Goal: Task Accomplishment & Management: Manage account settings

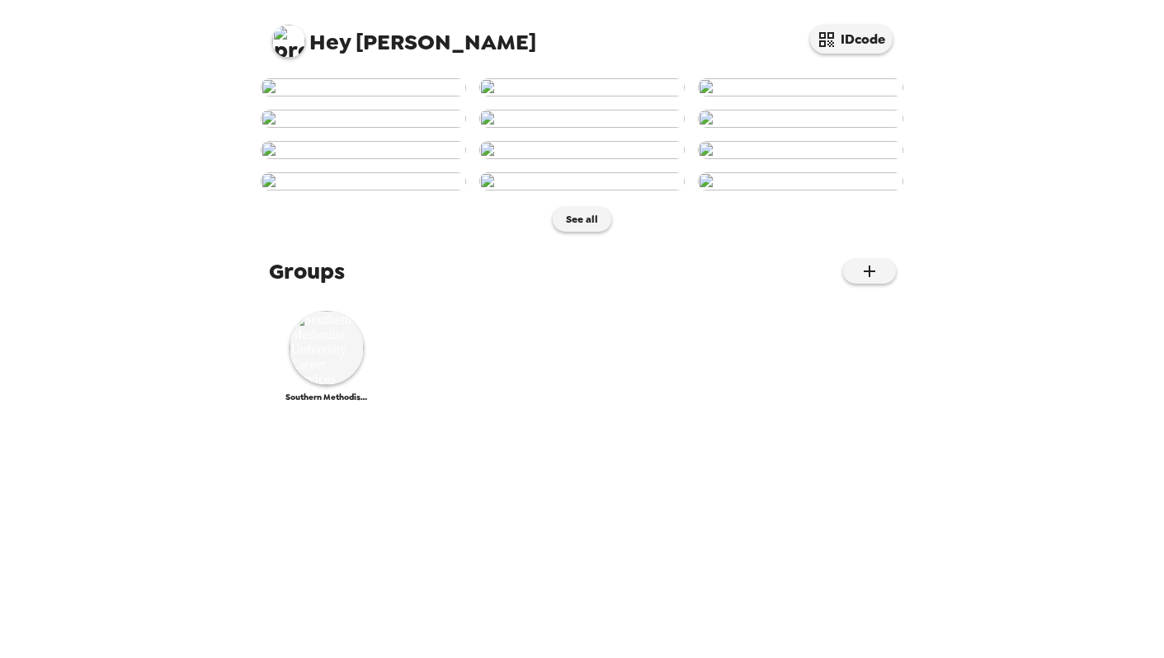
click at [281, 36] on img at bounding box center [288, 41] width 33 height 33
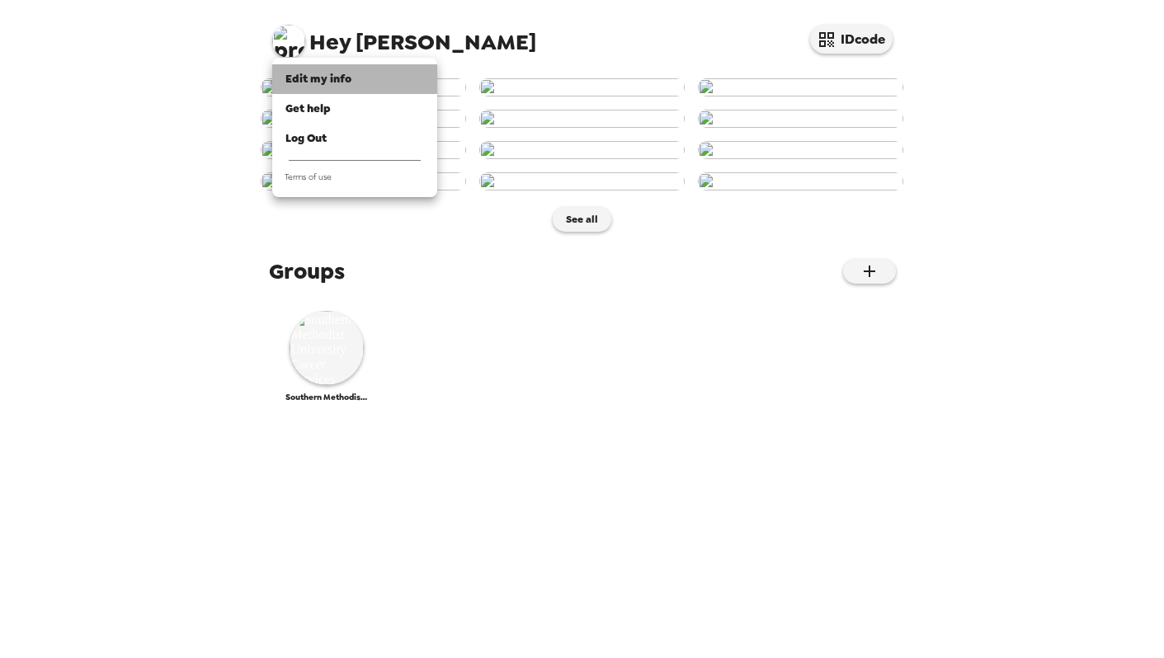
click at [310, 86] on span "Edit my info" at bounding box center [318, 79] width 66 height 14
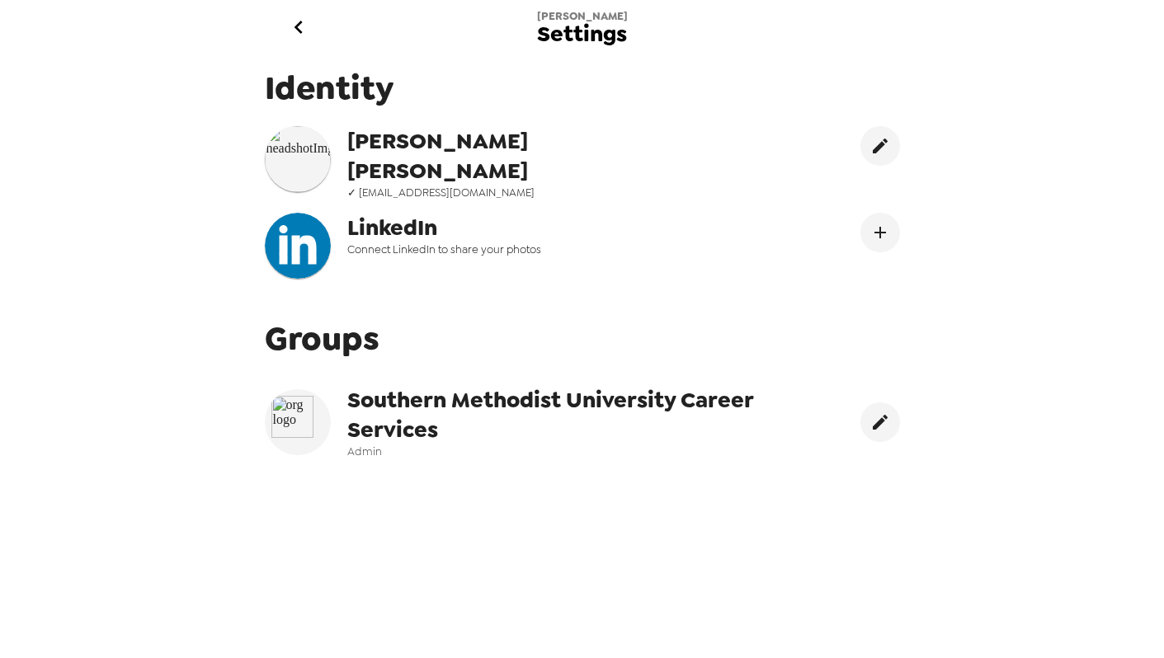
click at [513, 421] on span "Southern Methodist University Career Services" at bounding box center [555, 414] width 417 height 59
click at [386, 401] on span "Southern Methodist University Career Services" at bounding box center [555, 414] width 417 height 59
click at [365, 447] on span "Admin" at bounding box center [555, 452] width 417 height 14
click at [365, 425] on span "Southern Methodist University Career Services" at bounding box center [555, 414] width 417 height 59
click at [297, 37] on icon "go back" at bounding box center [298, 27] width 26 height 26
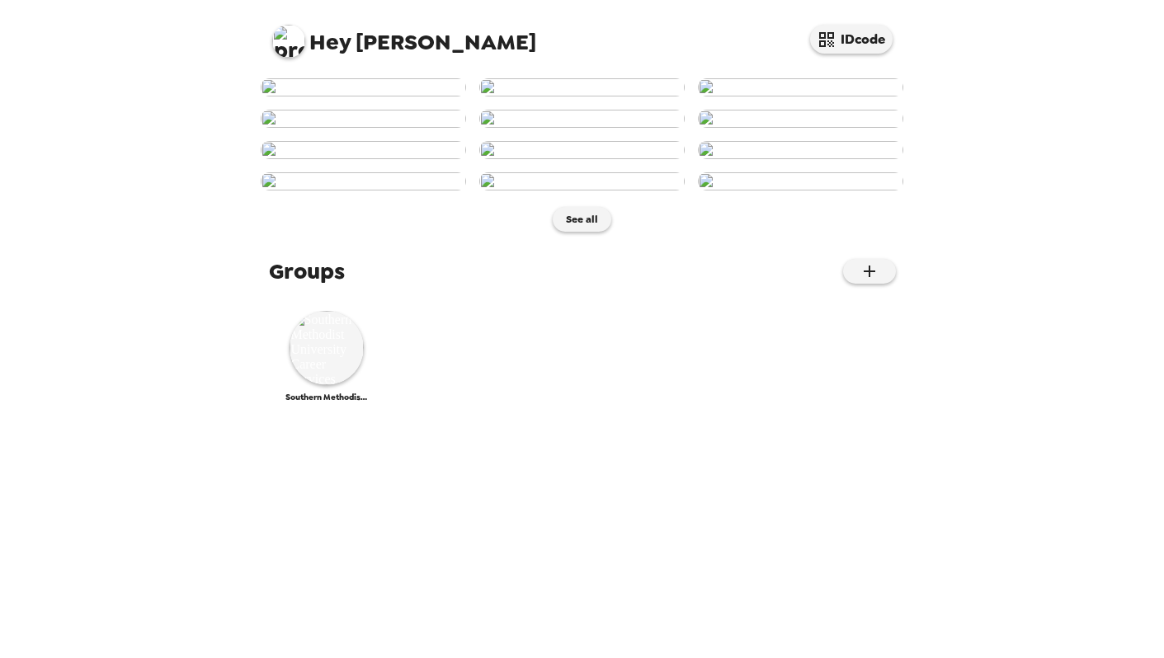
scroll to position [729, 0]
click at [323, 385] on img at bounding box center [327, 348] width 74 height 74
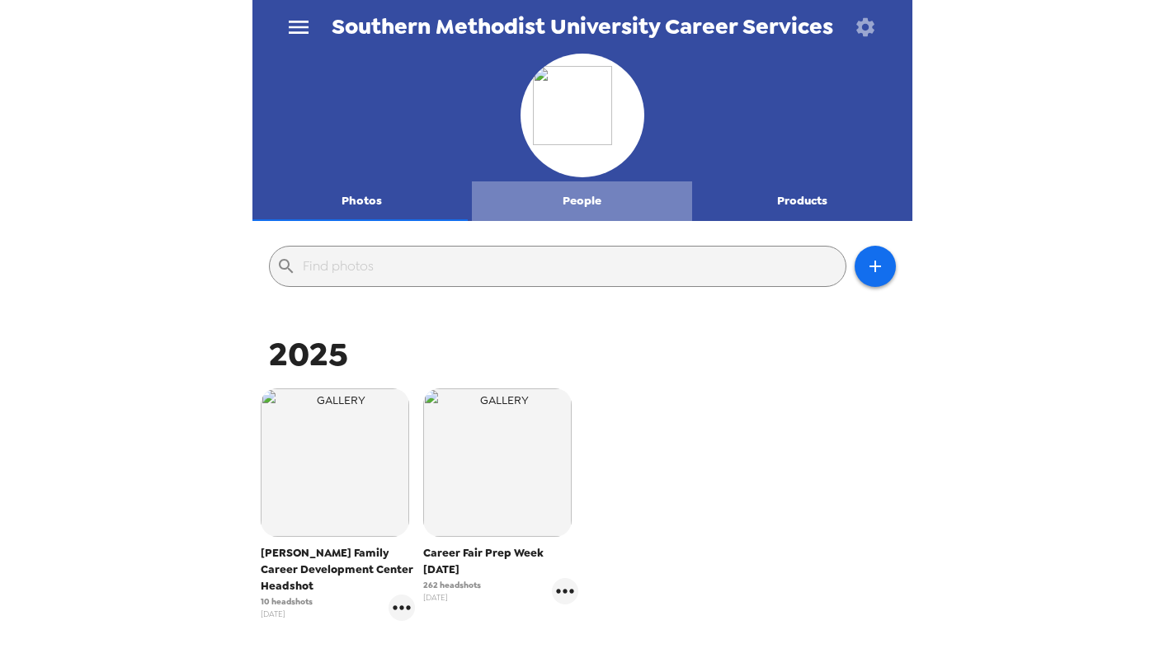
click at [578, 205] on button "People" at bounding box center [582, 202] width 220 height 40
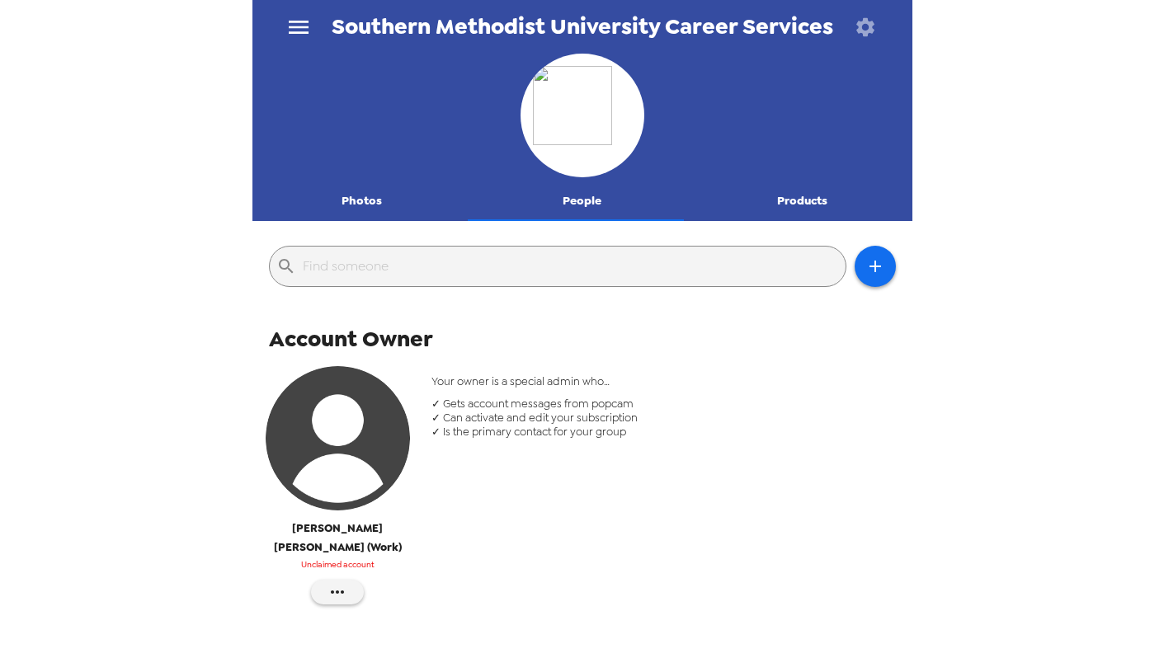
click at [828, 214] on button "Products" at bounding box center [802, 202] width 220 height 40
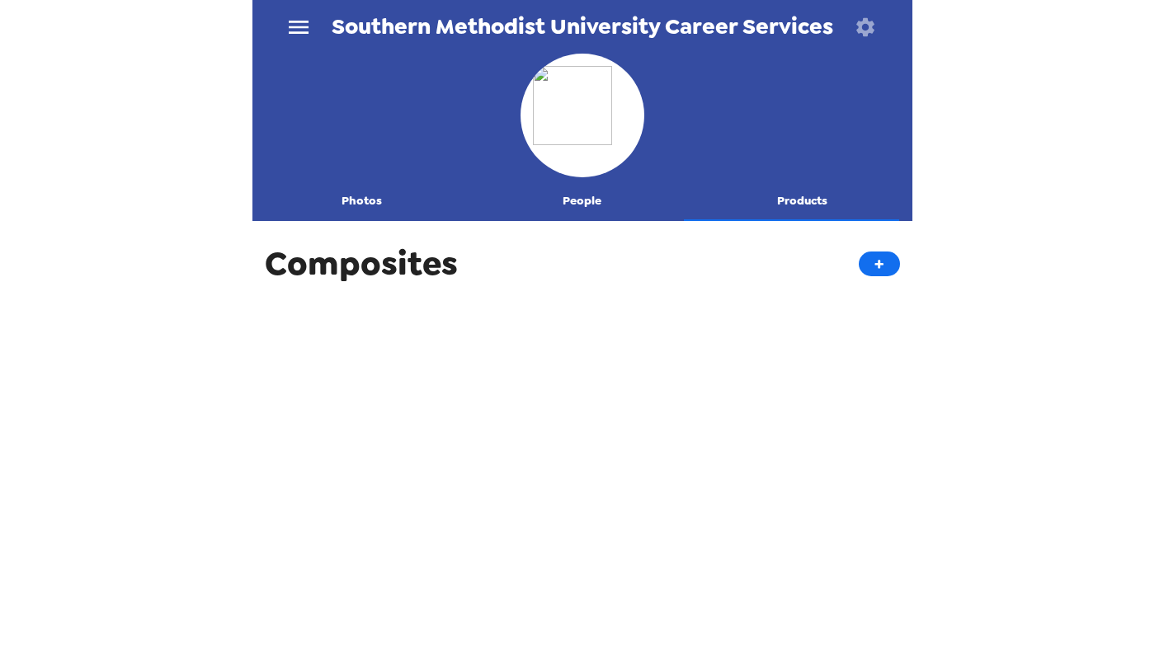
click at [564, 196] on button "People" at bounding box center [582, 202] width 220 height 40
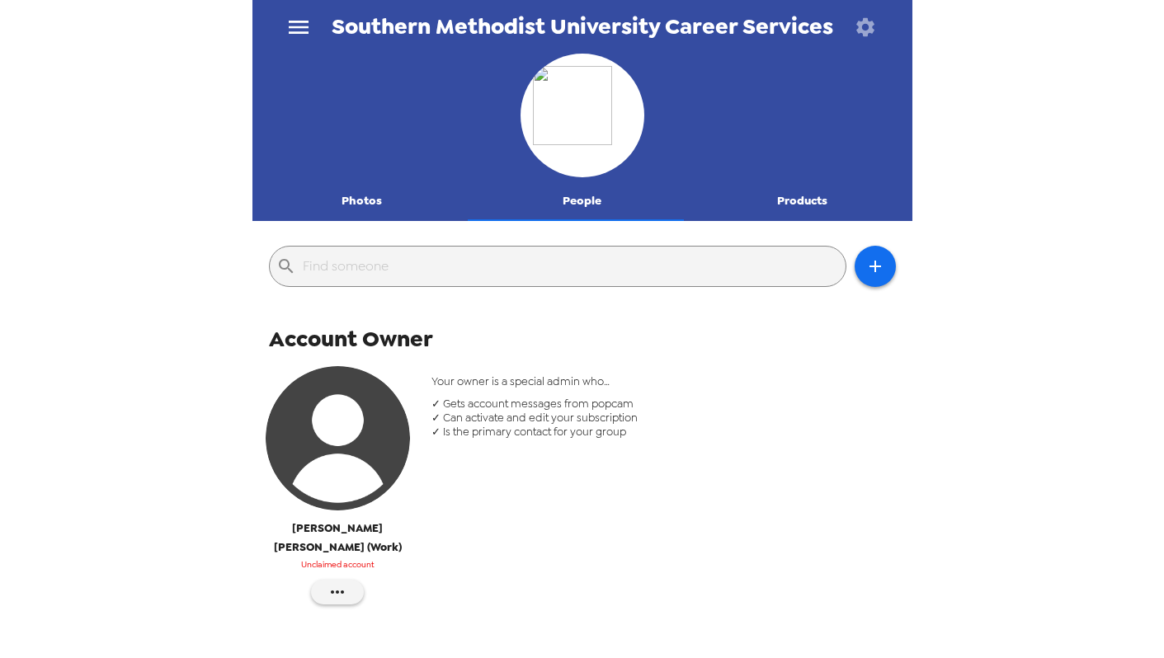
click at [357, 210] on button "Photos" at bounding box center [362, 202] width 220 height 40
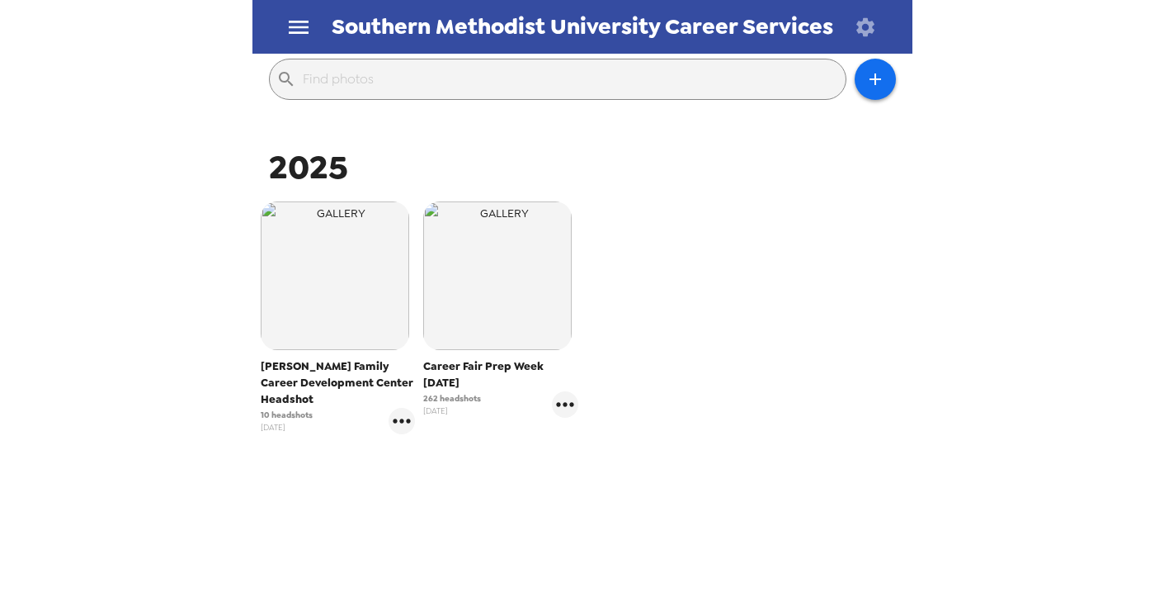
scroll to position [186, 0]
drag, startPoint x: 443, startPoint y: 365, endPoint x: 482, endPoint y: 385, distance: 43.5
click at [482, 385] on span "Career Fair Prep Week [DATE]" at bounding box center [500, 376] width 155 height 33
click at [475, 366] on span "Career Fair Prep Week [DATE]" at bounding box center [500, 376] width 155 height 33
drag, startPoint x: 281, startPoint y: 366, endPoint x: 302, endPoint y: 407, distance: 46.5
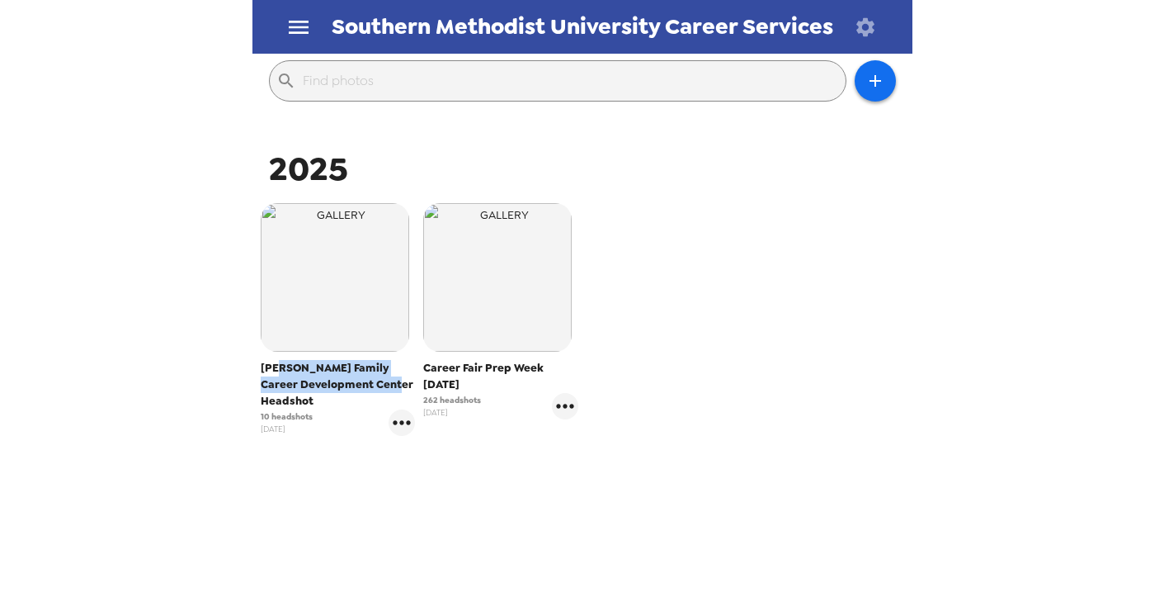
click at [302, 407] on span "[PERSON_NAME] Family Career Development Center Headshot" at bounding box center [338, 385] width 155 height 50
click at [302, 406] on span "[PERSON_NAME] Family Career Development Center Headshot" at bounding box center [338, 385] width 155 height 50
drag, startPoint x: 419, startPoint y: 396, endPoint x: 441, endPoint y: 396, distance: 22.3
click at [441, 396] on div "Career Fair Prep Week [DATE] 262 headshots [DATE]" at bounding box center [500, 319] width 163 height 241
click at [560, 405] on icon "gallery menu" at bounding box center [564, 405] width 17 height 4
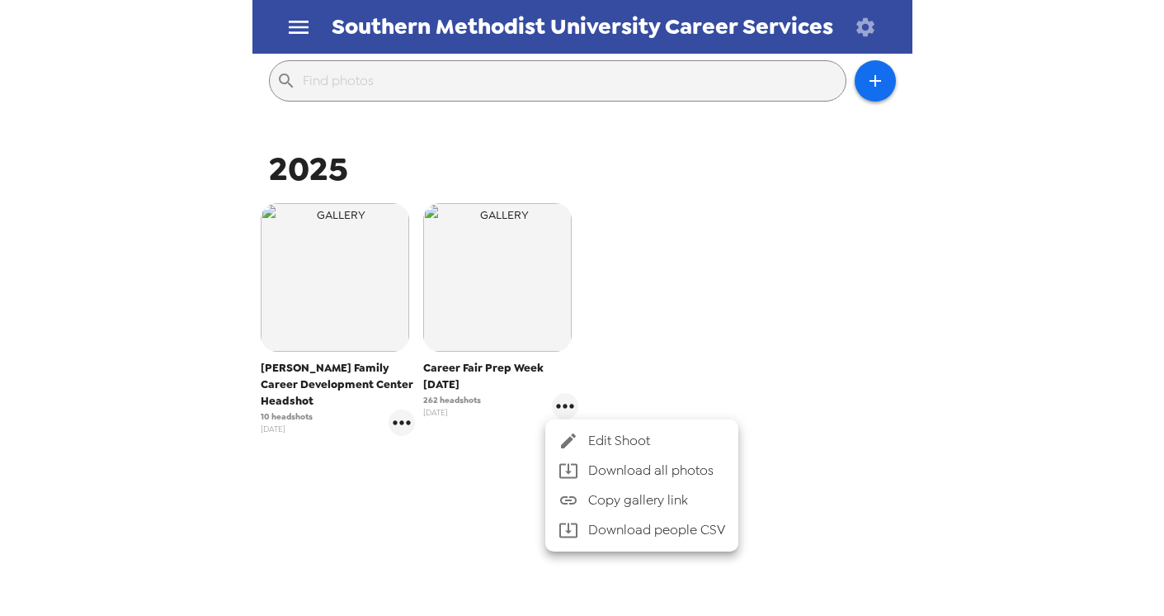
click at [361, 402] on div at bounding box center [582, 308] width 1164 height 616
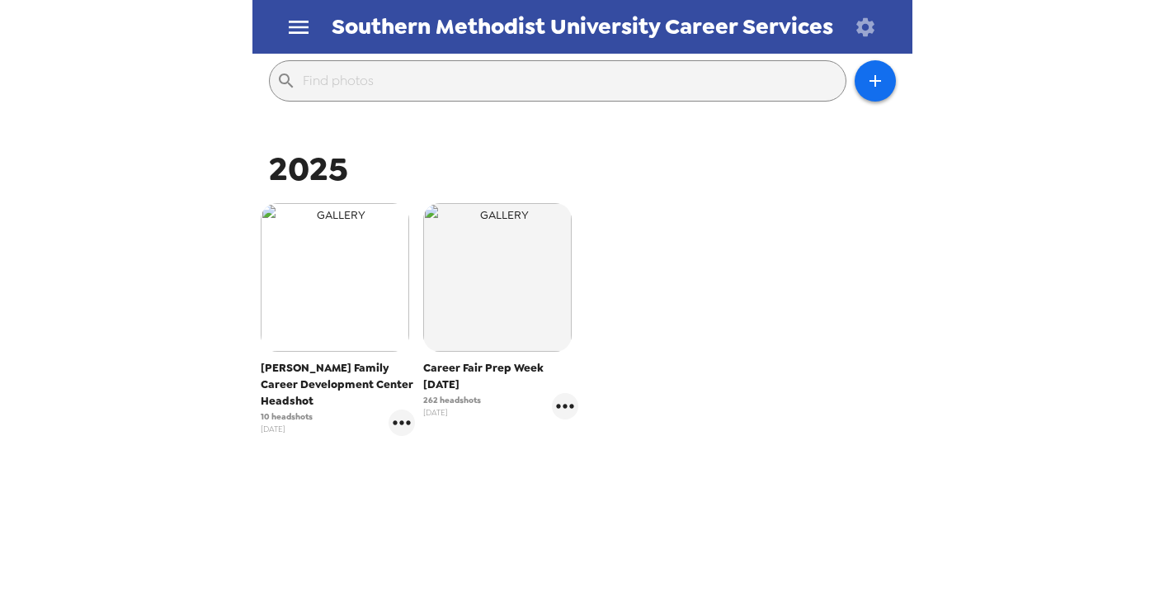
click at [354, 281] on img "button" at bounding box center [335, 277] width 149 height 149
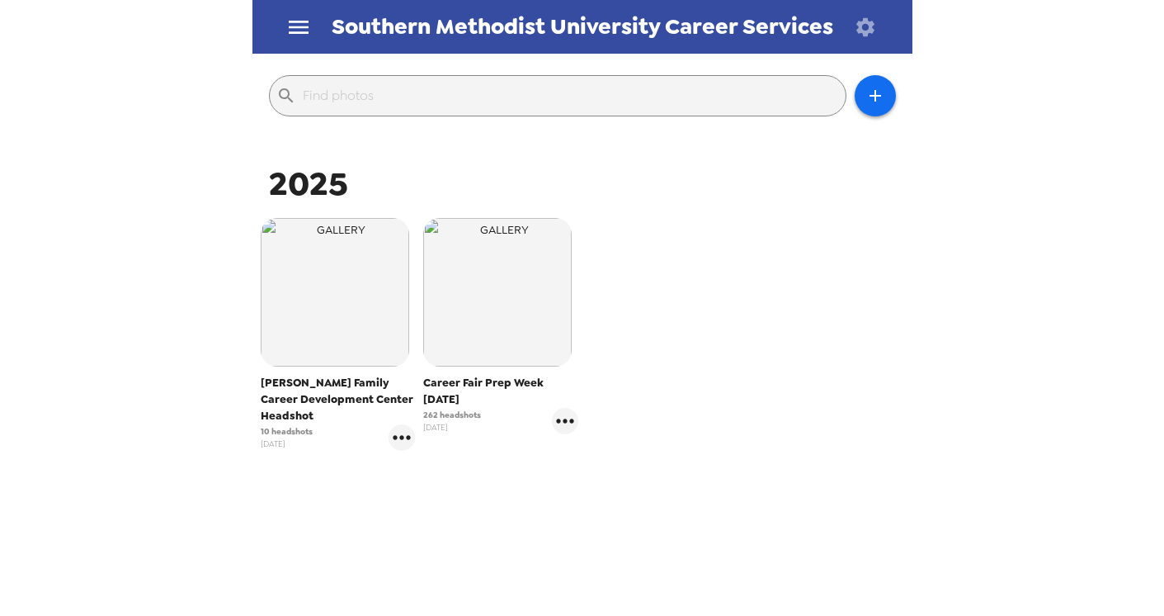
scroll to position [177, 0]
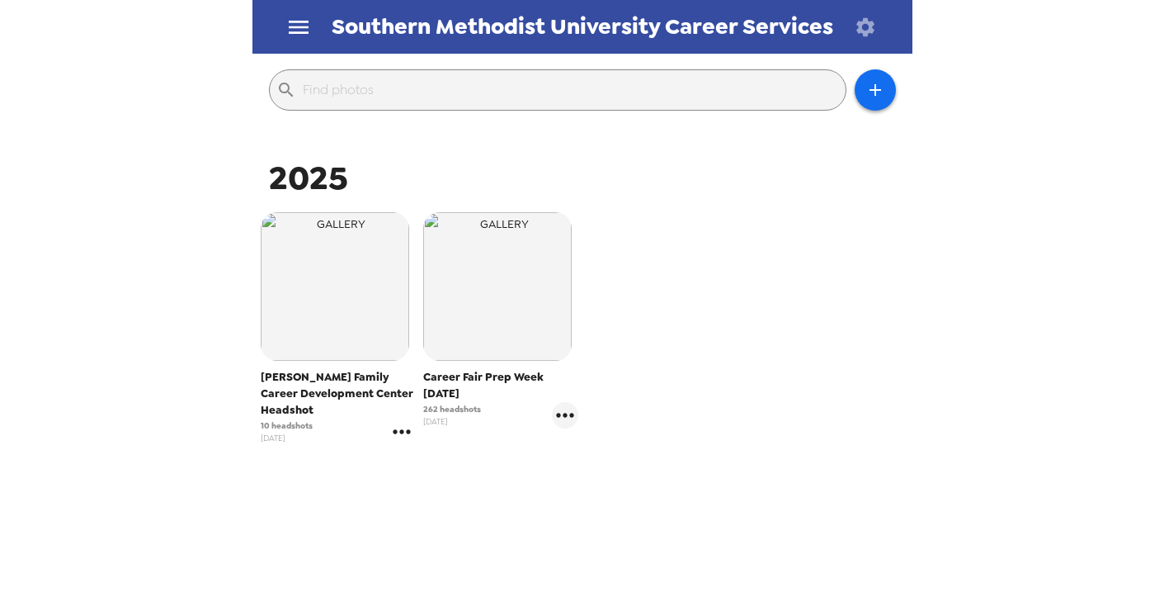
click at [402, 442] on icon "gallery menu" at bounding box center [402, 431] width 26 height 26
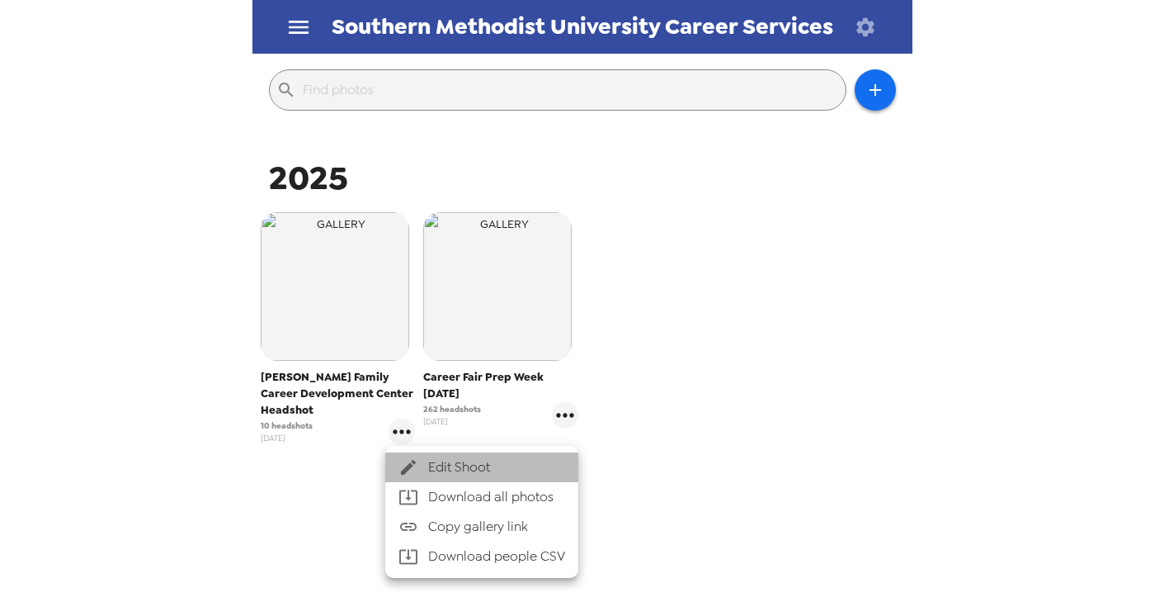
click at [436, 461] on span "Edit Shoot" at bounding box center [496, 467] width 137 height 20
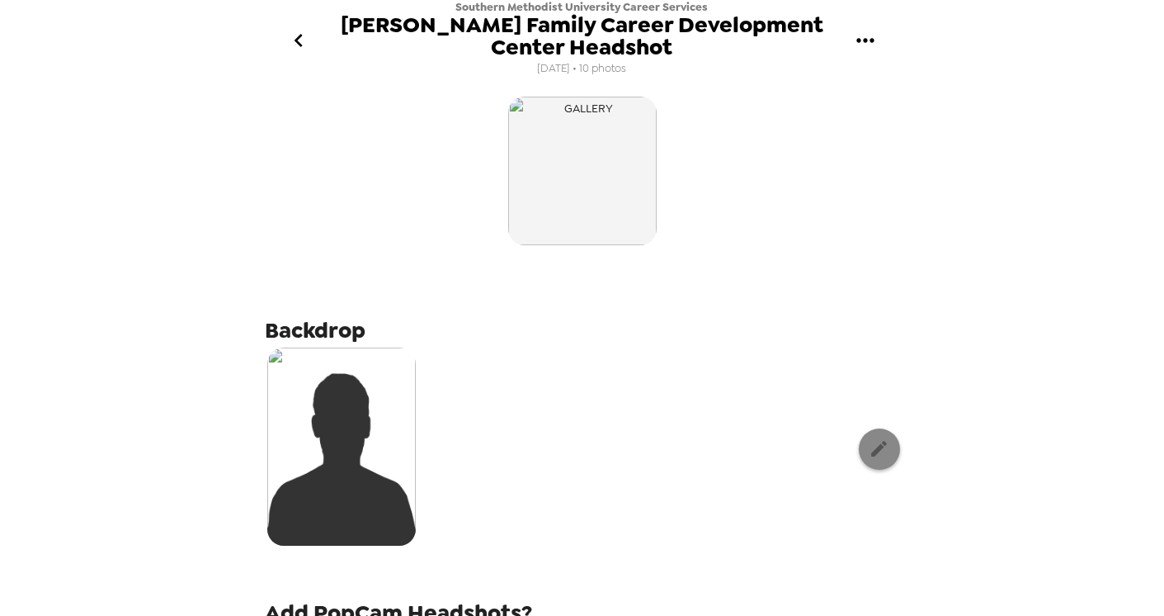
click at [869, 441] on icon "button" at bounding box center [879, 448] width 21 height 21
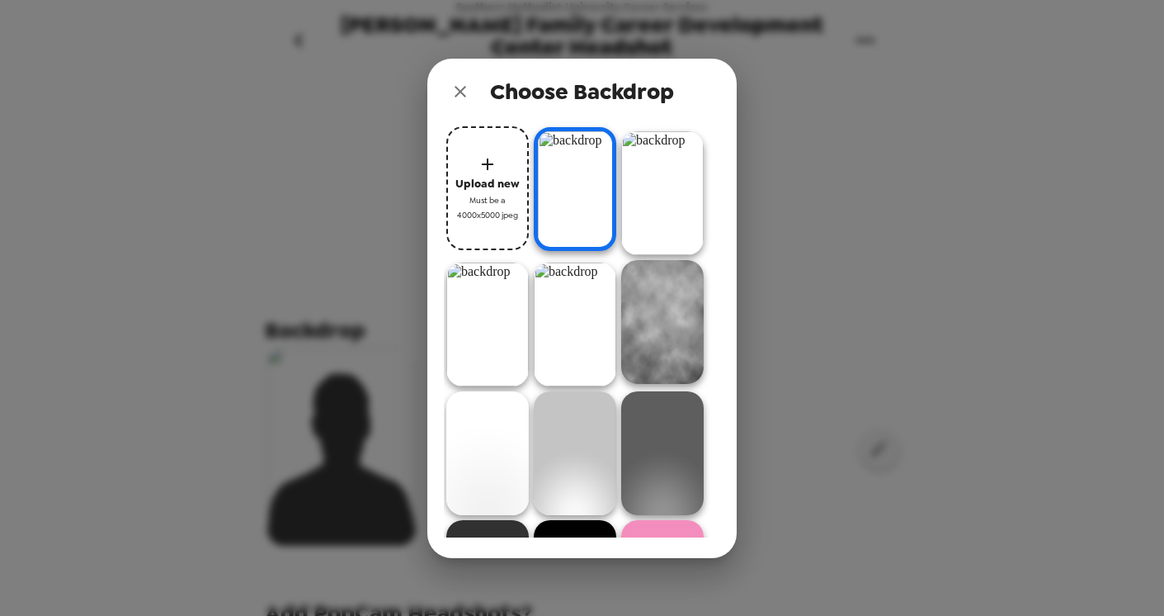
click at [639, 185] on img at bounding box center [662, 193] width 83 height 124
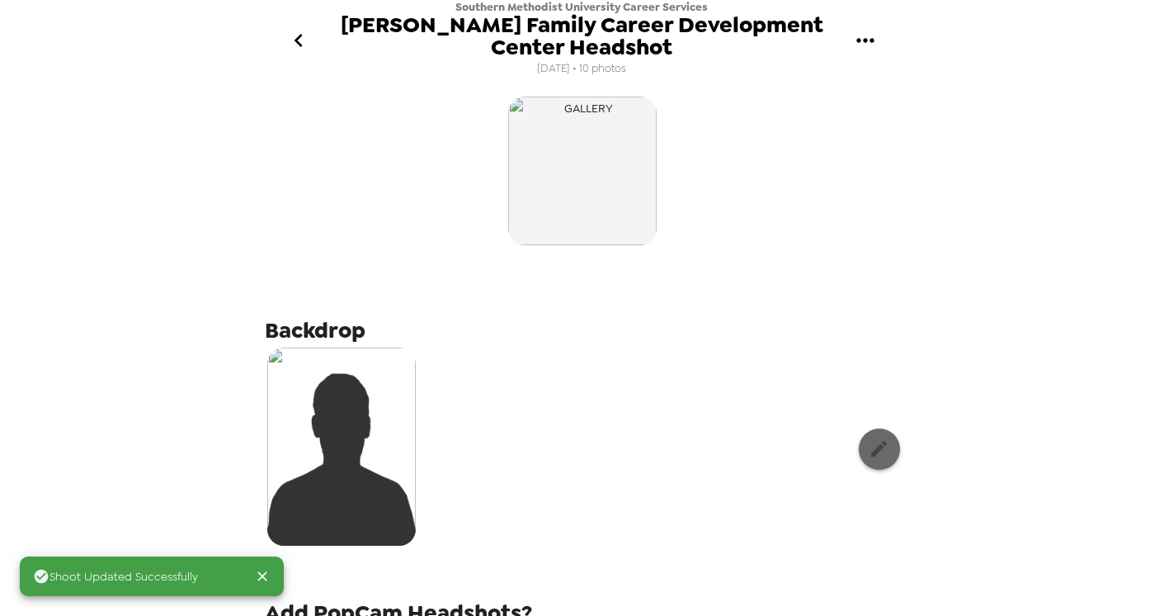
click at [869, 444] on icon "button" at bounding box center [879, 448] width 21 height 21
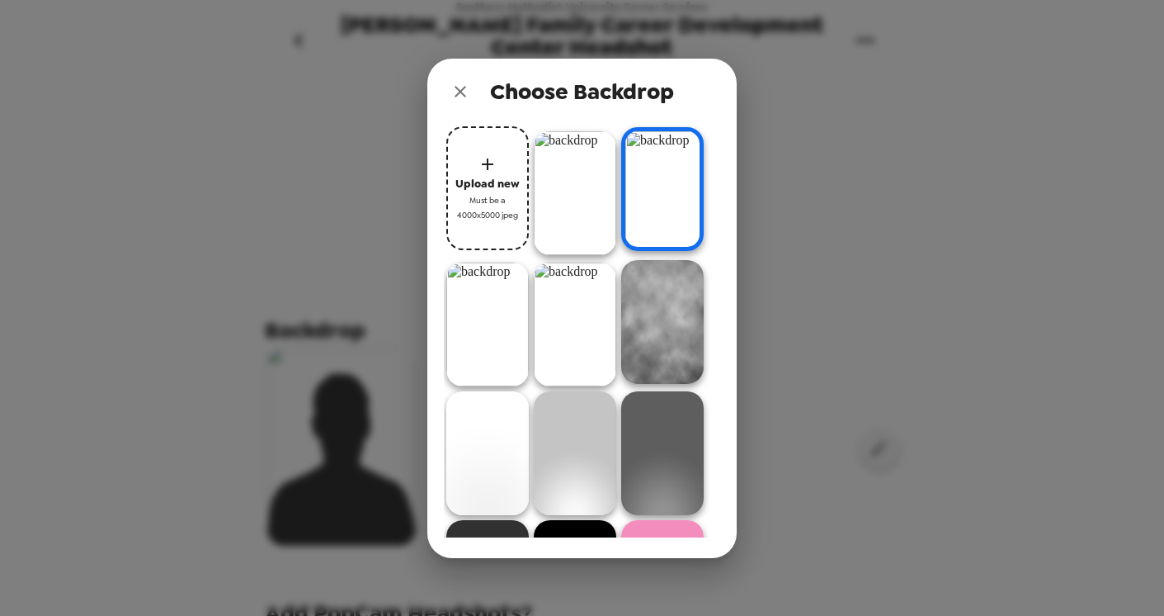
click at [567, 206] on img at bounding box center [575, 193] width 83 height 124
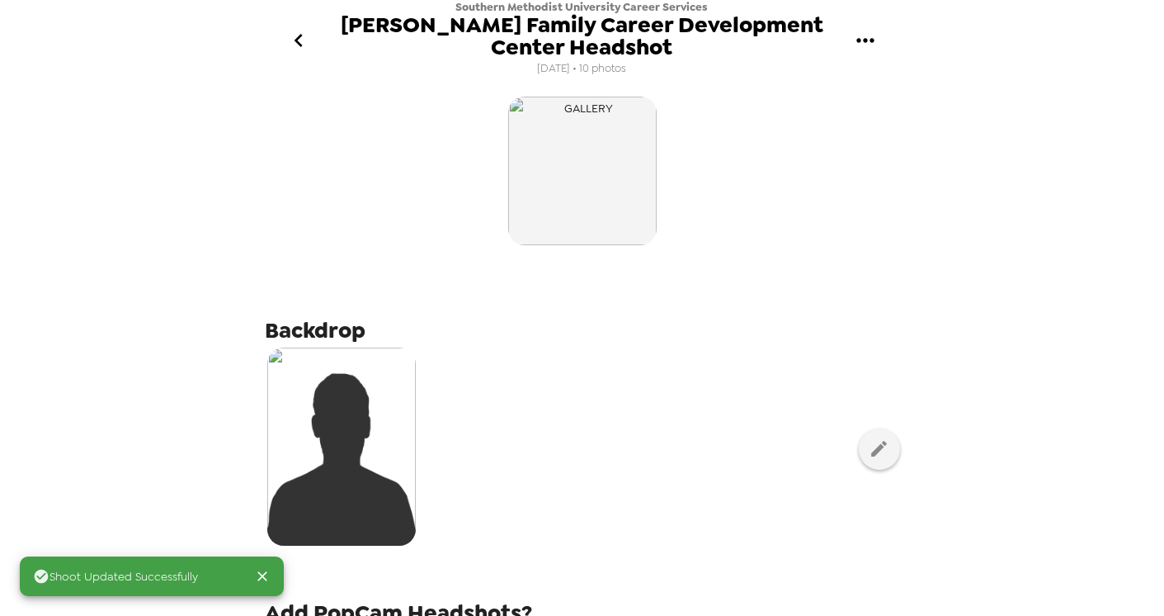
click at [1024, 224] on div "Shoot Updated Successfully Southern Methodist University Career Services [PERSO…" at bounding box center [582, 308] width 1164 height 616
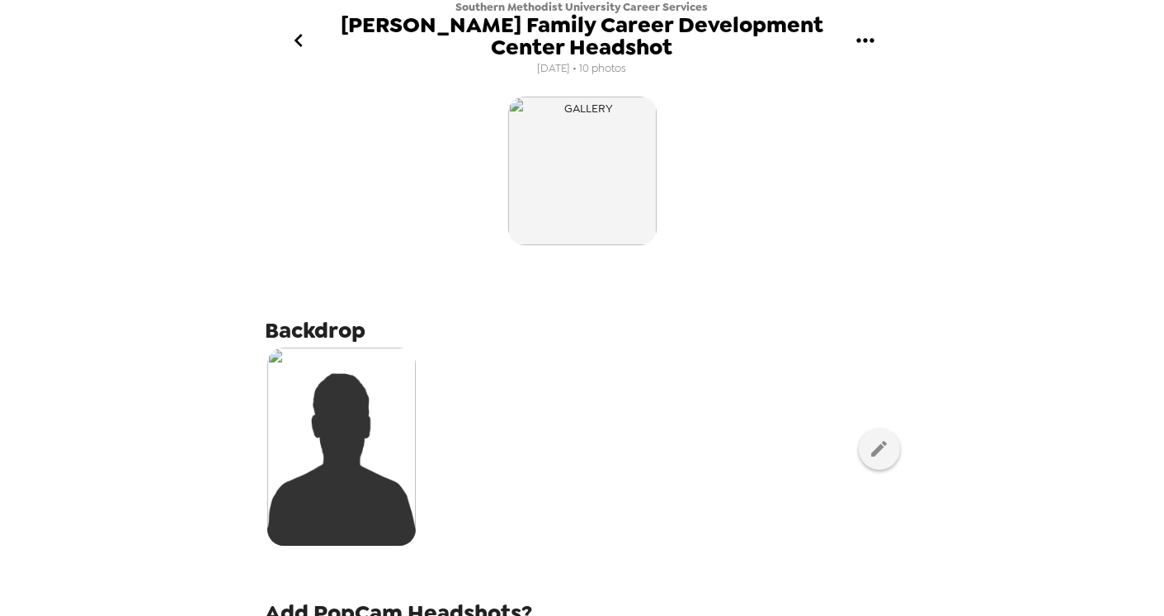
click at [301, 44] on icon "go back" at bounding box center [298, 40] width 26 height 26
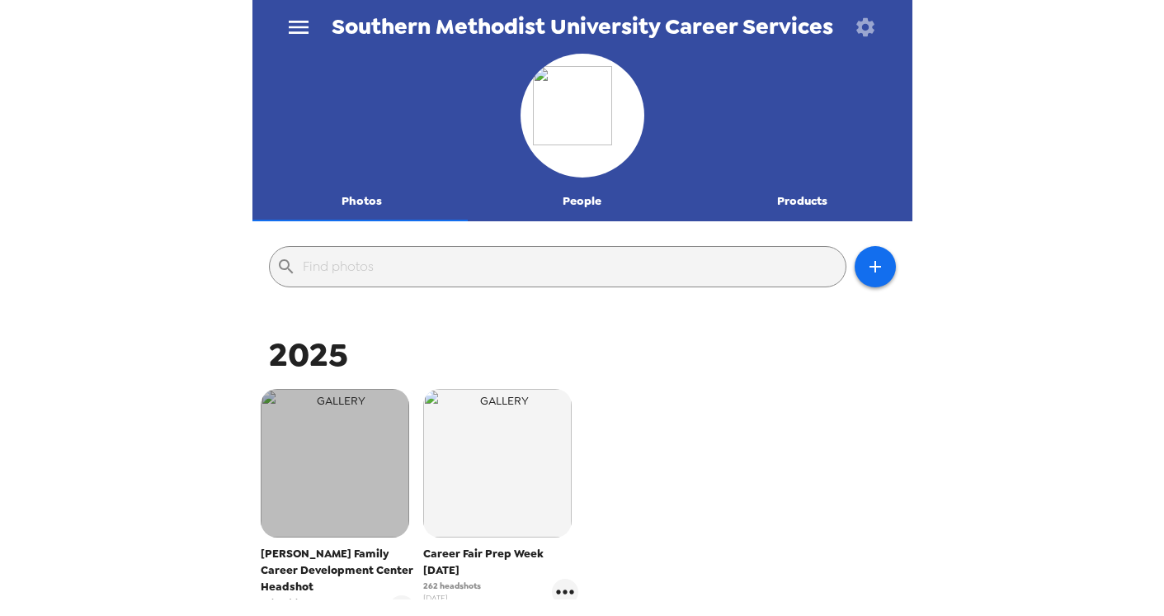
click at [351, 503] on img "button" at bounding box center [335, 463] width 149 height 149
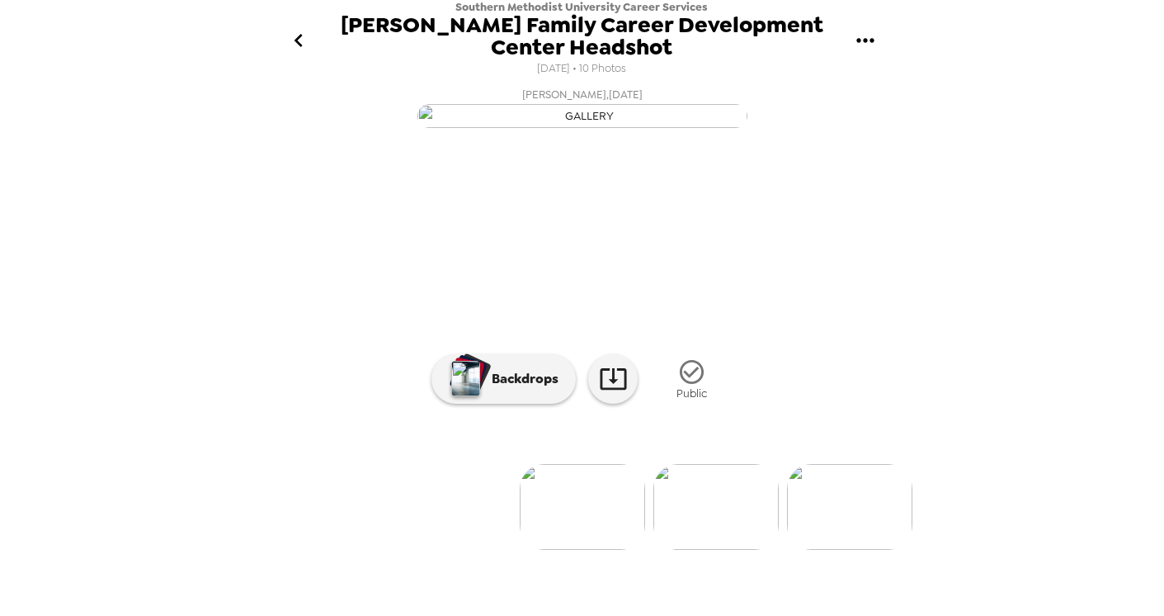
click at [715, 550] on img at bounding box center [715, 507] width 125 height 86
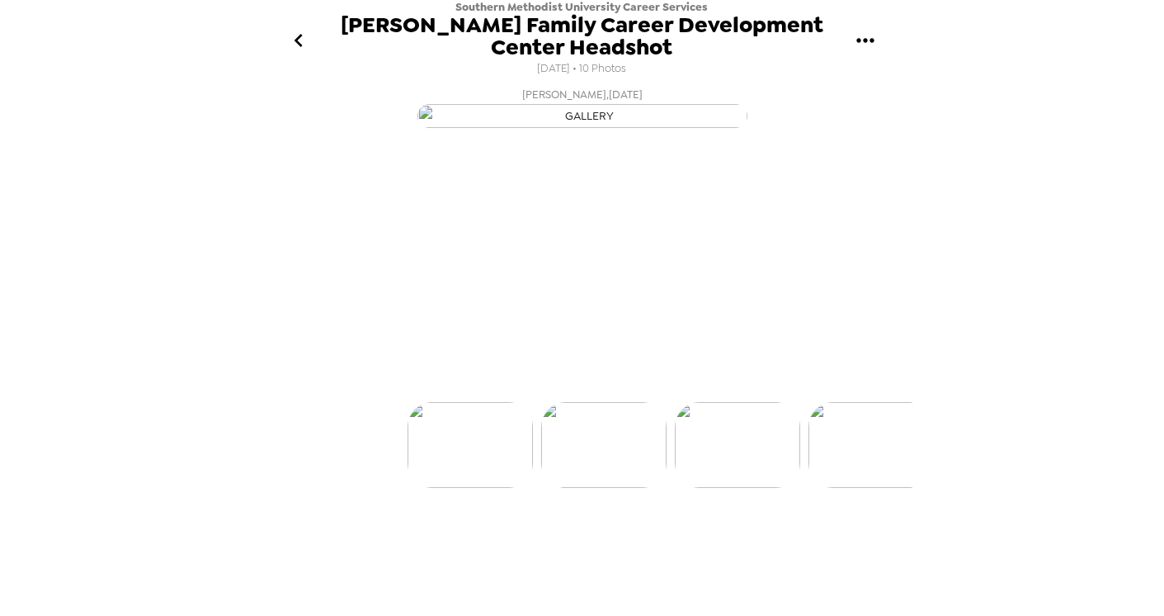
scroll to position [0, 133]
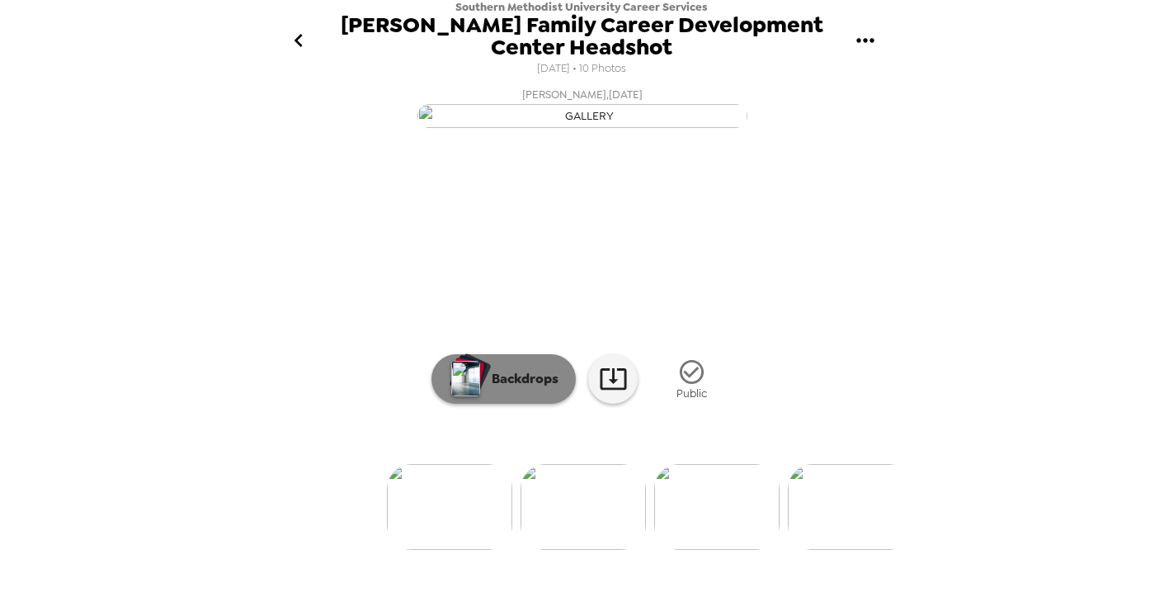
click at [514, 389] on p "Backdrops" at bounding box center [521, 379] width 75 height 20
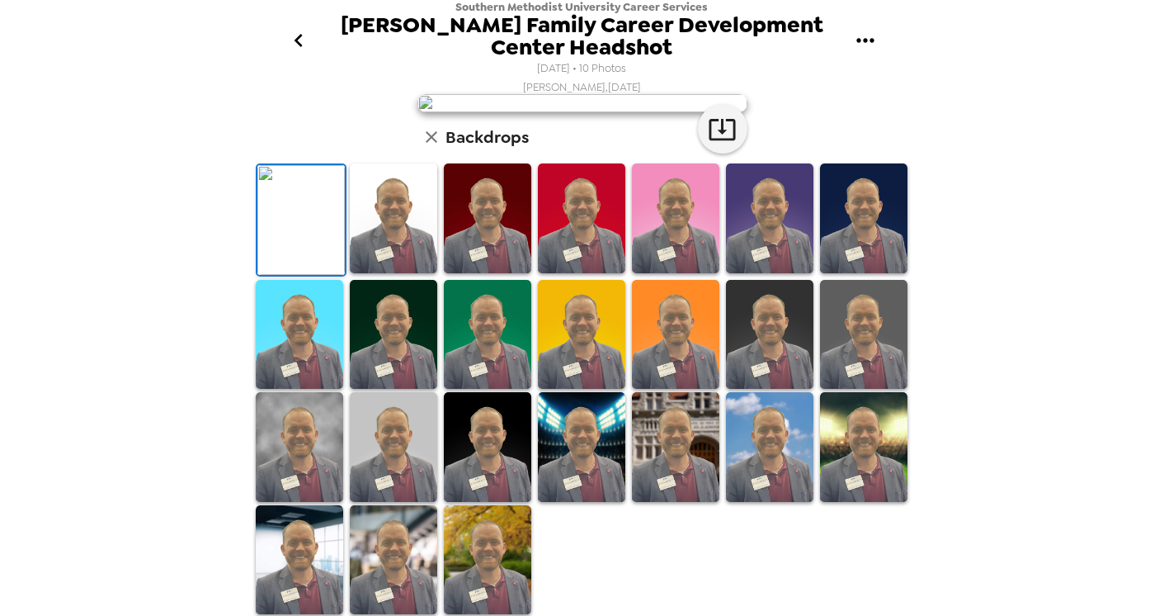
scroll to position [49, 0]
click at [763, 273] on img at bounding box center [769, 218] width 87 height 110
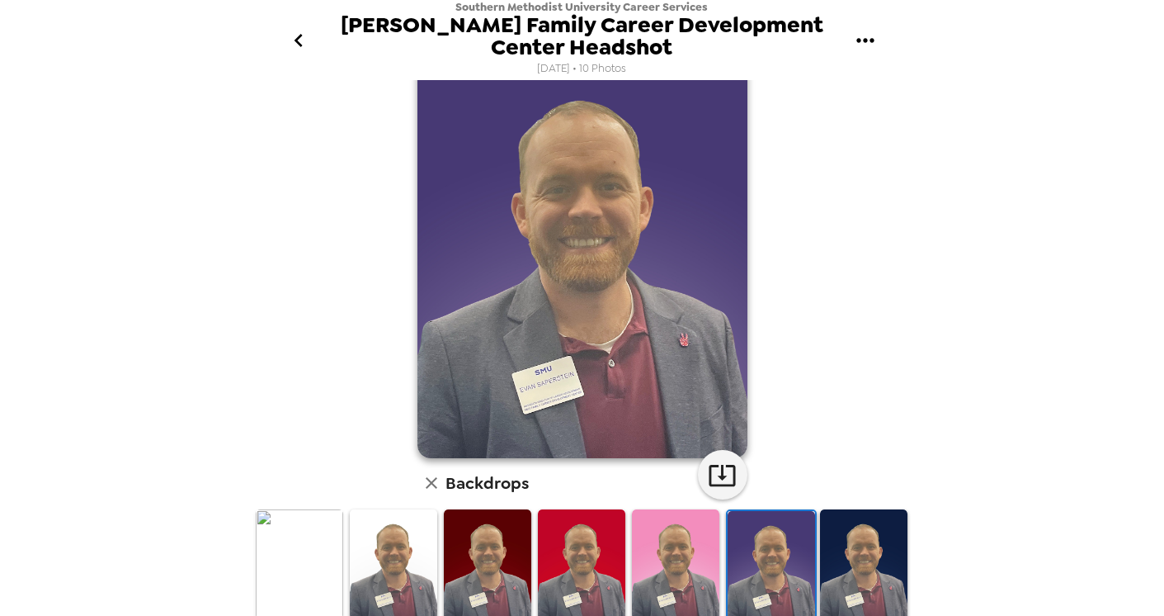
click at [830, 545] on img at bounding box center [863, 564] width 87 height 110
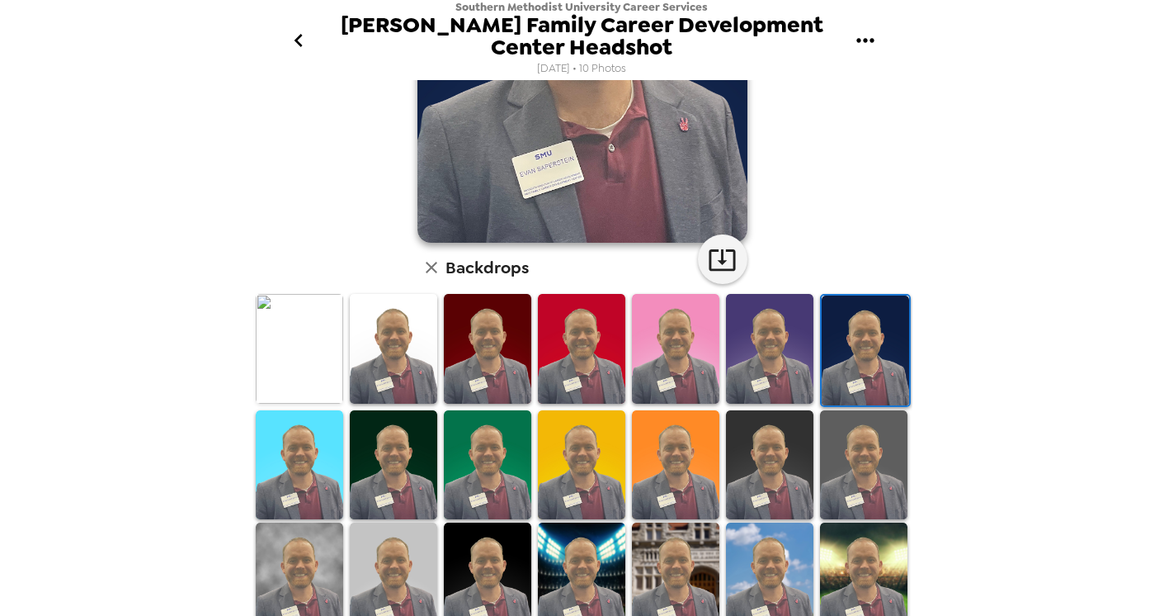
scroll to position [288, 0]
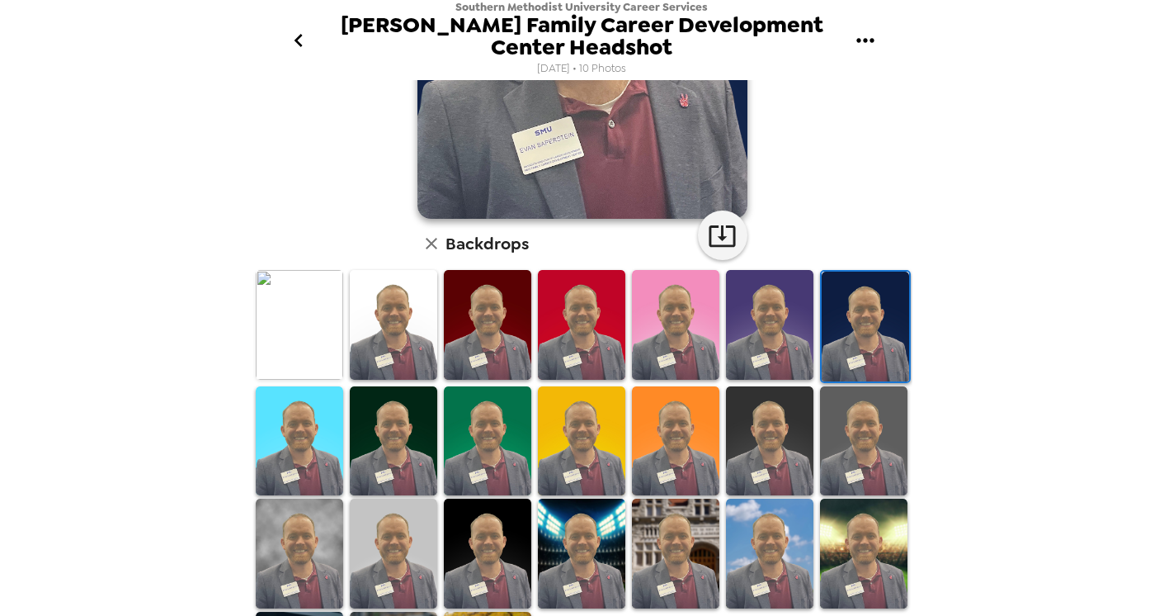
click at [306, 361] on img at bounding box center [299, 325] width 87 height 110
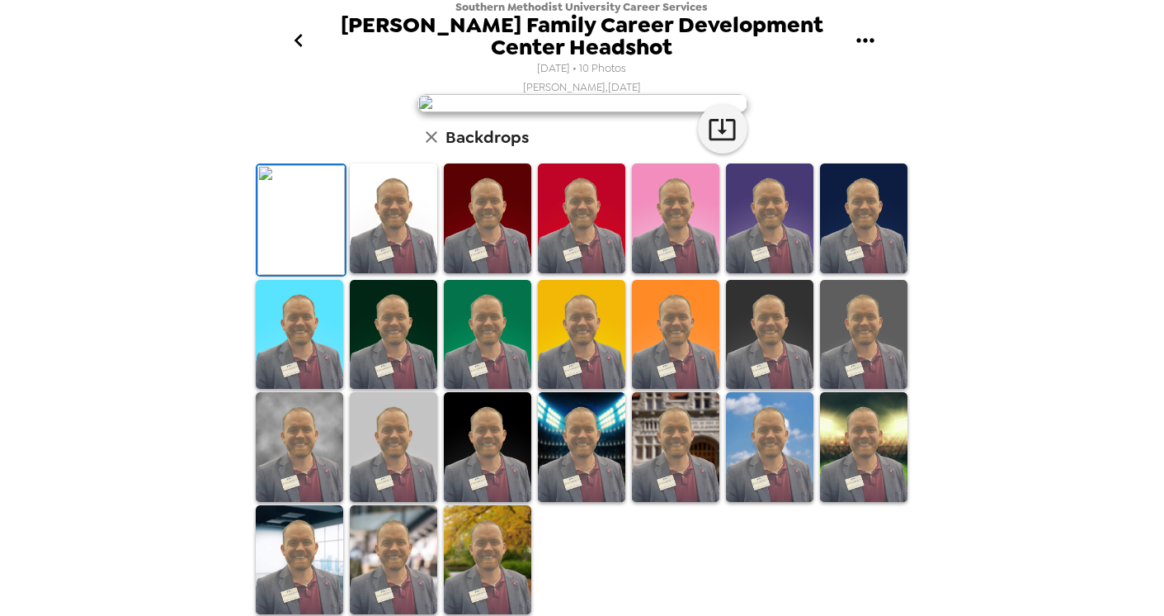
scroll to position [0, 0]
click at [302, 32] on icon "go back" at bounding box center [298, 40] width 26 height 26
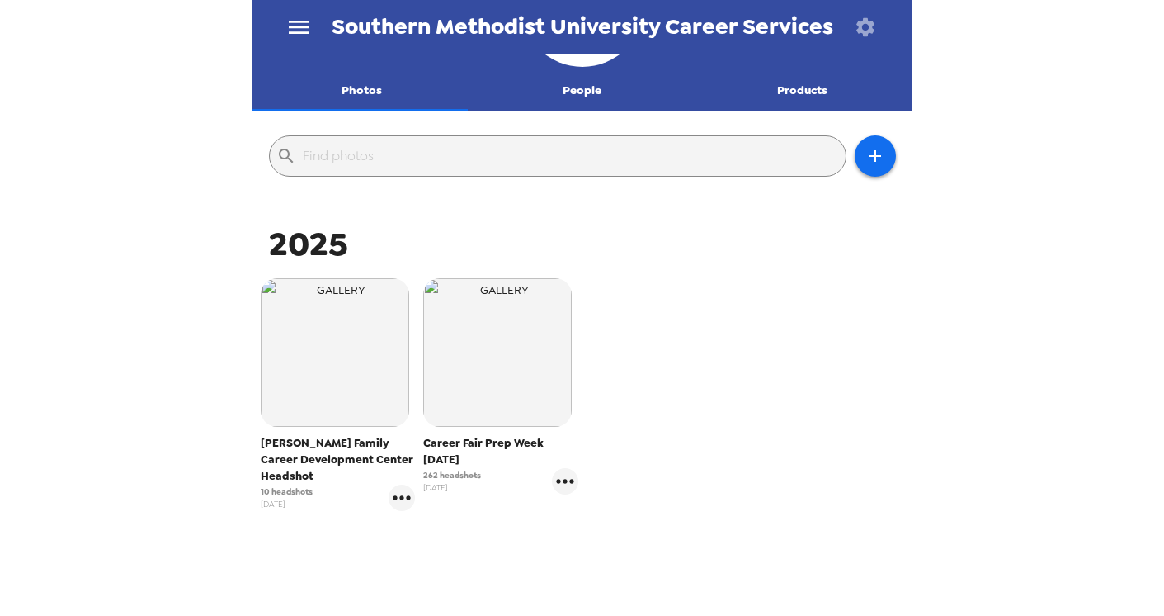
scroll to position [114, 0]
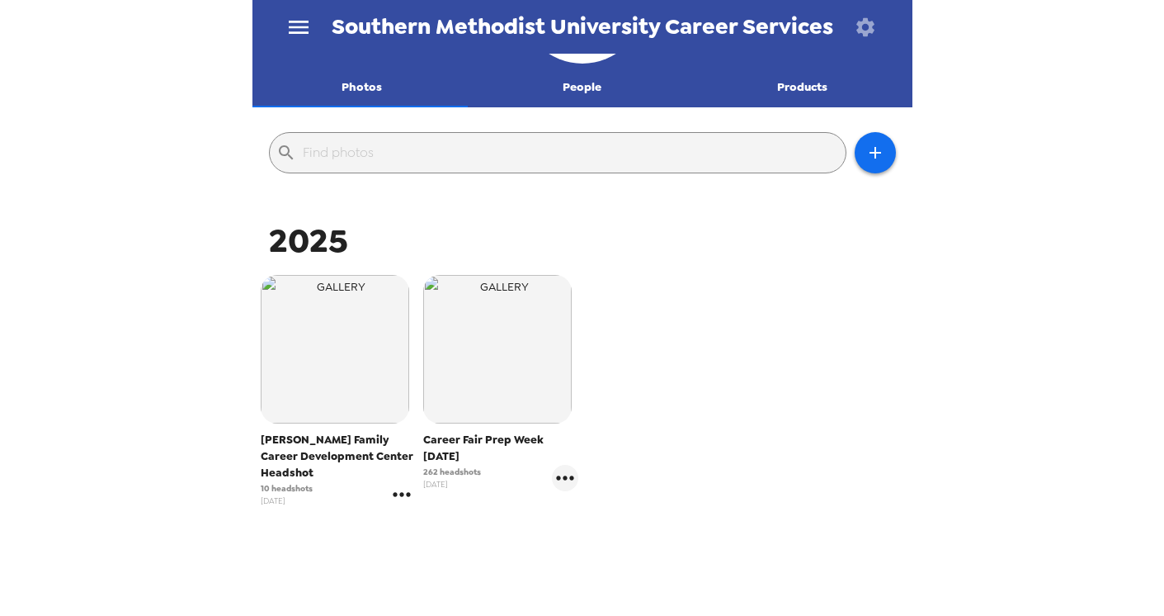
click at [399, 491] on icon "gallery menu" at bounding box center [402, 494] width 26 height 26
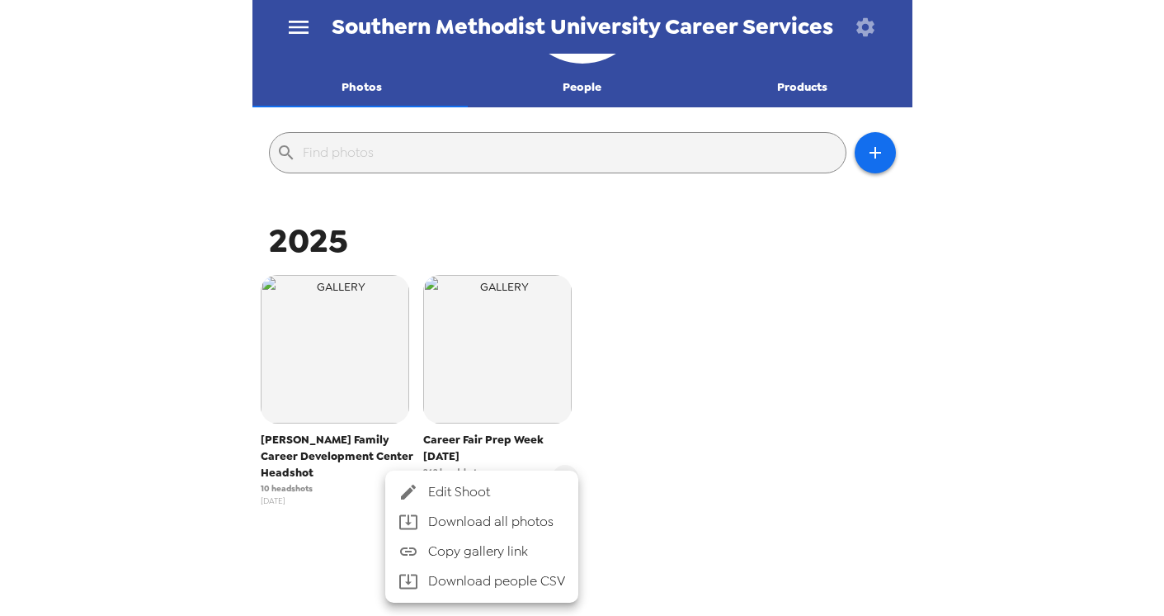
click at [432, 486] on span "Edit Shoot" at bounding box center [496, 492] width 137 height 20
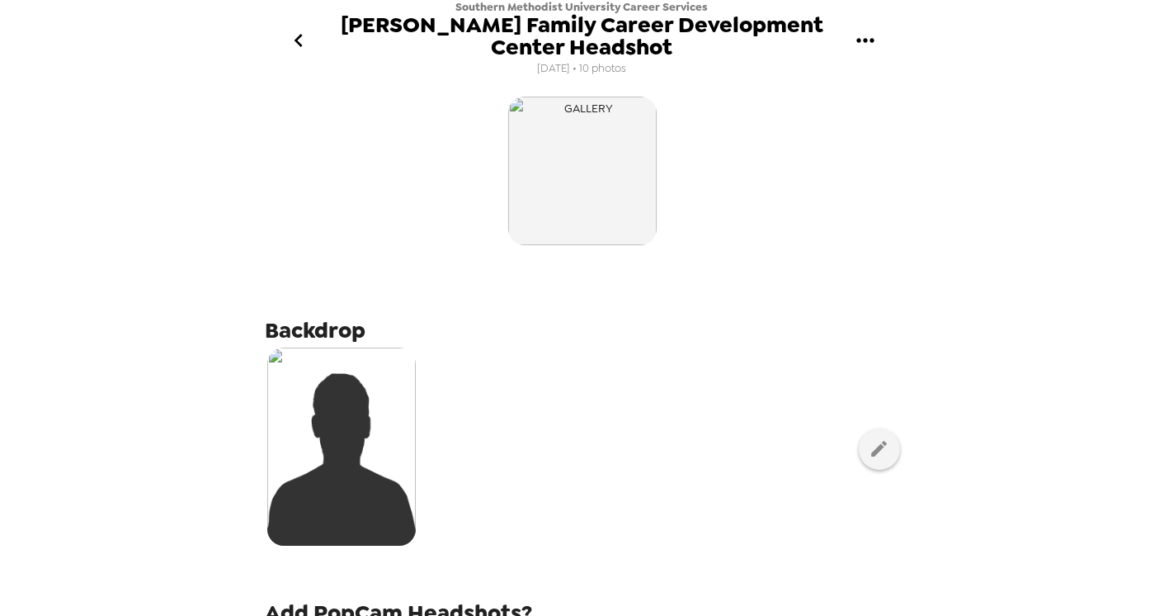
click at [299, 41] on icon "go back" at bounding box center [298, 40] width 26 height 26
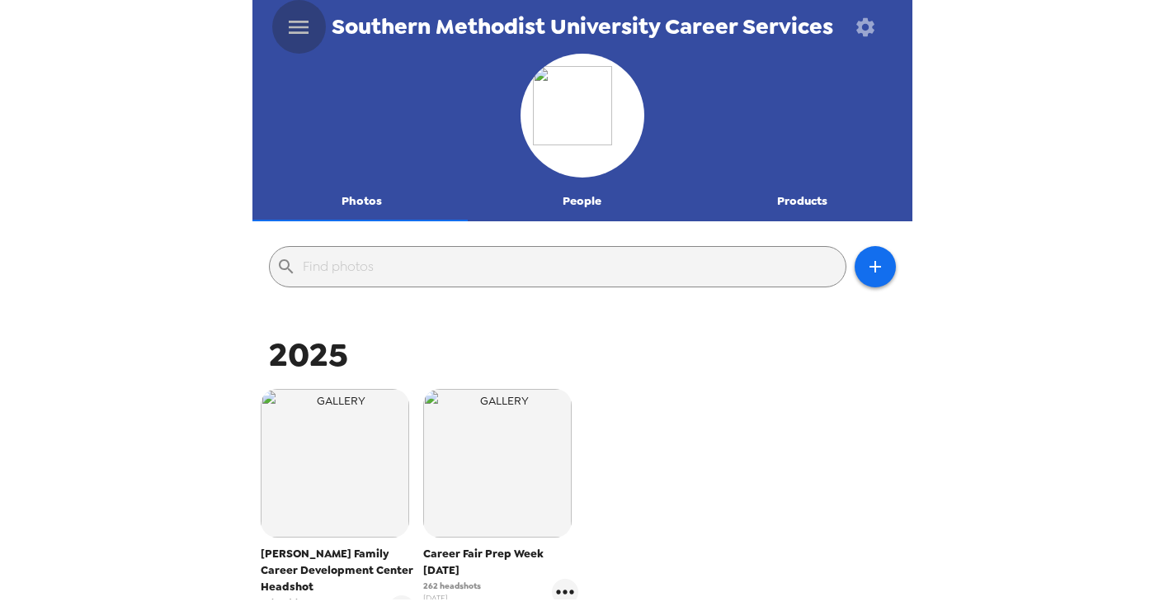
click at [303, 44] on button "menu" at bounding box center [299, 27] width 54 height 54
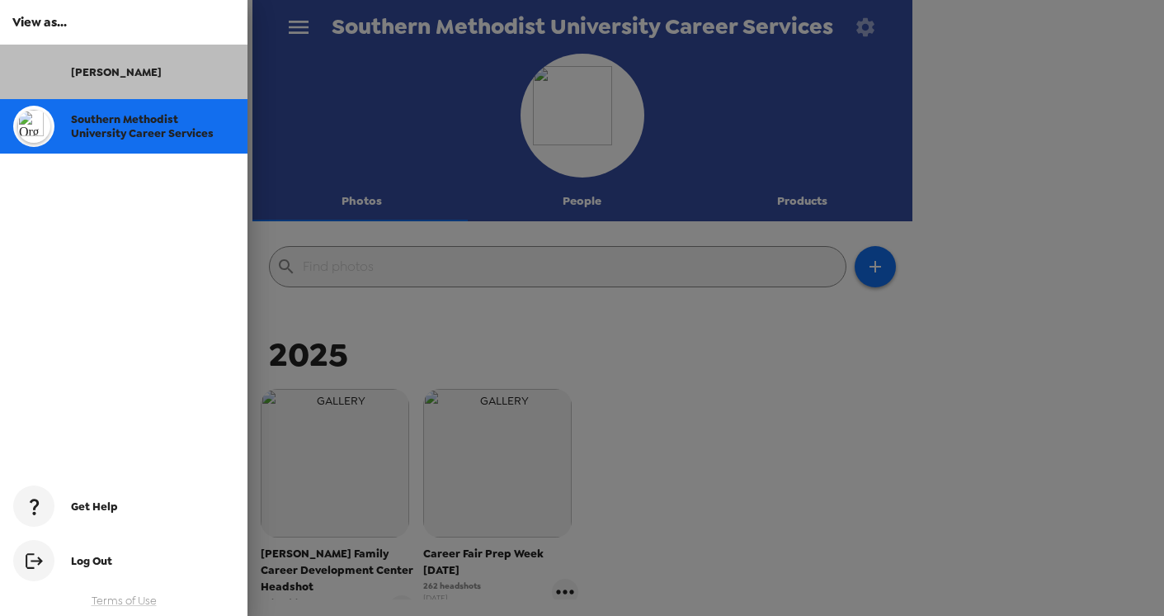
click at [74, 76] on span "[PERSON_NAME]" at bounding box center [116, 72] width 91 height 14
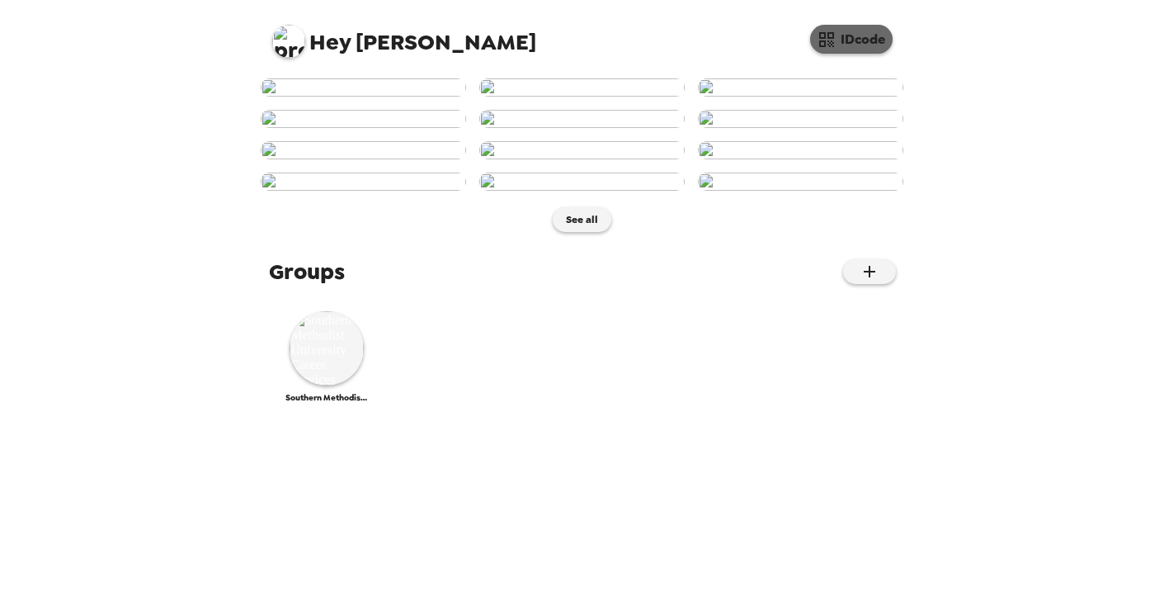
click at [844, 42] on button "IDcode" at bounding box center [851, 39] width 83 height 29
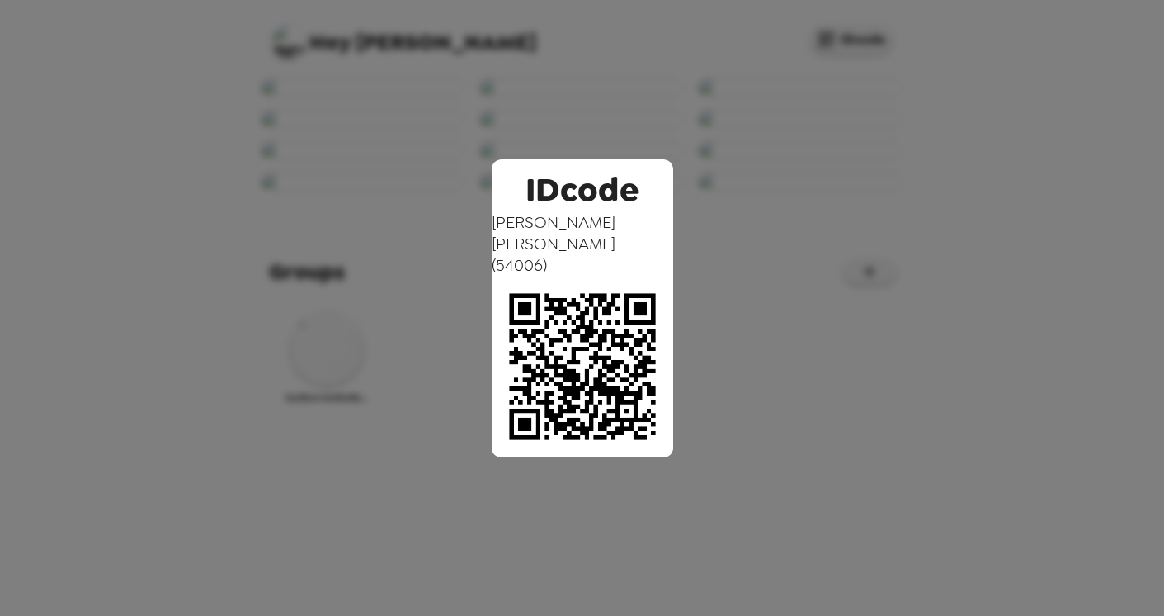
click at [796, 140] on div "IDcode [PERSON_NAME] ( 54006 )" at bounding box center [582, 308] width 1164 height 616
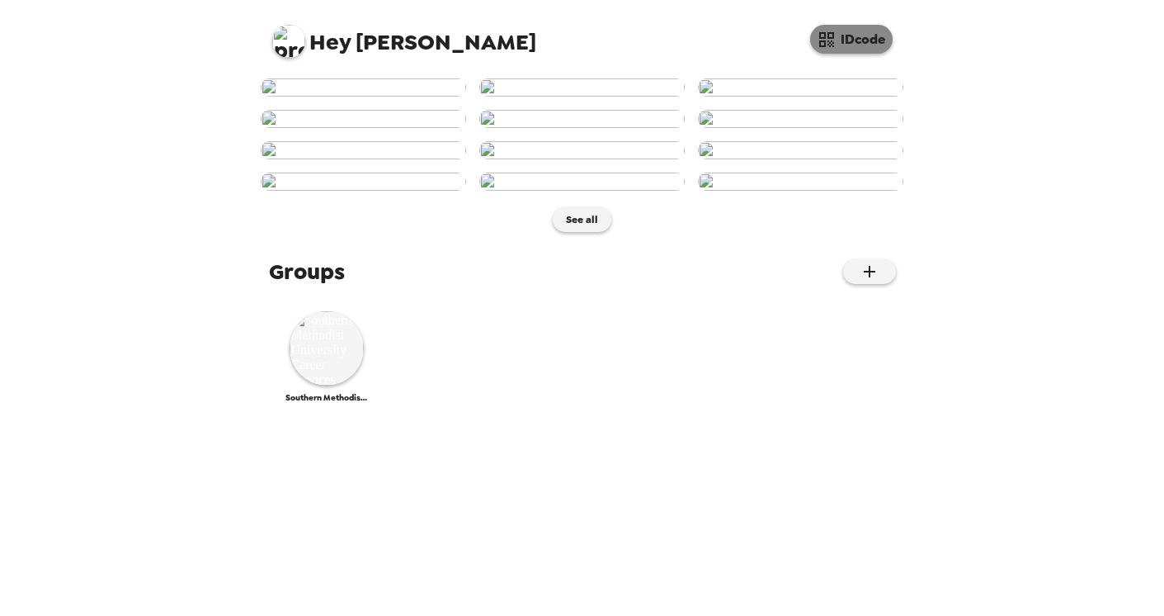
click at [855, 30] on button "IDcode" at bounding box center [851, 39] width 83 height 29
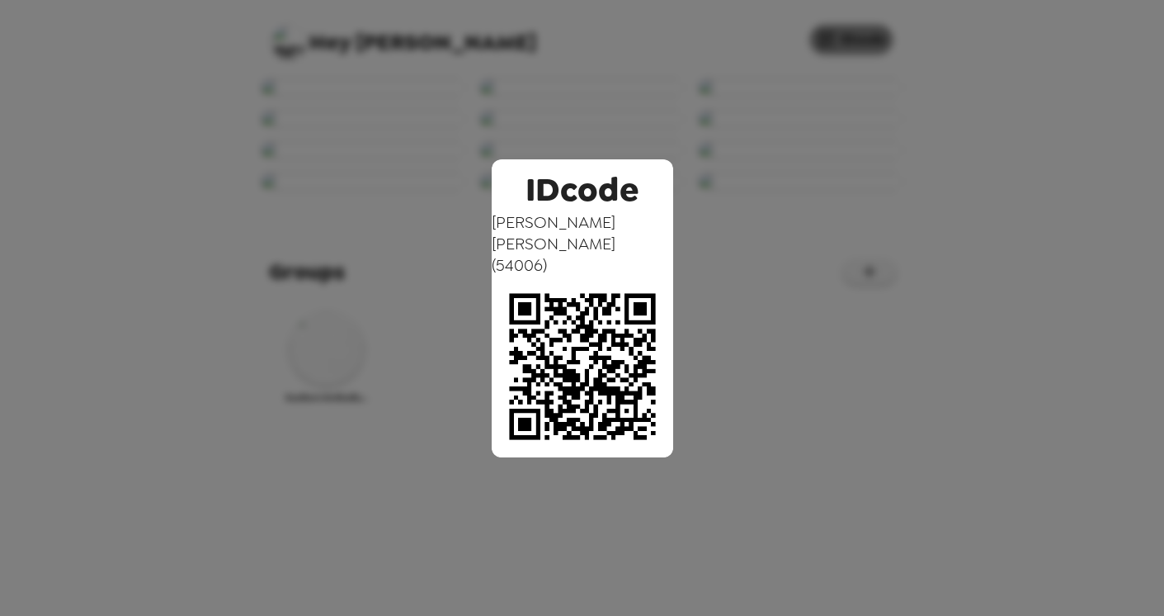
click at [855, 30] on div "IDcode [PERSON_NAME] ( 54006 )" at bounding box center [582, 308] width 1164 height 616
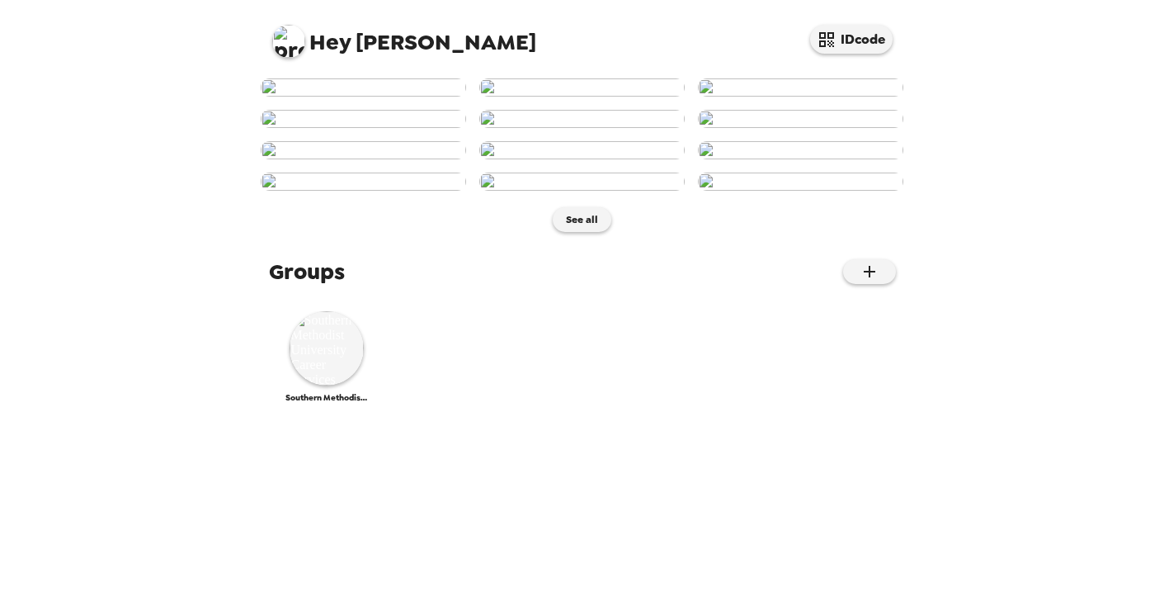
click at [285, 44] on img at bounding box center [288, 41] width 33 height 33
click at [322, 30] on div at bounding box center [582, 308] width 1164 height 616
click at [339, 403] on div "Southern Methodist University Career Services" at bounding box center [326, 357] width 83 height 92
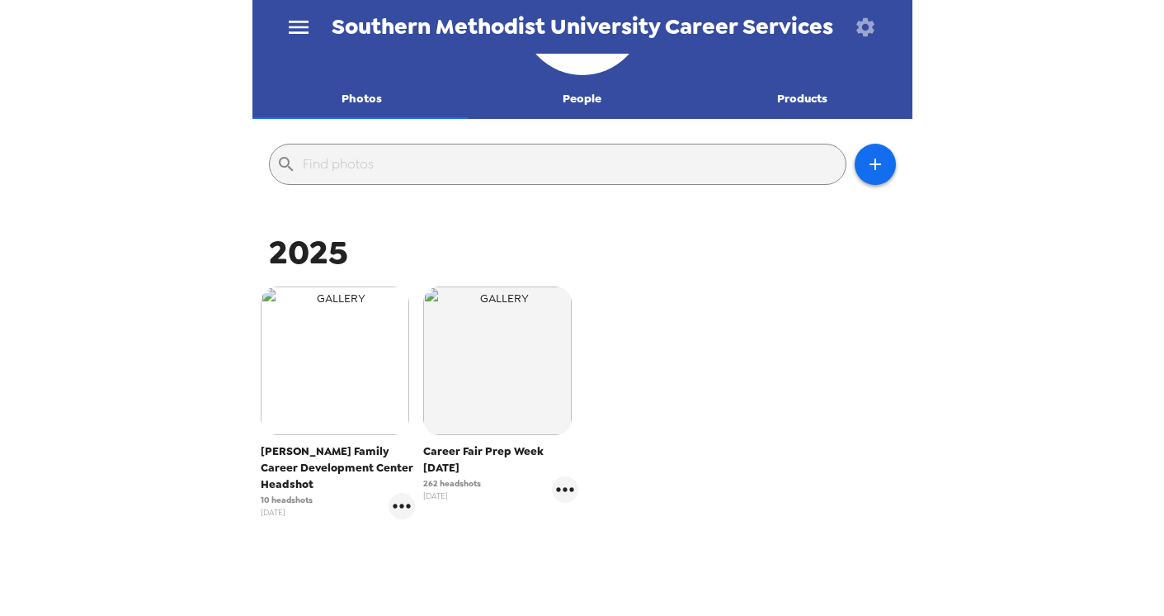
scroll to position [119, 0]
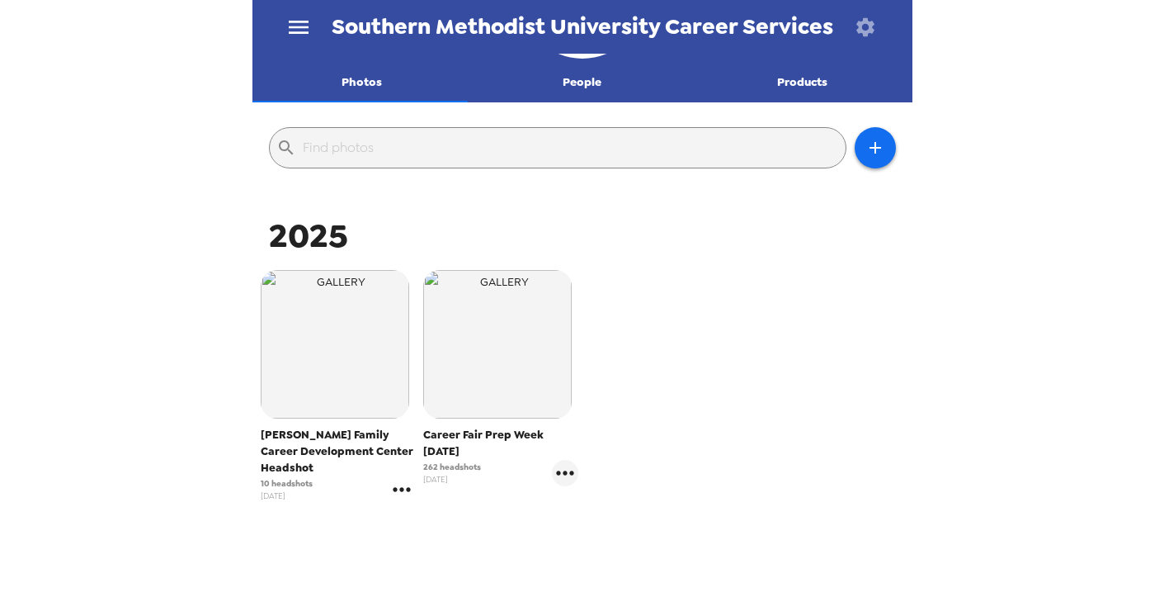
click at [402, 484] on icon "gallery menu" at bounding box center [402, 489] width 26 height 26
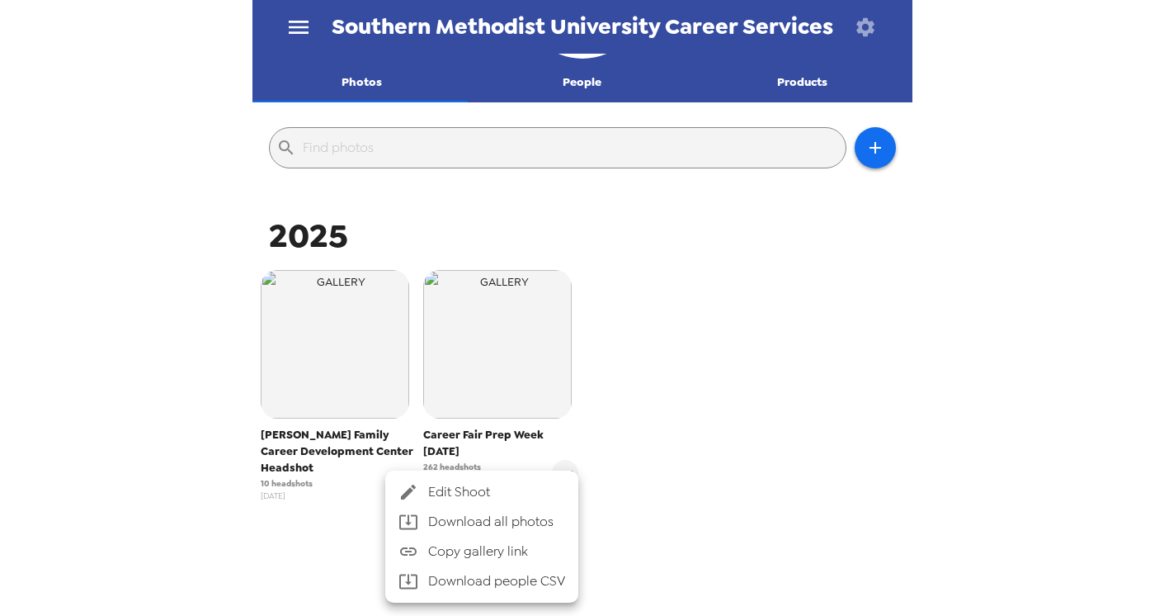
click at [451, 492] on span "Edit Shoot" at bounding box center [496, 492] width 137 height 20
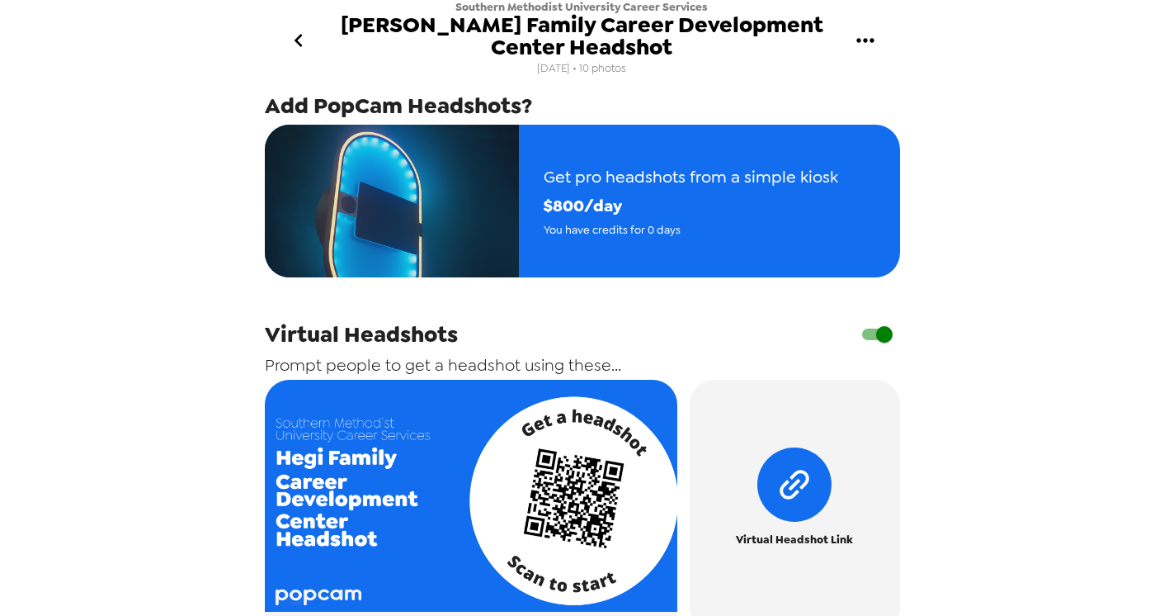
scroll to position [686, 0]
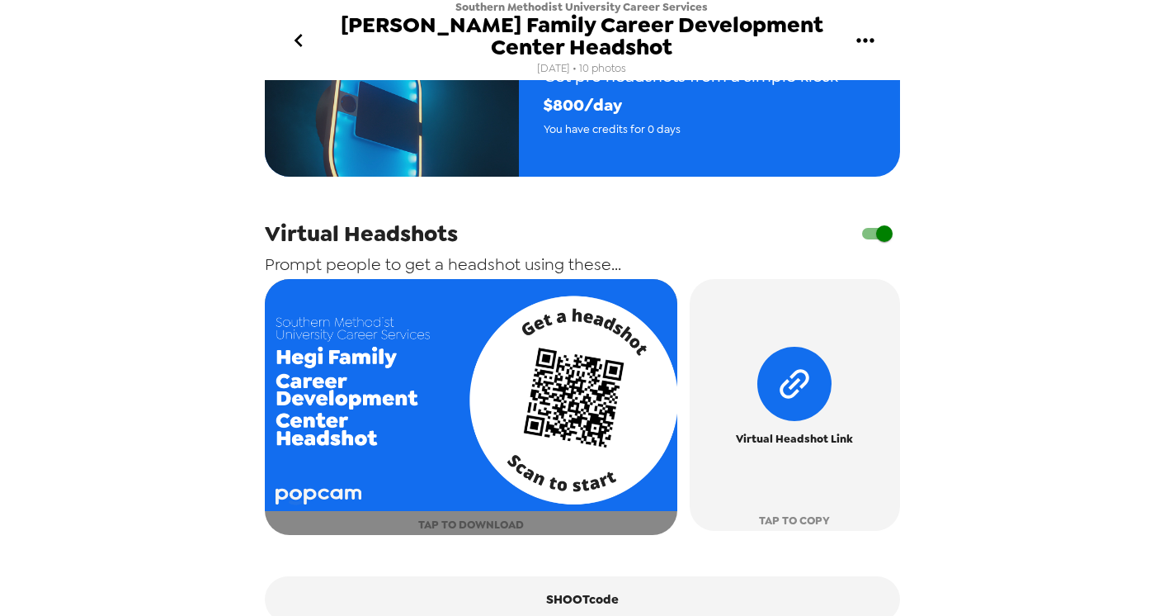
scroll to position [686, 0]
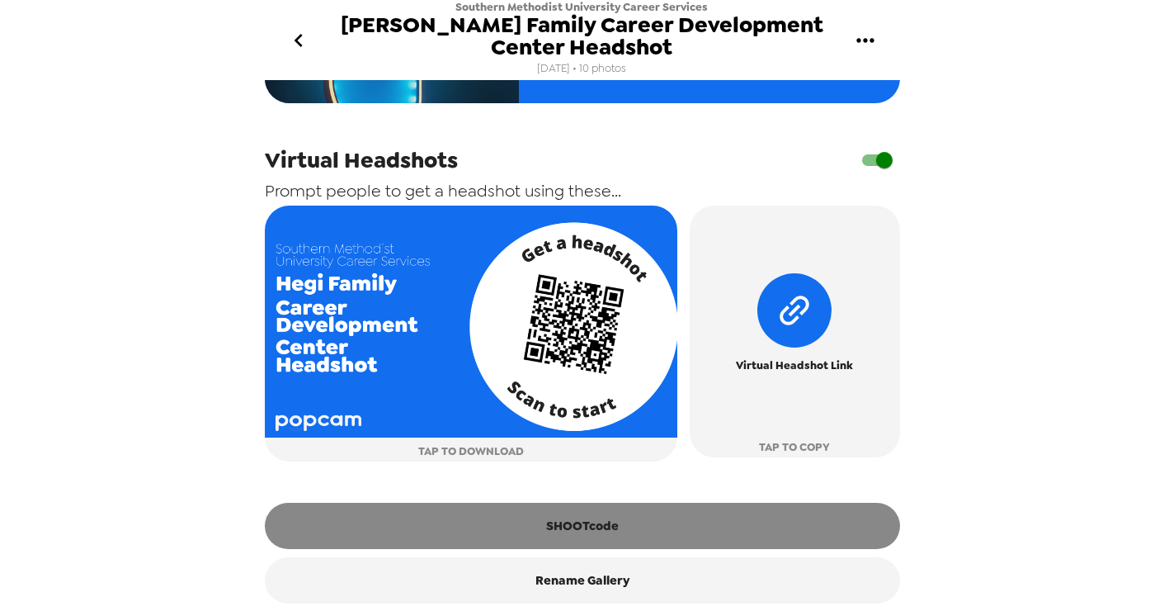
click at [594, 522] on button "SHOOTcode" at bounding box center [582, 525] width 635 height 46
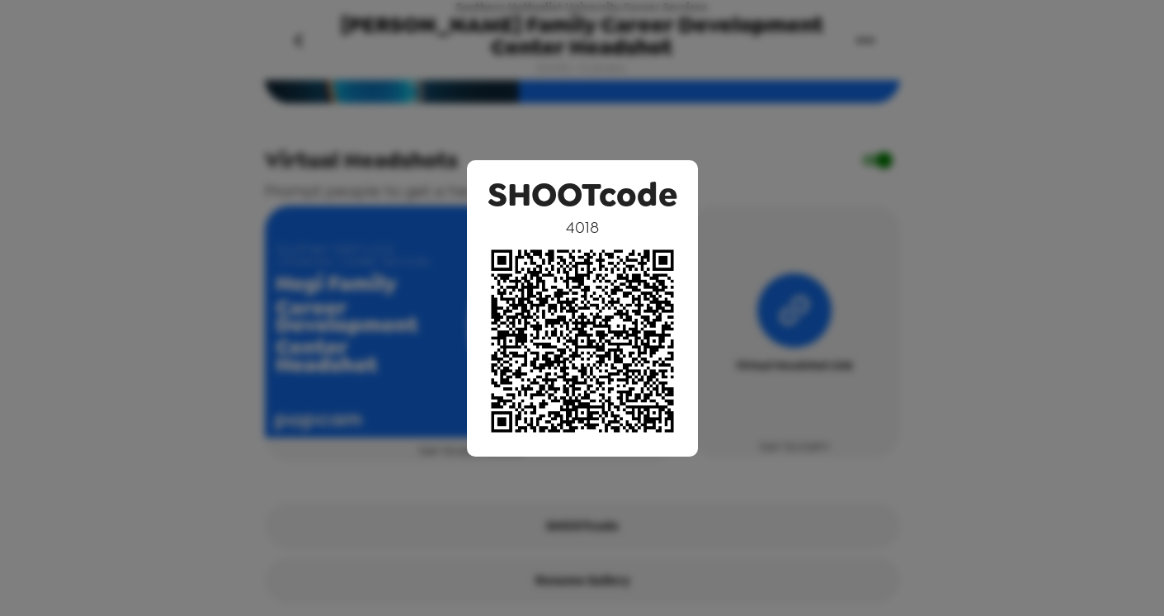
click at [851, 499] on div "SHOOTcode 4018" at bounding box center [582, 308] width 1164 height 616
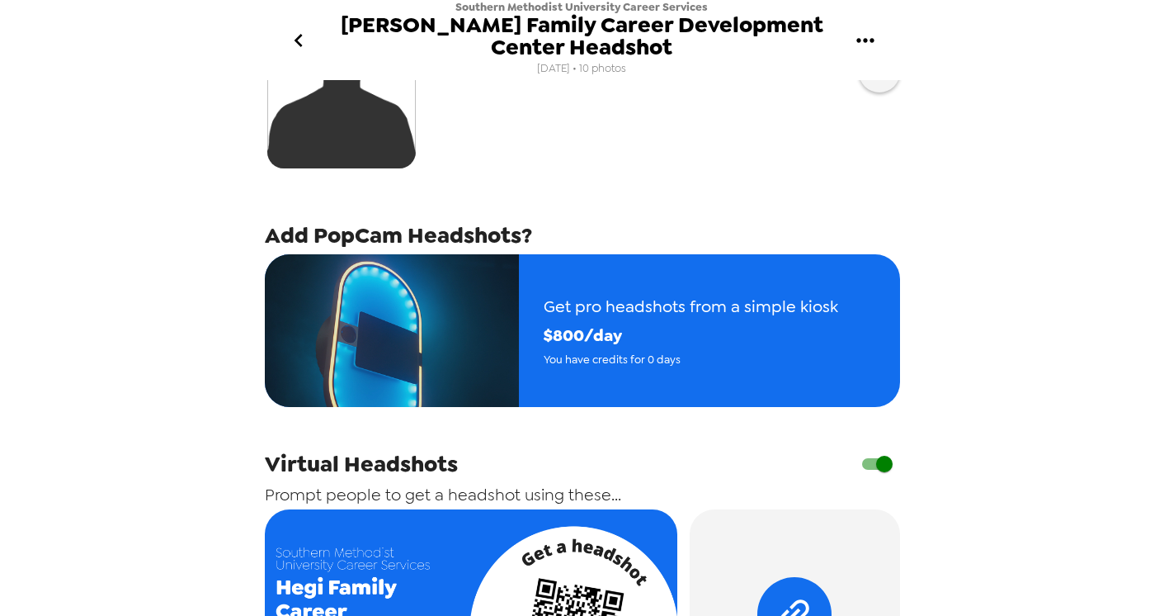
scroll to position [0, 0]
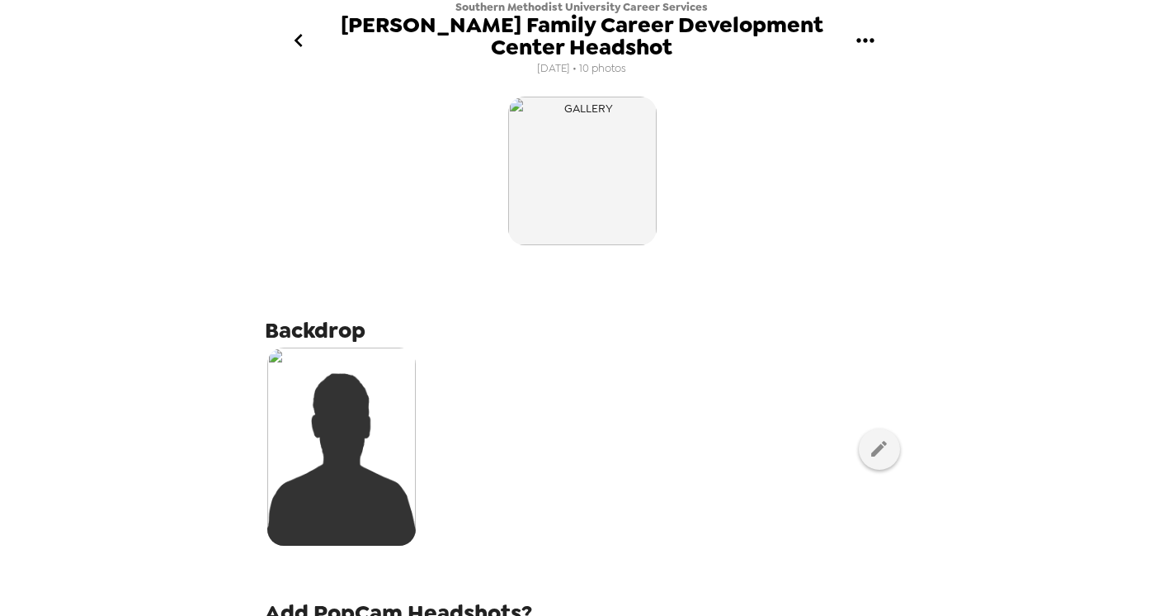
click at [299, 34] on icon "go back" at bounding box center [298, 40] width 26 height 26
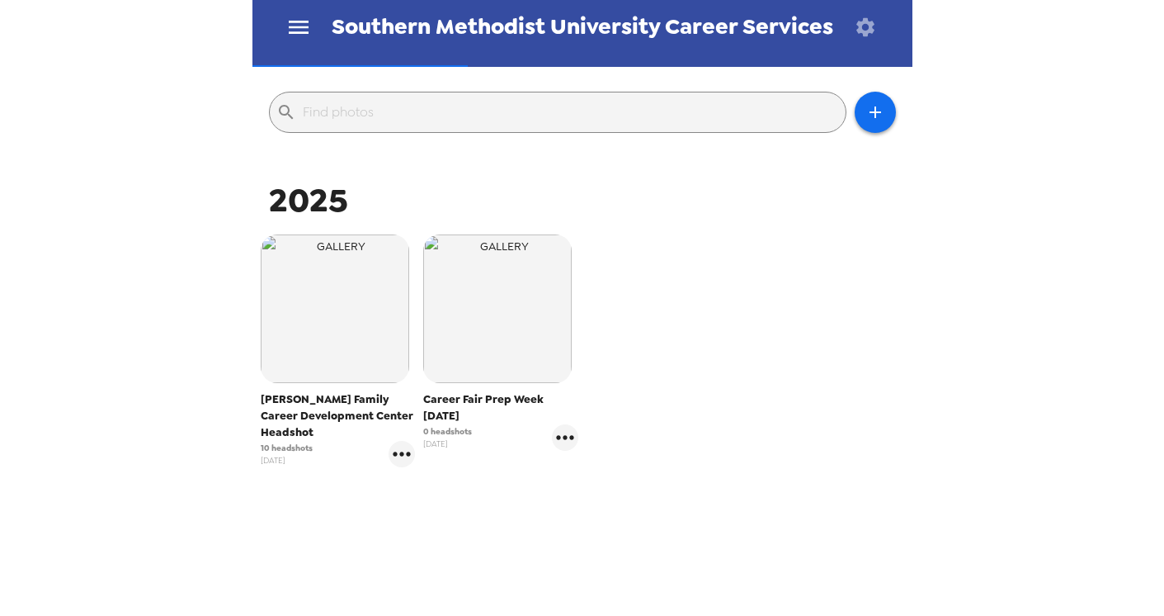
scroll to position [164, 0]
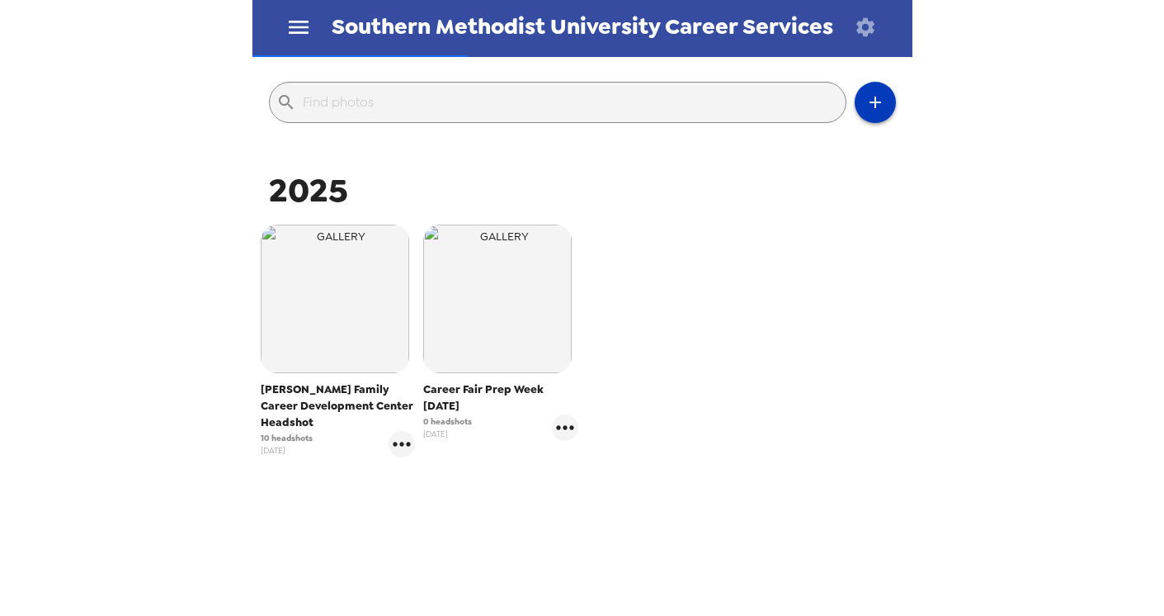
click at [861, 91] on button "button" at bounding box center [875, 102] width 41 height 41
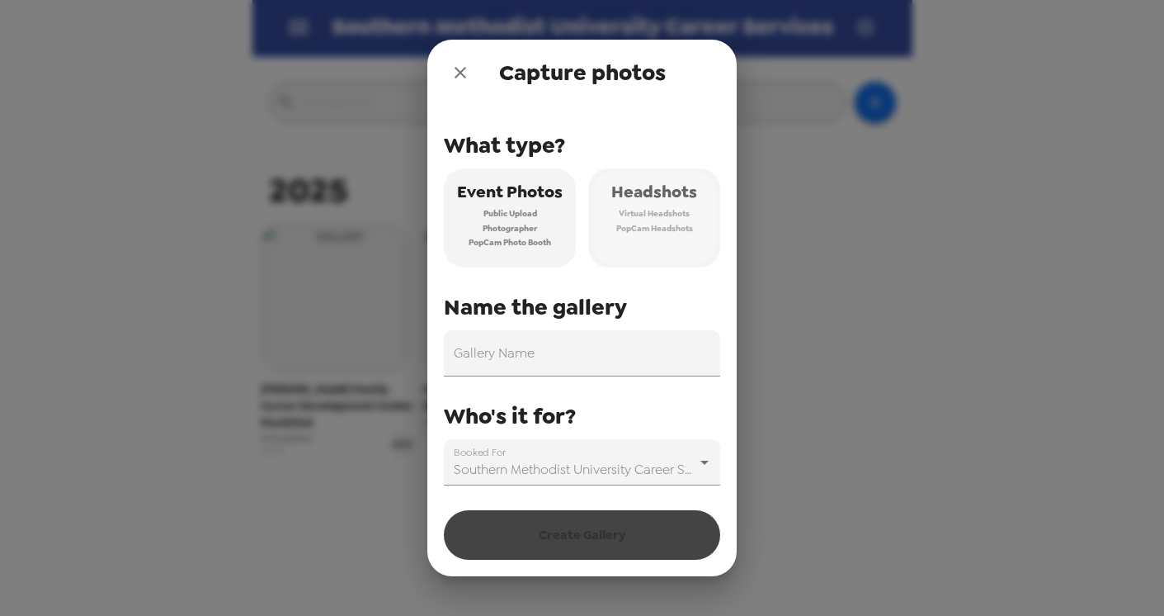
click at [644, 224] on span "PopCam Headshots" at bounding box center [654, 228] width 77 height 15
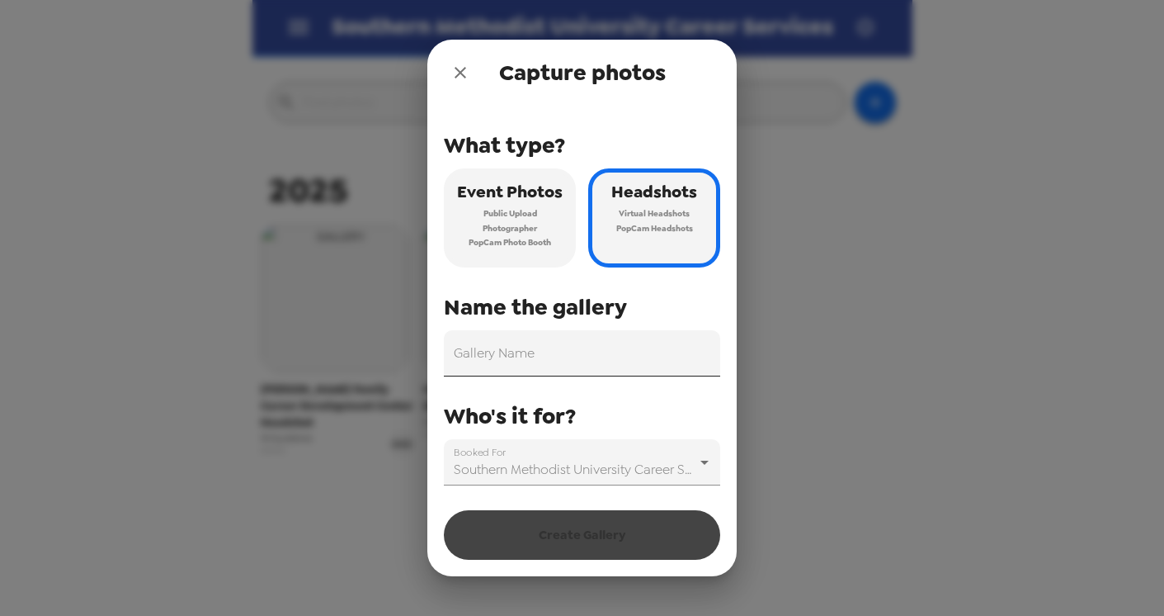
click at [567, 358] on input "Gallery Name" at bounding box center [582, 353] width 276 height 46
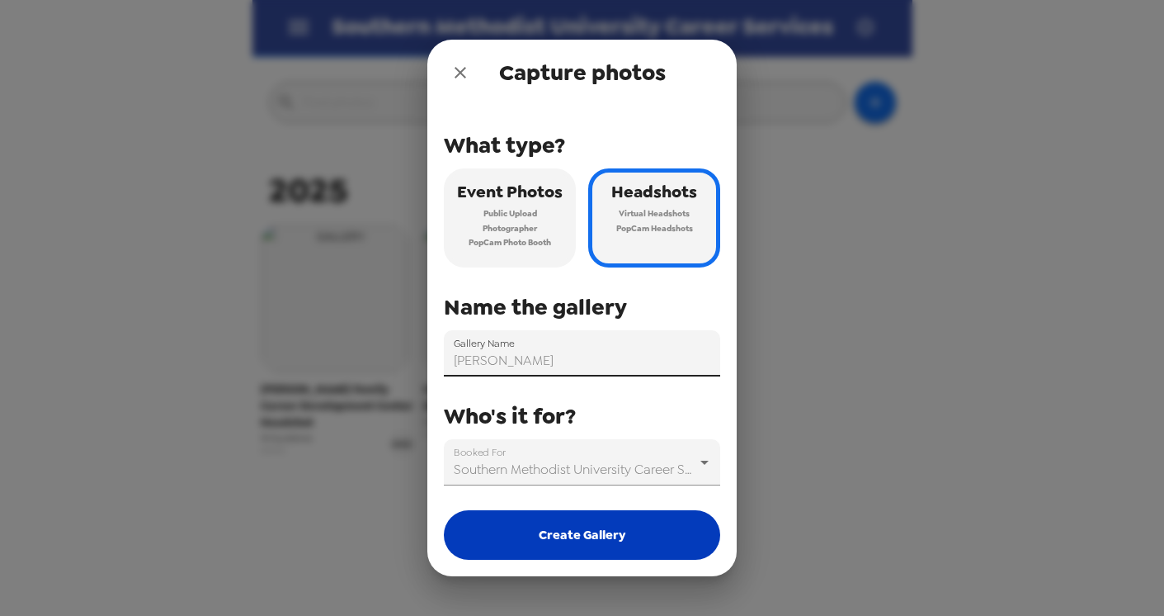
type input "yada yada"
click at [593, 529] on button "Create Gallery" at bounding box center [582, 535] width 276 height 50
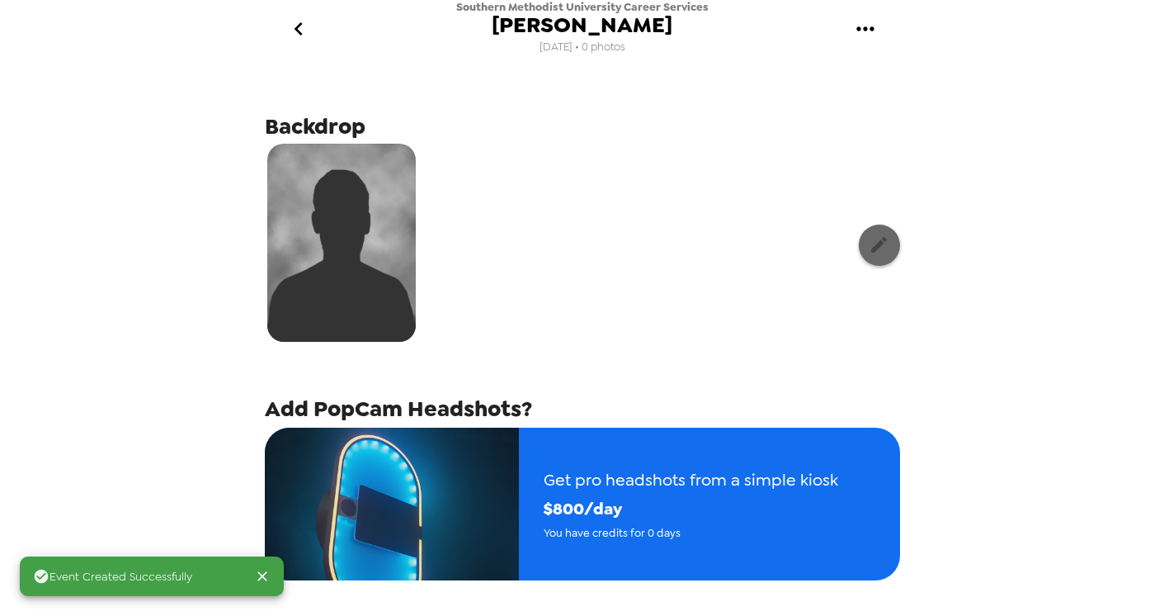
click at [869, 252] on icon "button" at bounding box center [879, 244] width 21 height 21
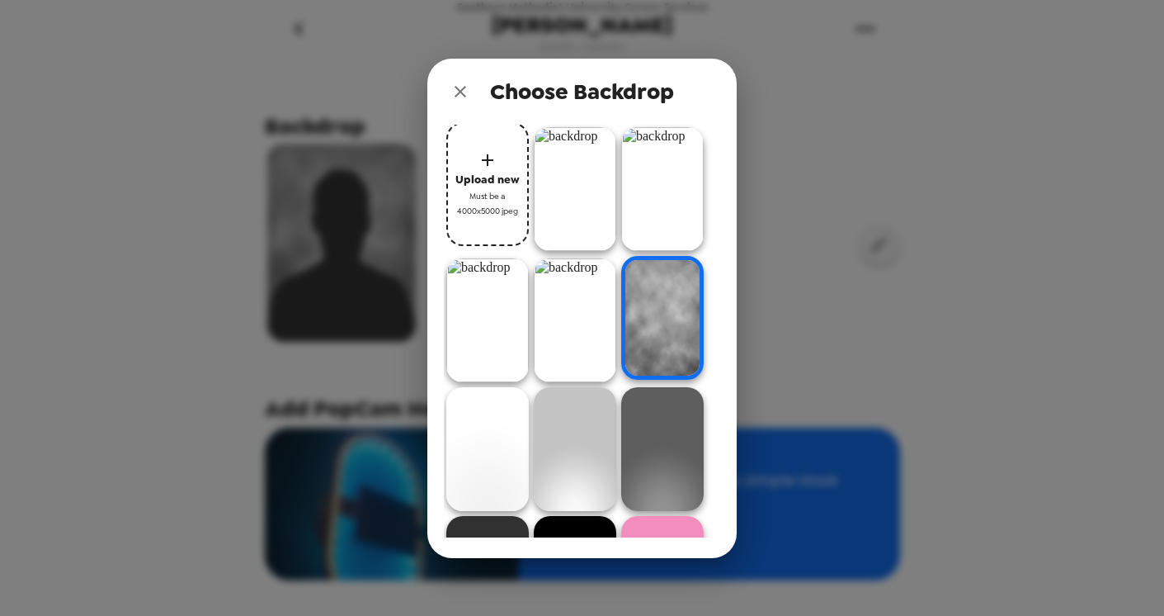
click at [572, 265] on img at bounding box center [575, 320] width 83 height 124
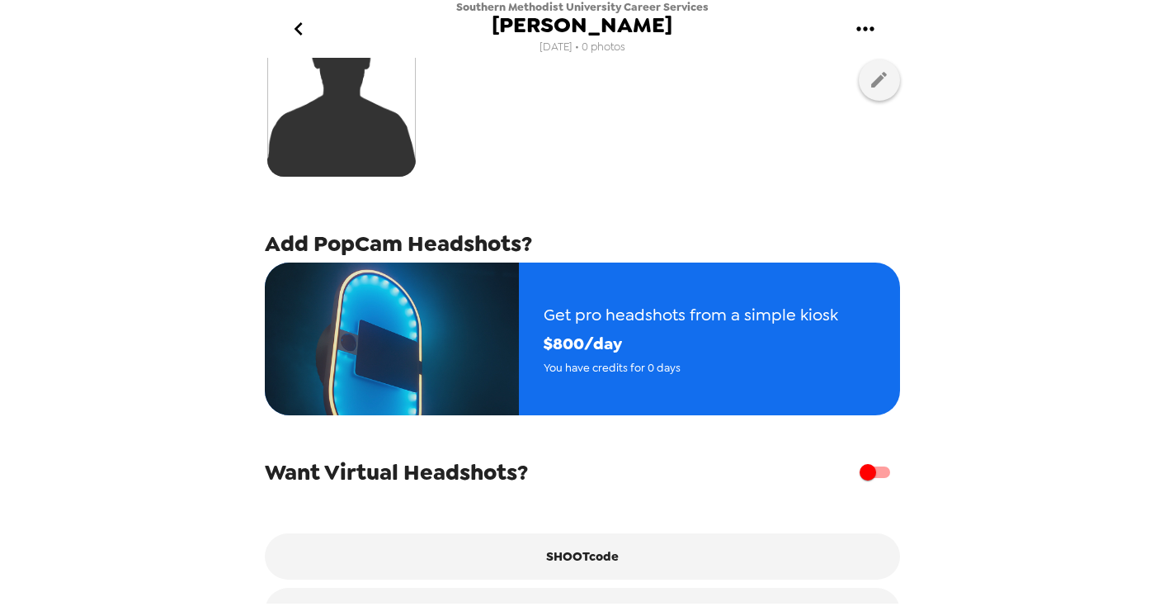
scroll to position [216, 0]
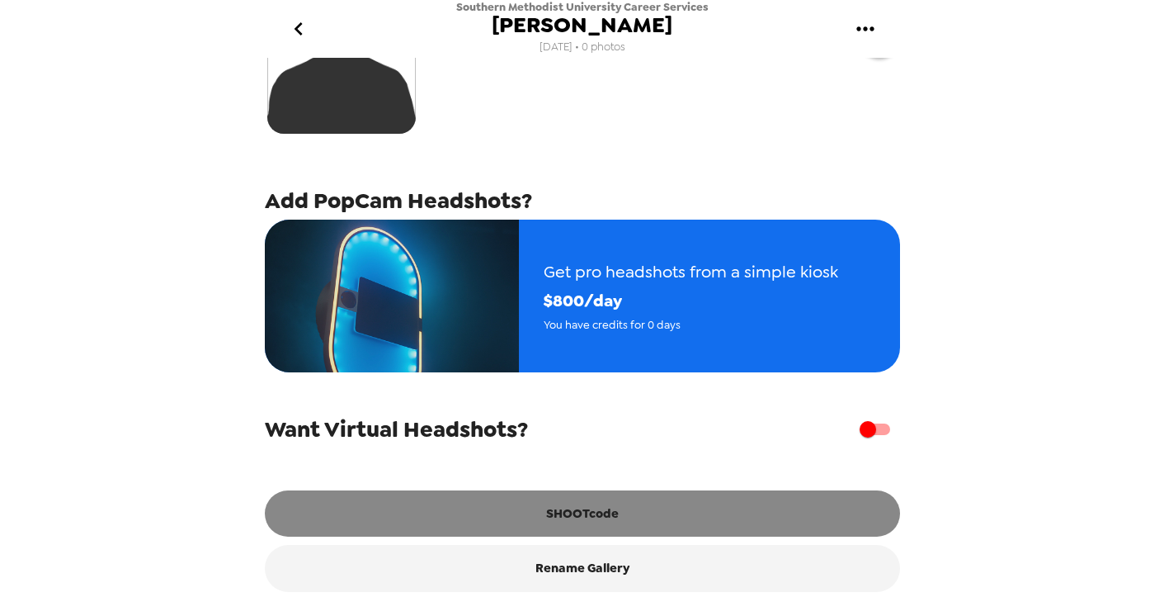
click at [618, 528] on button "SHOOTcode" at bounding box center [582, 513] width 635 height 46
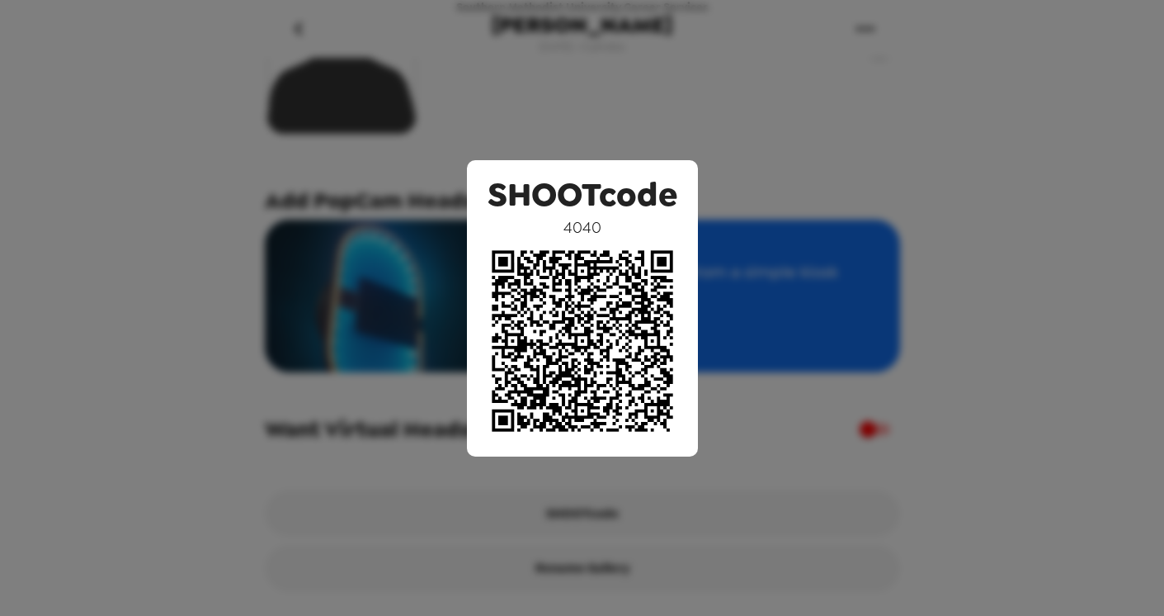
click at [732, 87] on div "SHOOTcode 4040" at bounding box center [582, 308] width 1164 height 616
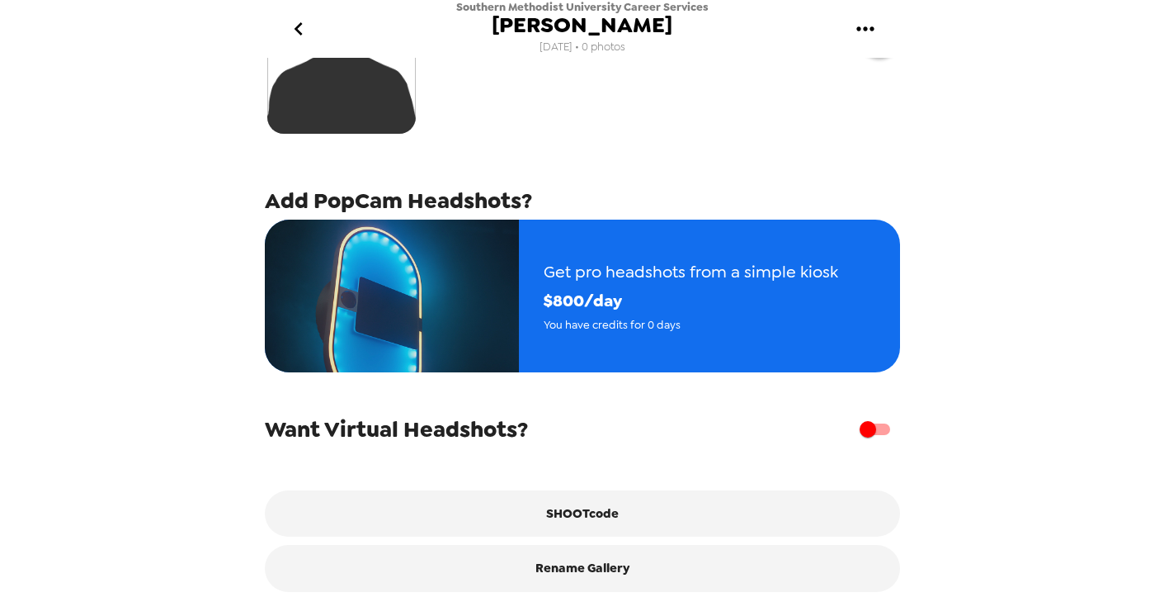
scroll to position [0, 0]
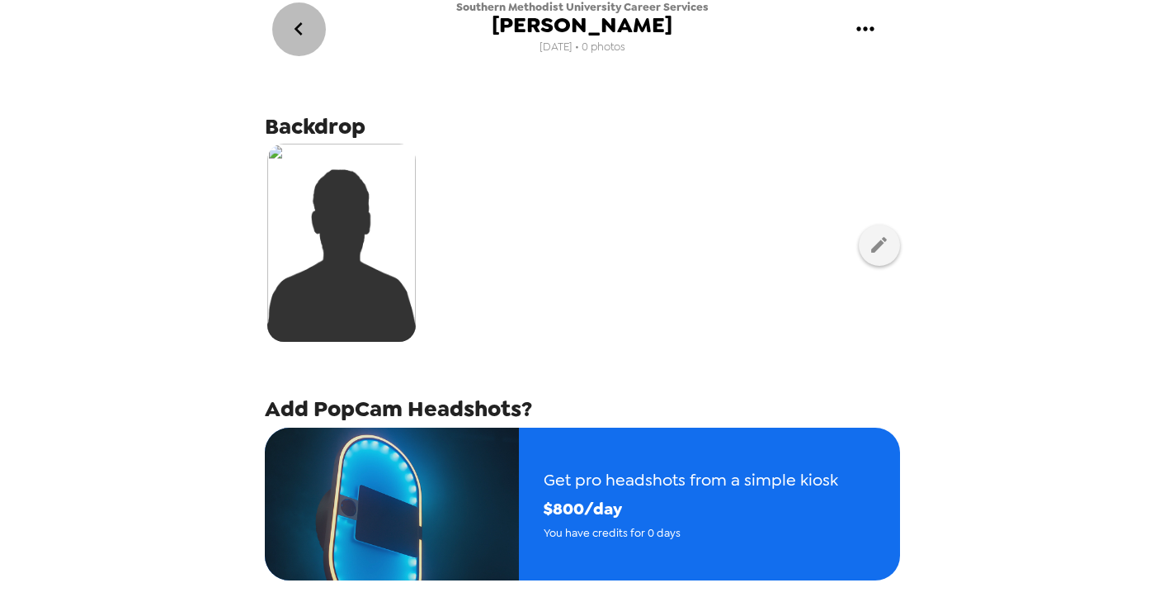
click at [306, 30] on icon "go back" at bounding box center [298, 29] width 26 height 26
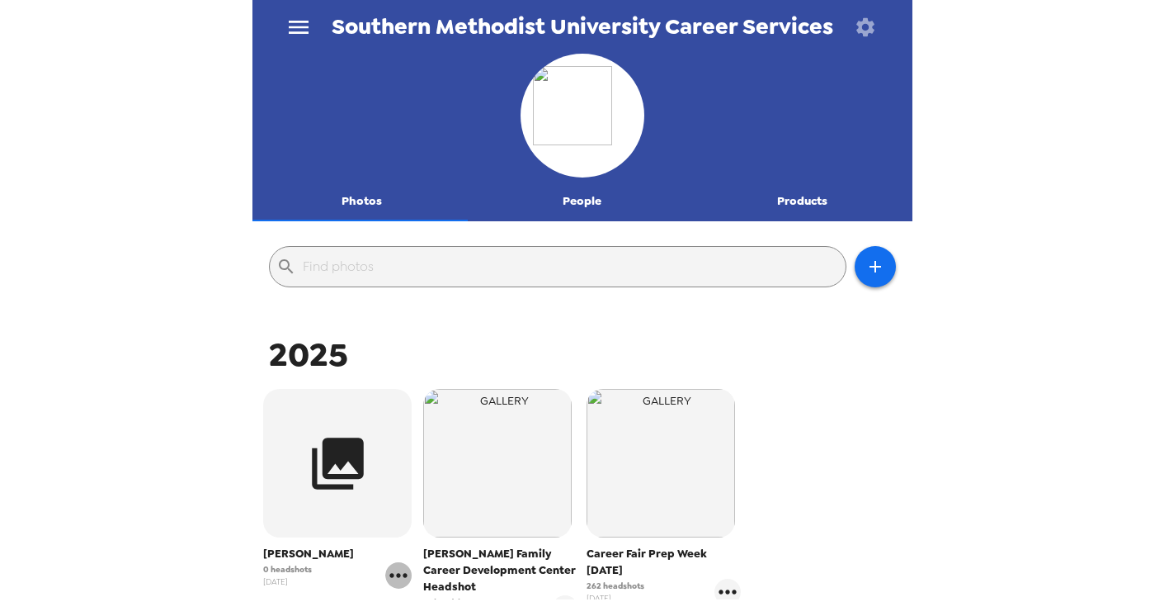
click at [401, 577] on icon "gallery menu" at bounding box center [398, 575] width 26 height 26
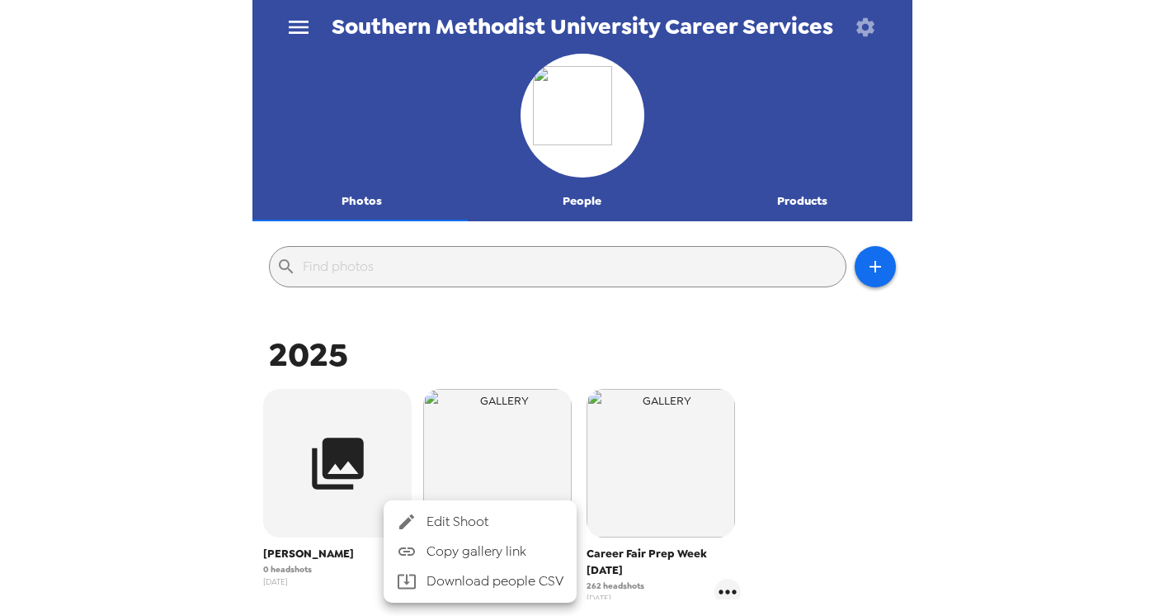
click at [498, 520] on span "Edit Shoot" at bounding box center [495, 522] width 137 height 20
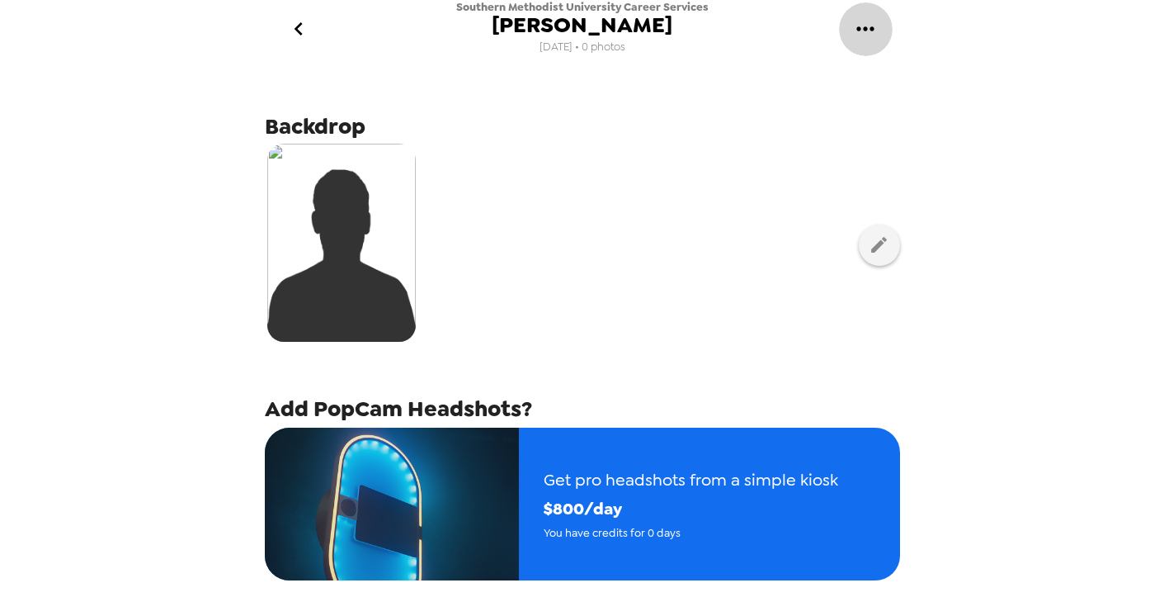
click at [866, 30] on icon "gallery menu" at bounding box center [864, 28] width 17 height 4
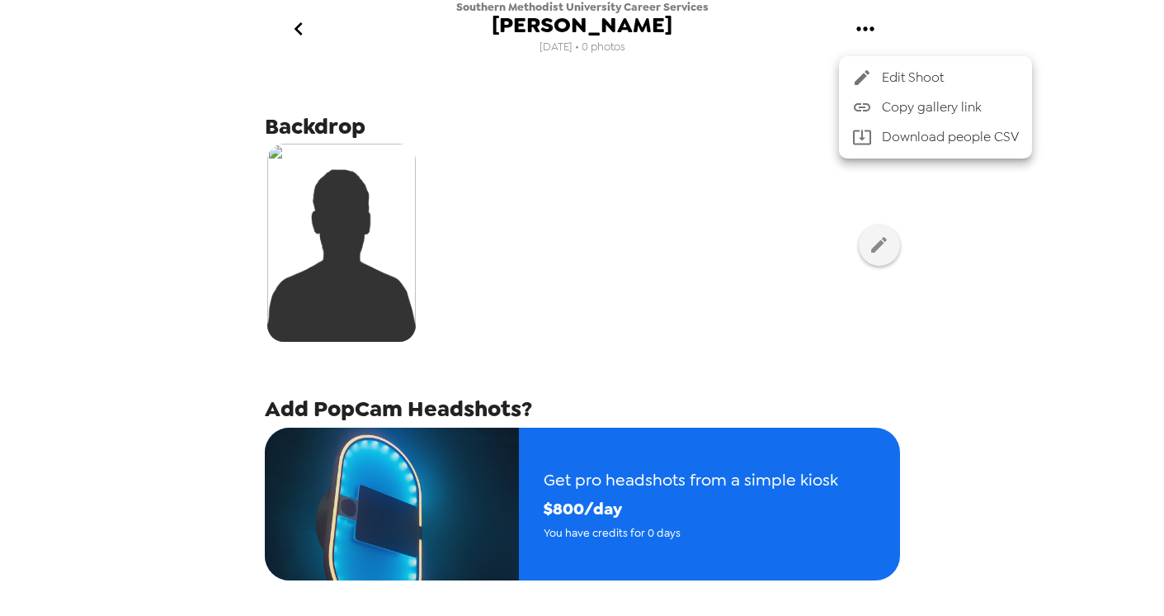
click at [731, 155] on div at bounding box center [582, 308] width 1164 height 616
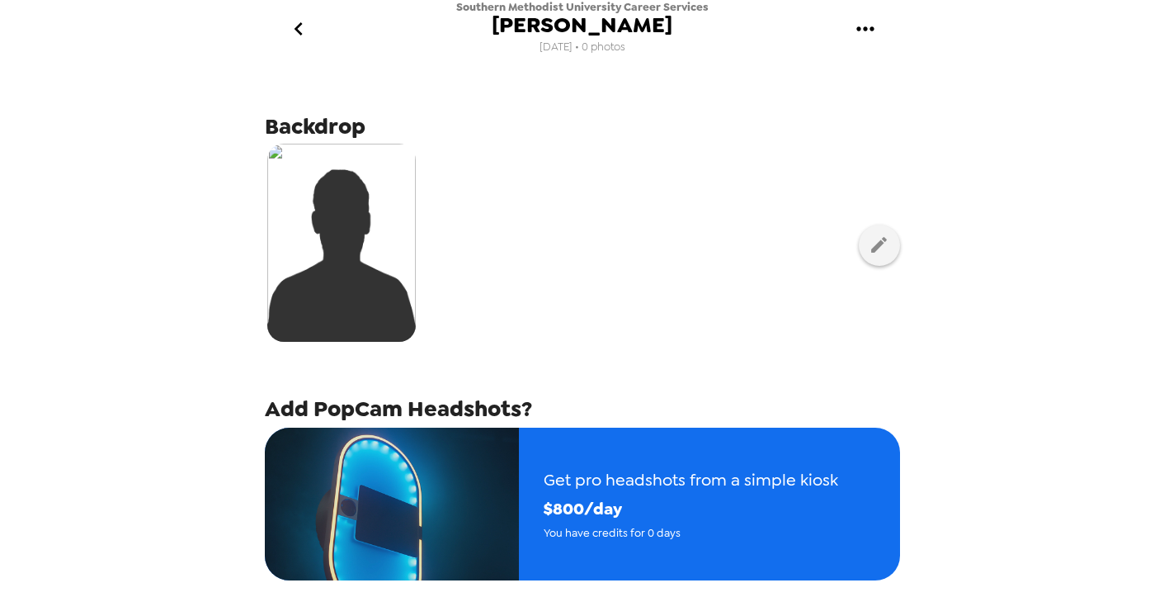
click at [297, 32] on icon "go back" at bounding box center [299, 28] width 8 height 13
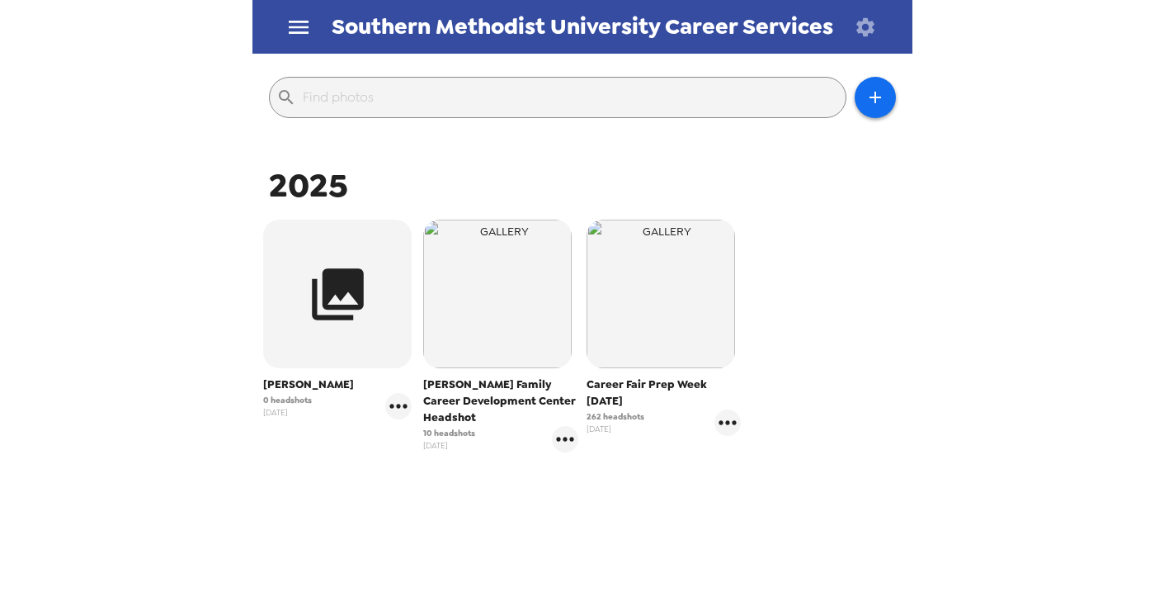
scroll to position [172, 0]
click at [465, 382] on span "[PERSON_NAME] Family Career Development Center Headshot" at bounding box center [500, 399] width 155 height 50
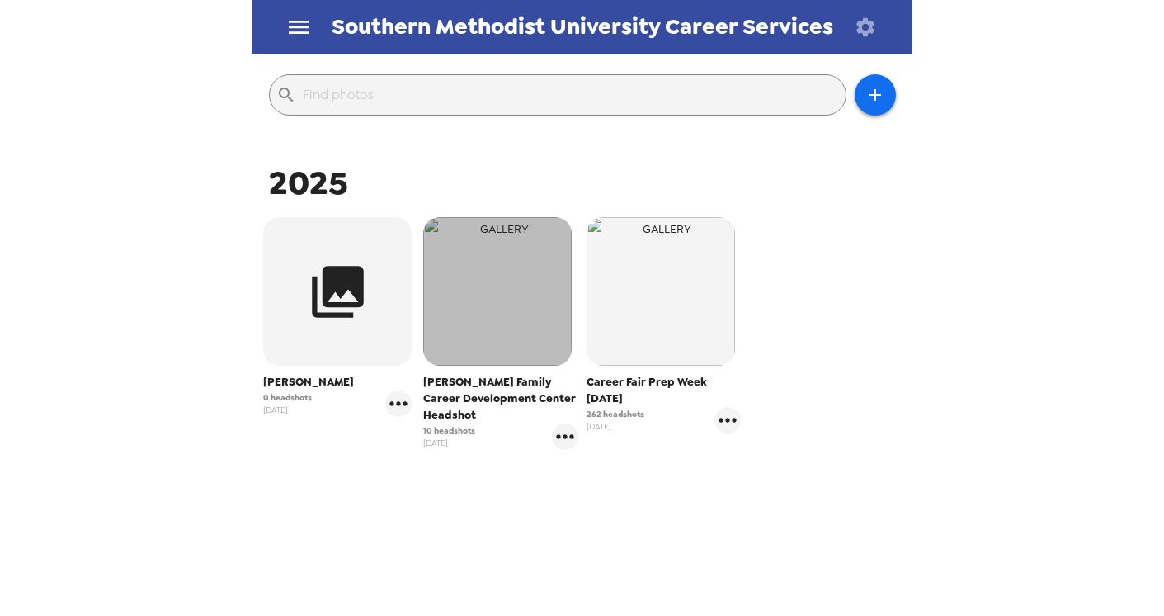
click at [473, 315] on img "button" at bounding box center [497, 291] width 149 height 149
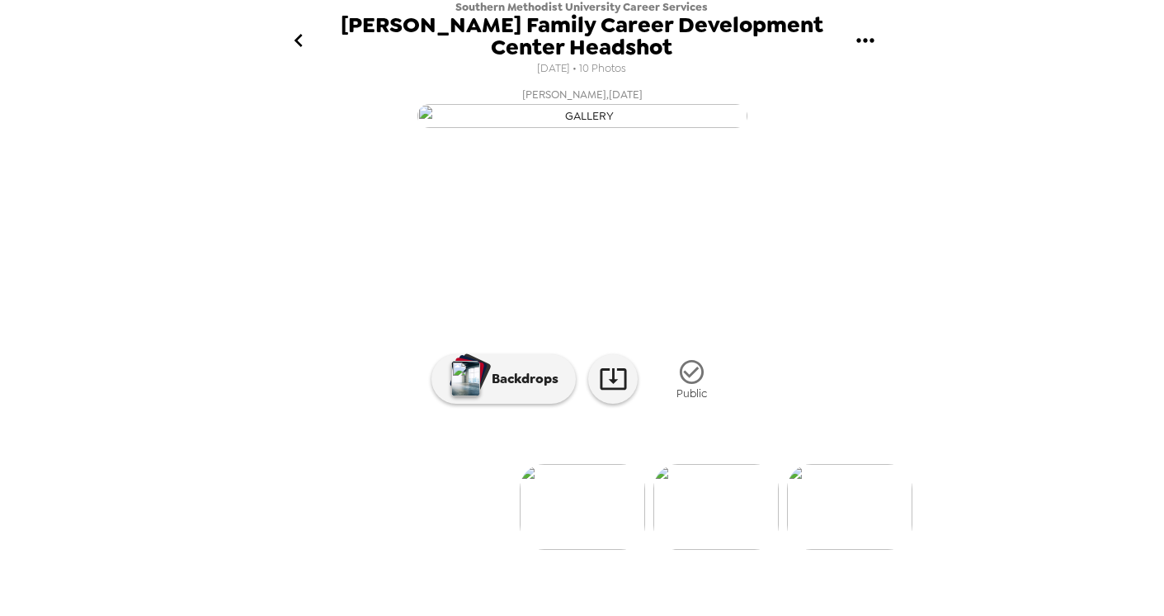
click at [305, 30] on icon "go back" at bounding box center [298, 40] width 26 height 26
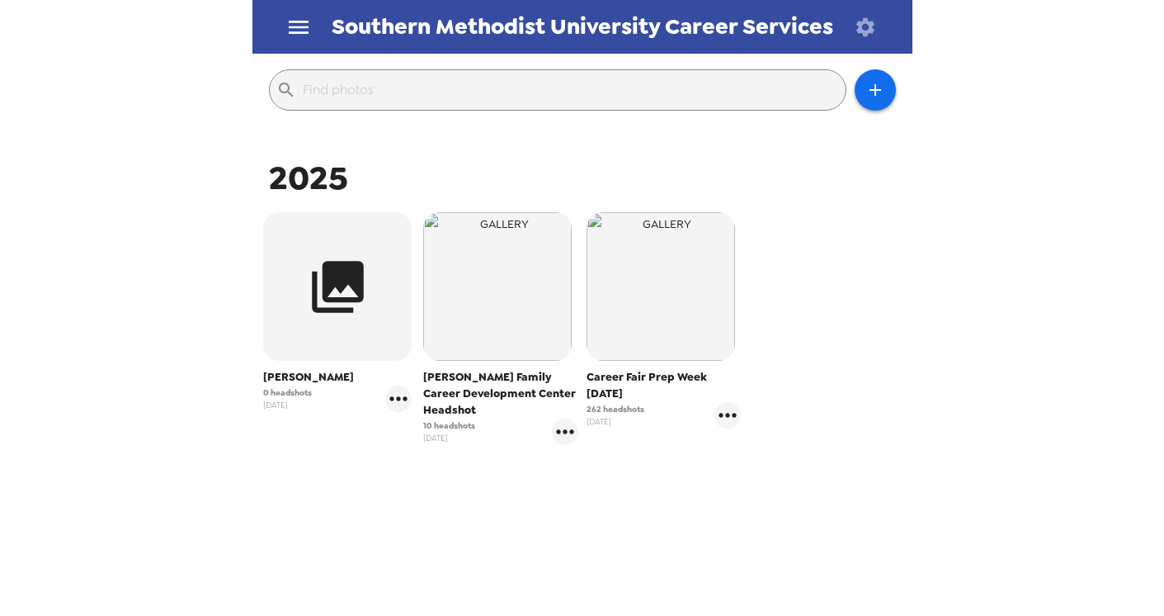
scroll to position [179, 0]
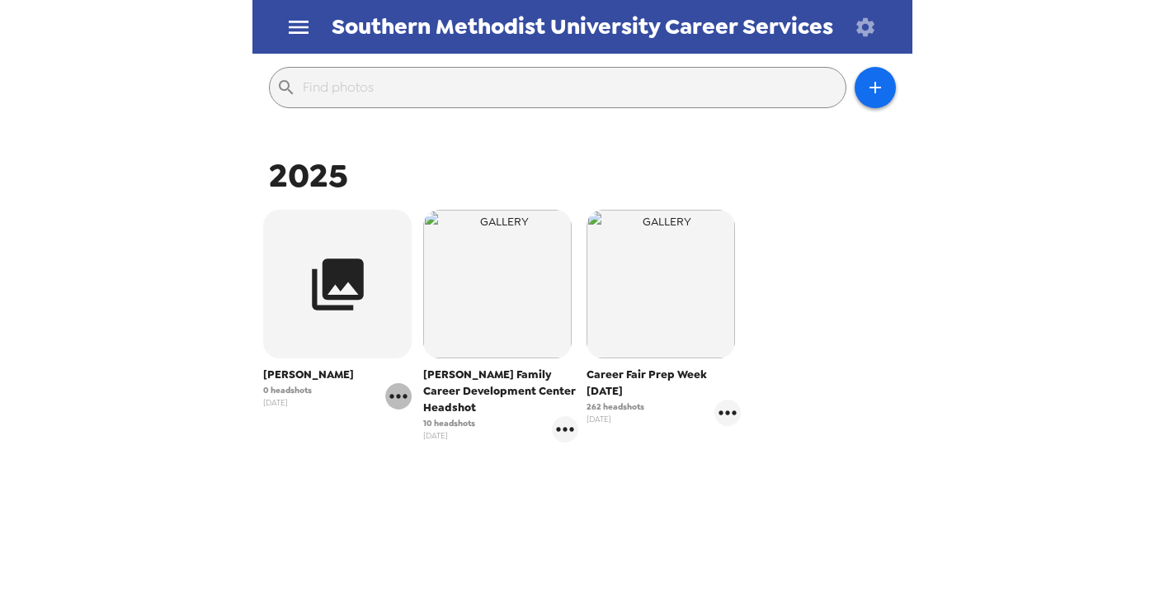
click at [391, 403] on icon "gallery menu" at bounding box center [398, 396] width 26 height 26
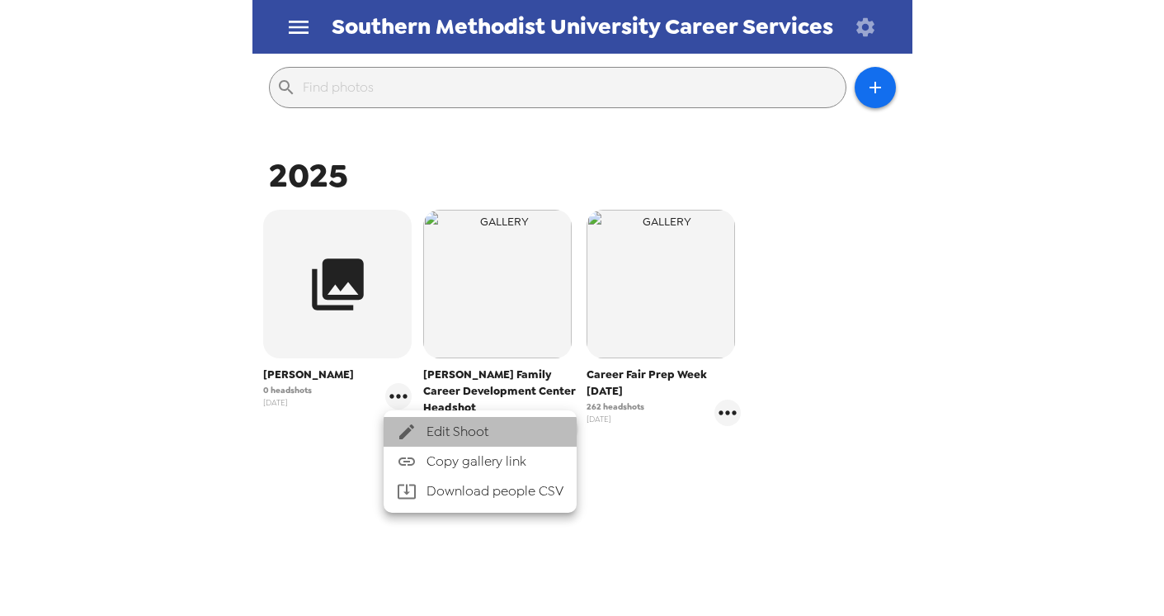
click at [427, 433] on span "Edit Shoot" at bounding box center [495, 432] width 137 height 20
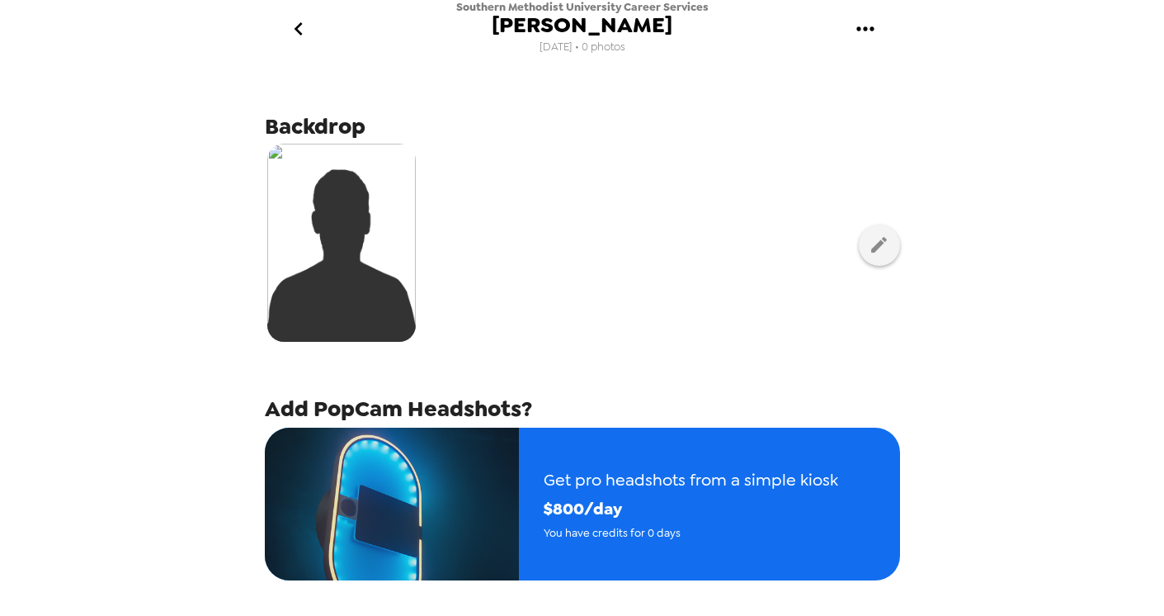
scroll to position [216, 0]
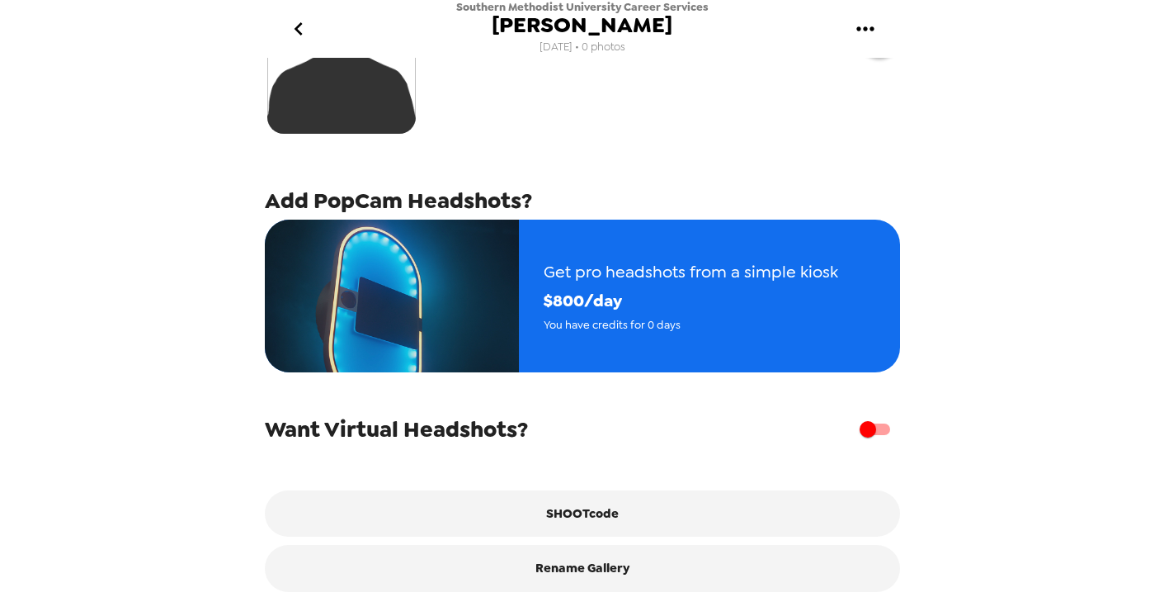
click at [856, 432] on input "checkbox" at bounding box center [868, 428] width 94 height 31
checkbox input "true"
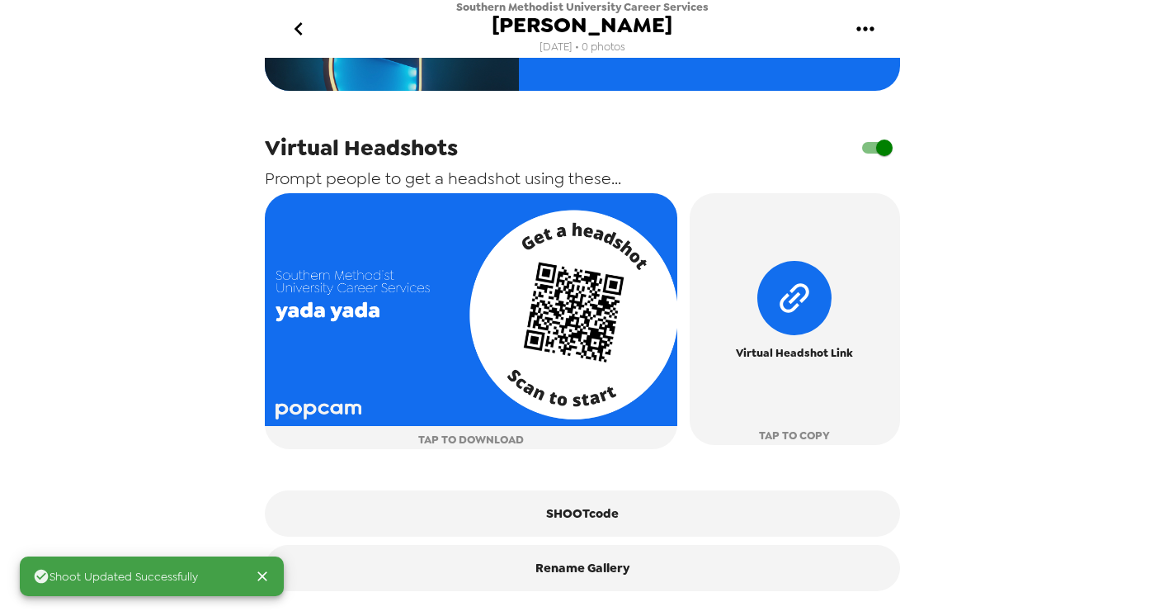
scroll to position [0, 0]
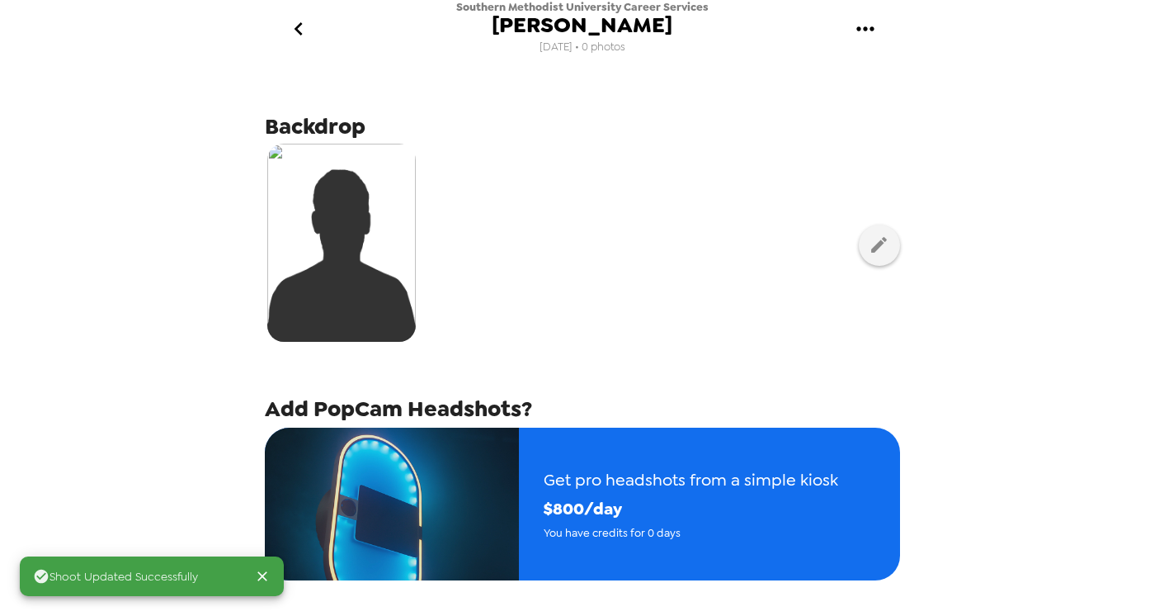
click at [860, 28] on icon "gallery menu" at bounding box center [864, 28] width 17 height 4
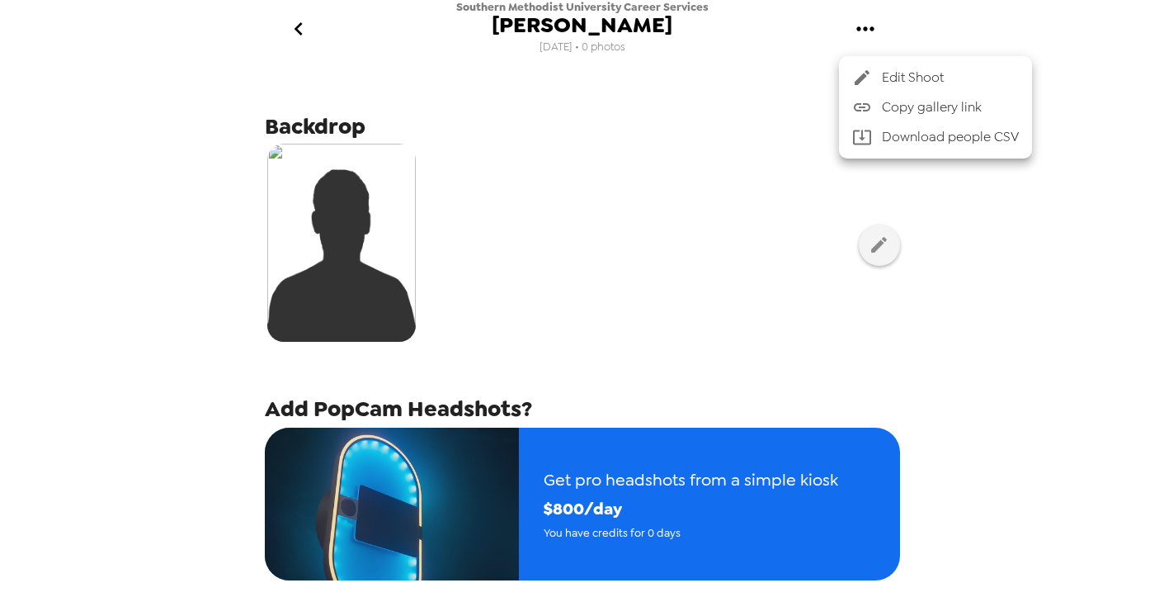
click at [630, 244] on div at bounding box center [582, 308] width 1164 height 616
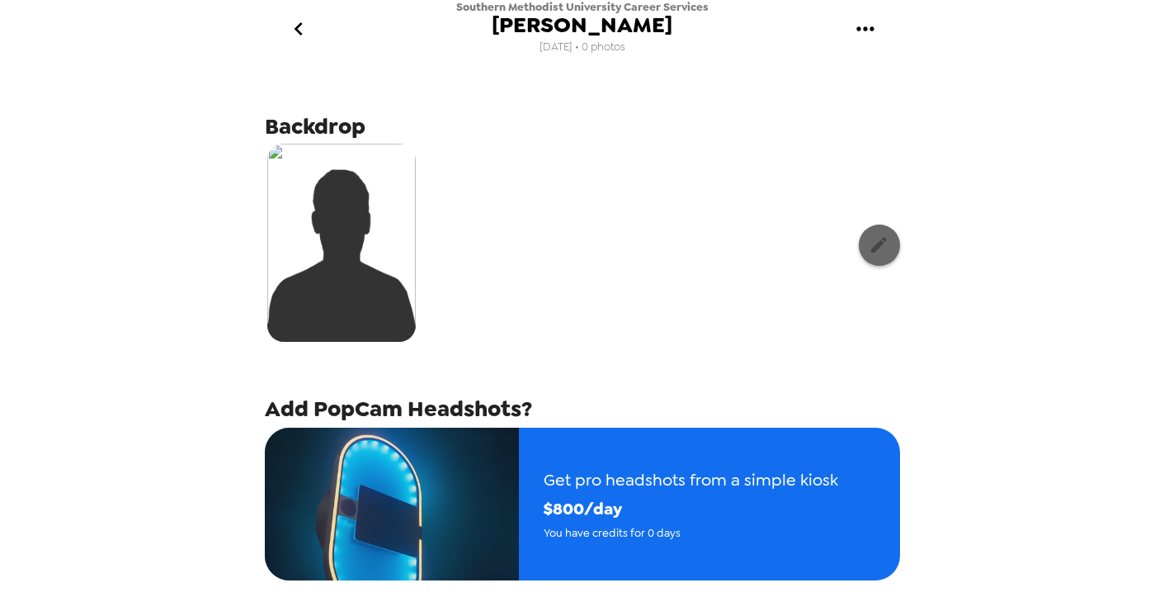
click at [875, 254] on icon "button" at bounding box center [879, 244] width 21 height 21
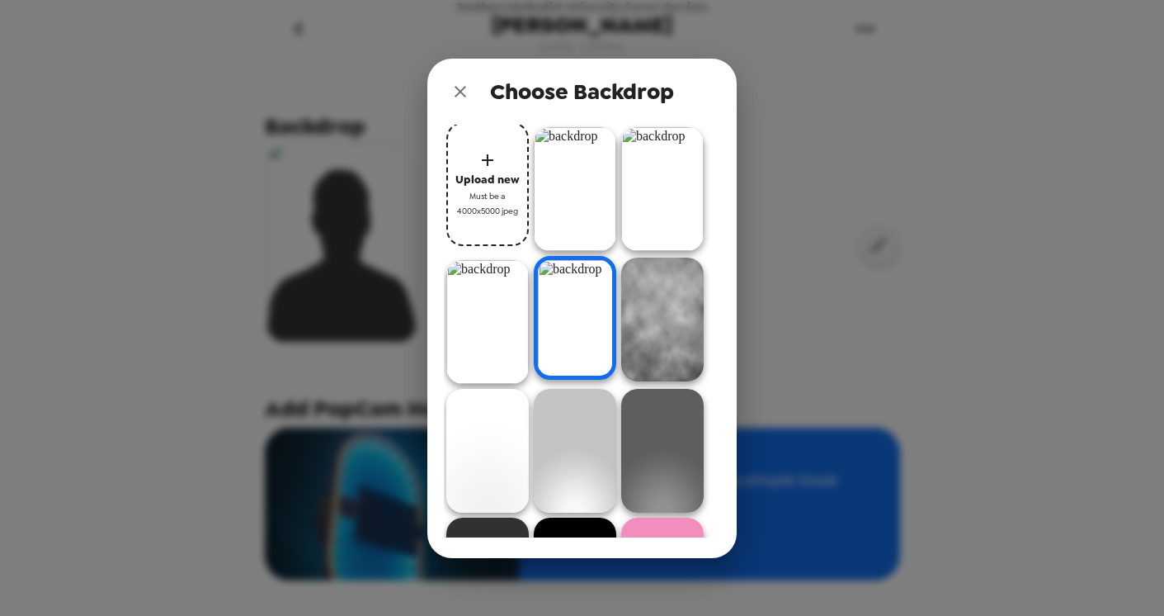
click at [483, 291] on img at bounding box center [487, 322] width 83 height 124
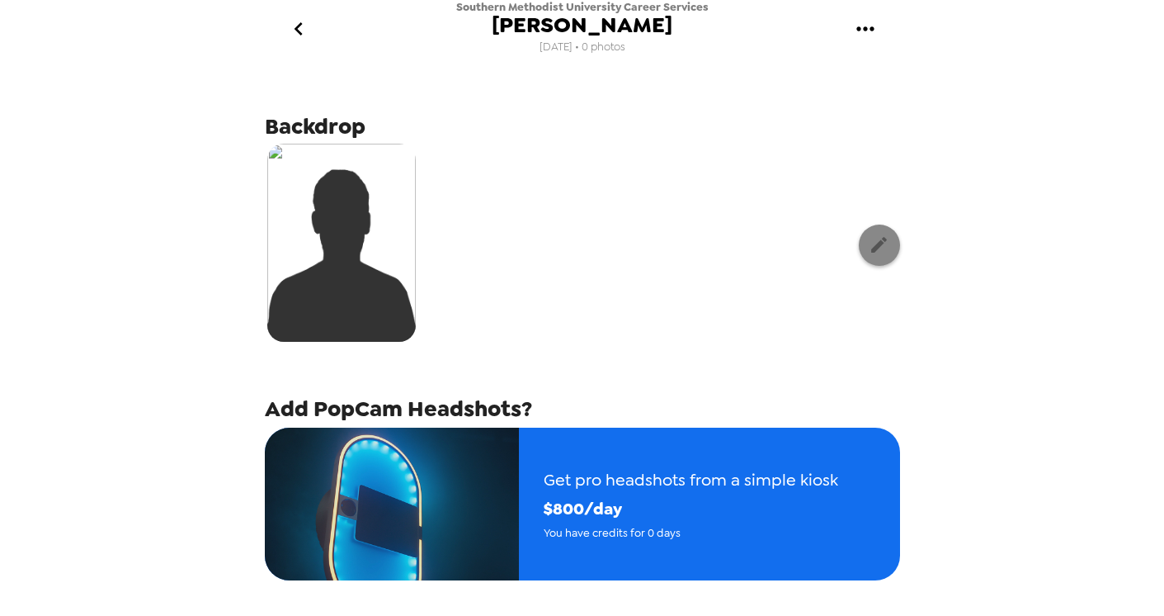
click at [871, 241] on icon "button" at bounding box center [879, 245] width 16 height 16
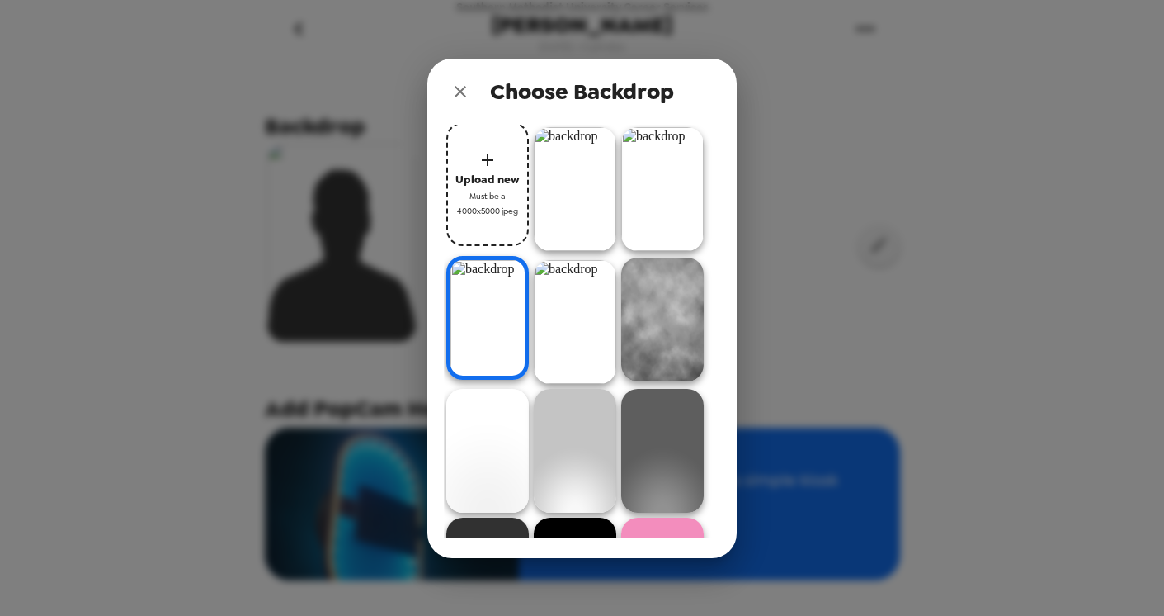
click at [823, 154] on div "Choose Backdrop Upload new Must be a 4000x5000 jpeg" at bounding box center [582, 308] width 1164 height 616
click at [461, 92] on icon "close" at bounding box center [461, 92] width 12 height 12
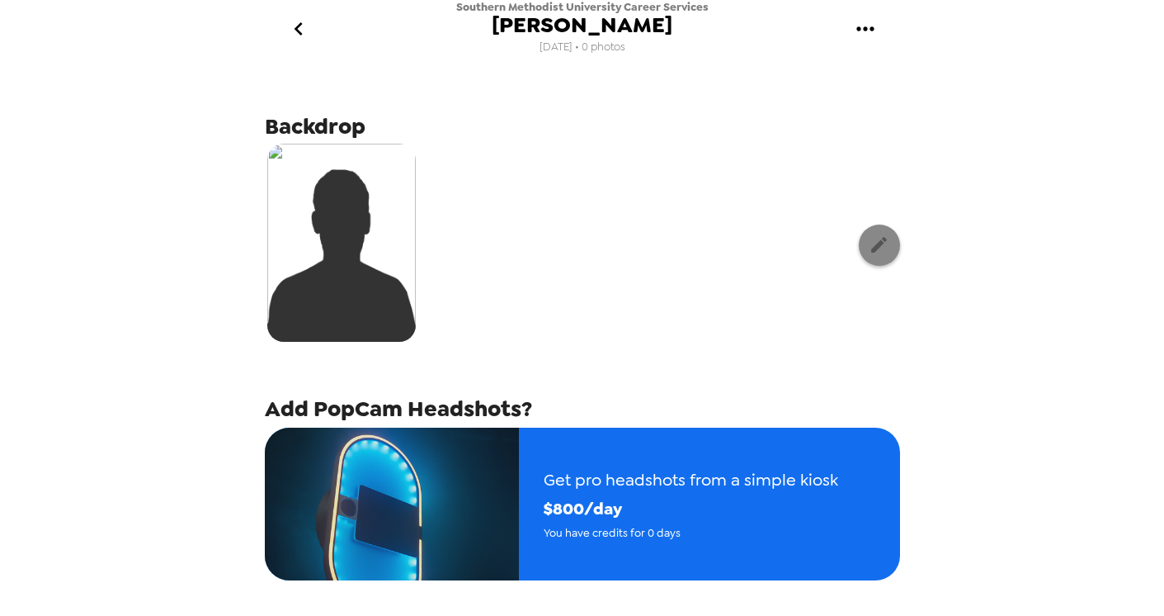
click at [871, 248] on icon "button" at bounding box center [879, 245] width 16 height 16
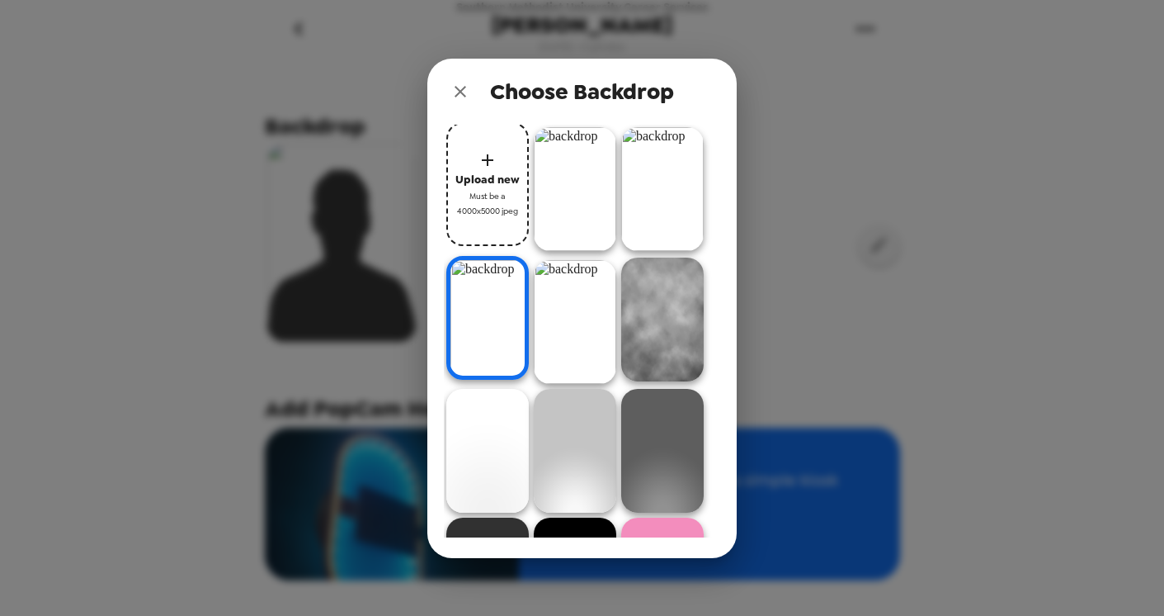
click at [588, 184] on img at bounding box center [575, 189] width 83 height 124
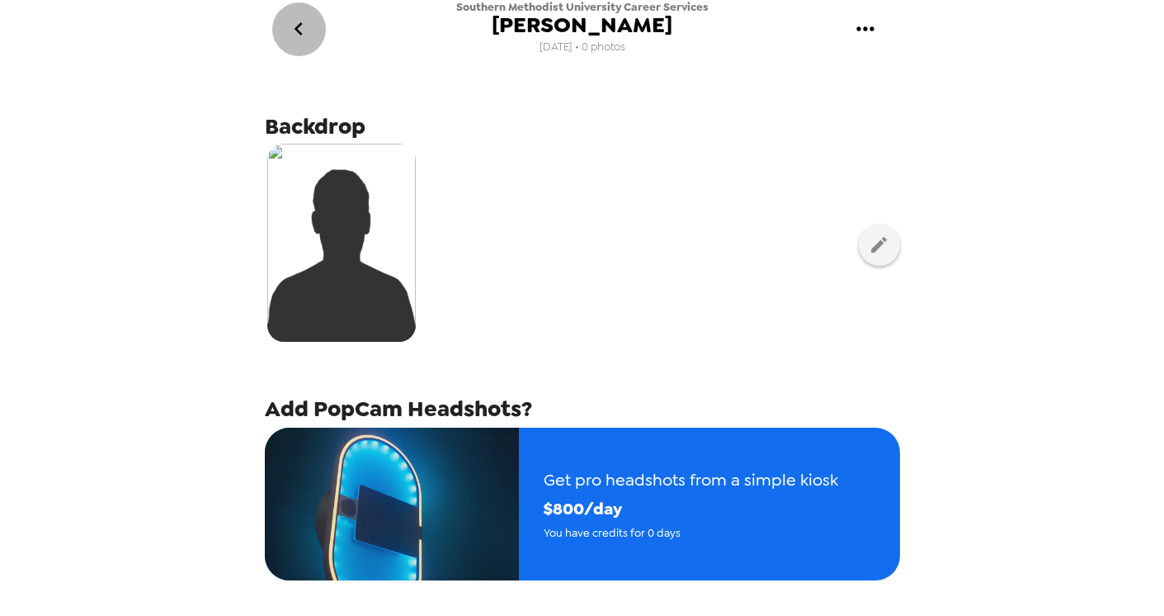
click at [295, 30] on icon "go back" at bounding box center [299, 28] width 8 height 13
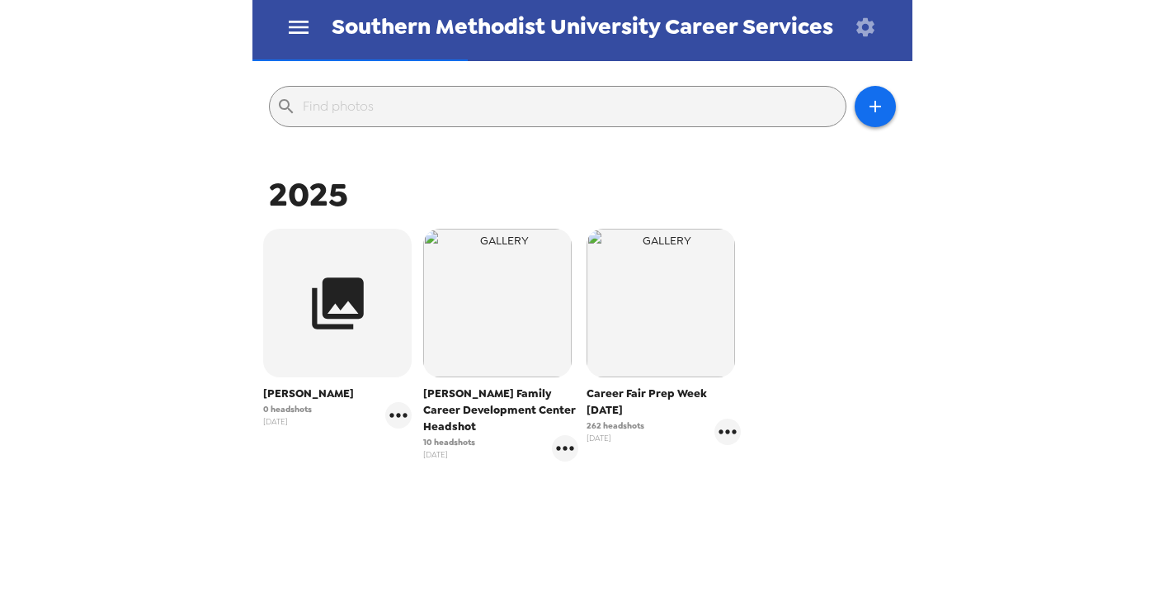
scroll to position [179, 0]
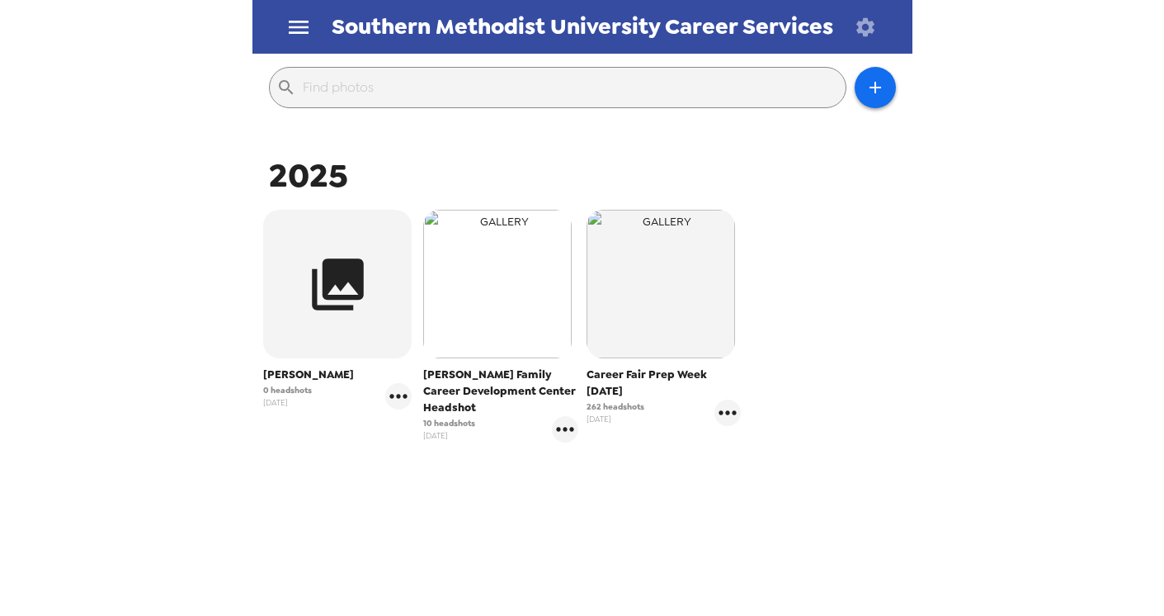
click at [521, 292] on img "button" at bounding box center [497, 284] width 149 height 149
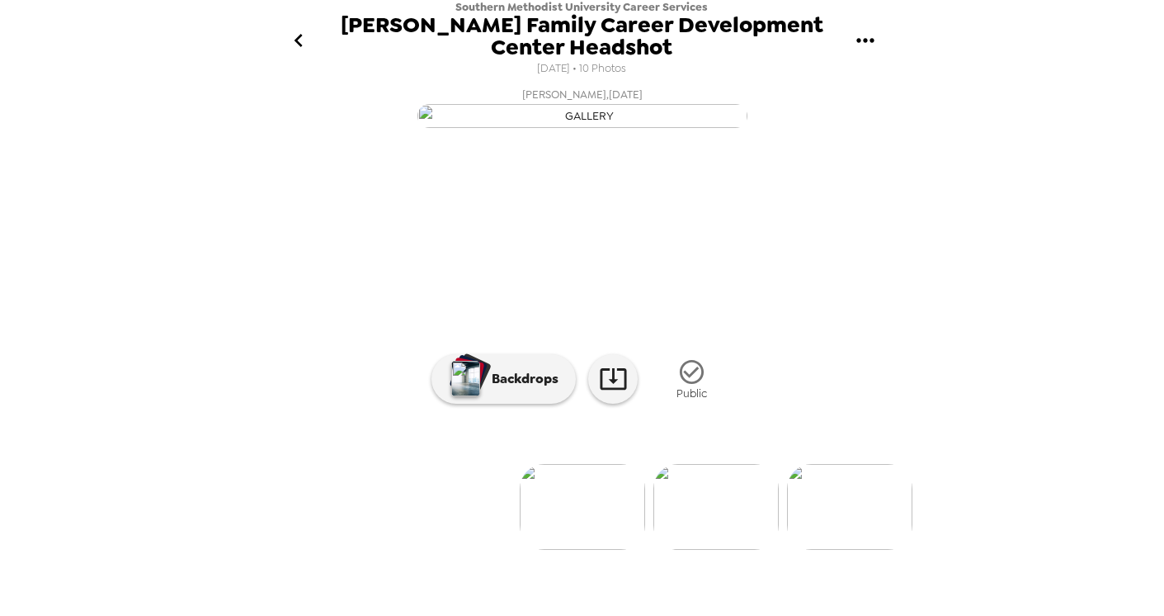
click at [295, 41] on icon "go back" at bounding box center [298, 40] width 8 height 13
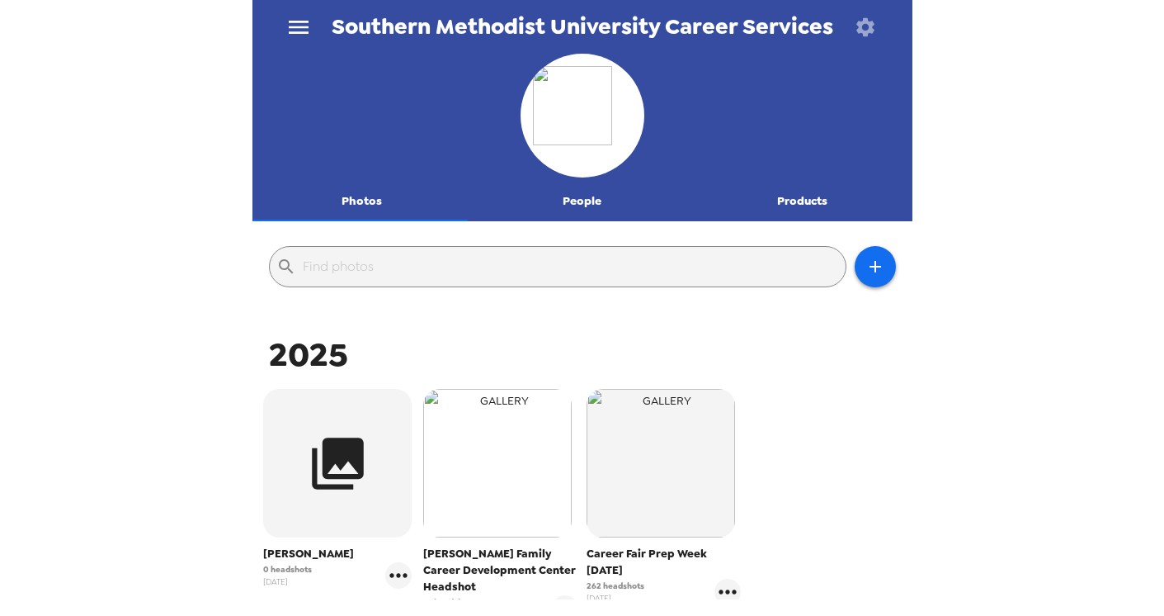
scroll to position [154, 0]
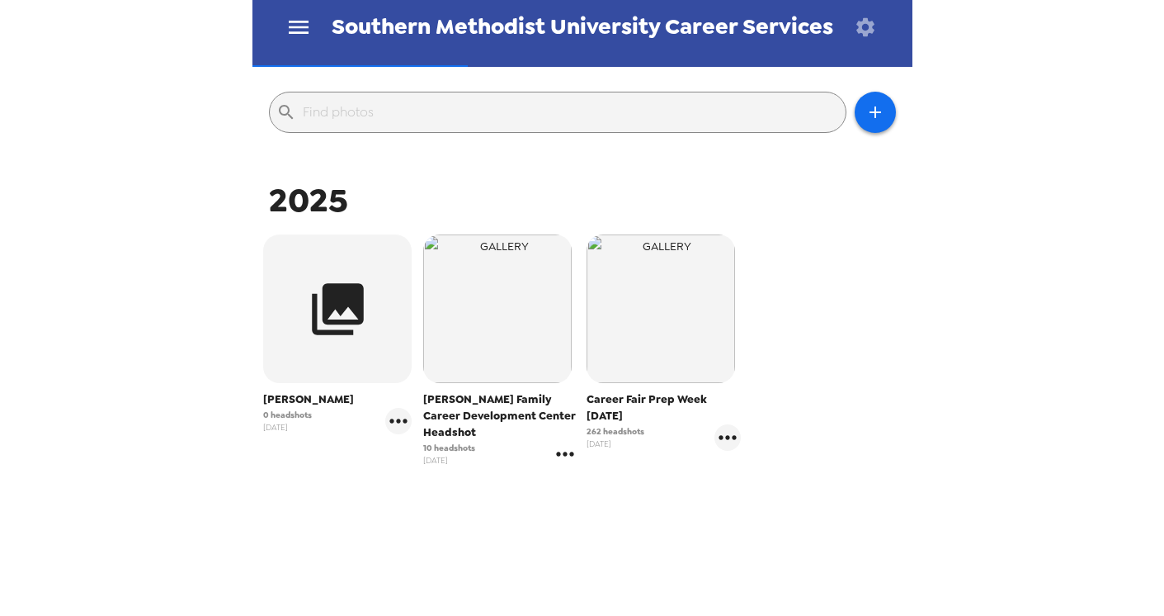
click at [557, 454] on icon "gallery menu" at bounding box center [564, 453] width 17 height 4
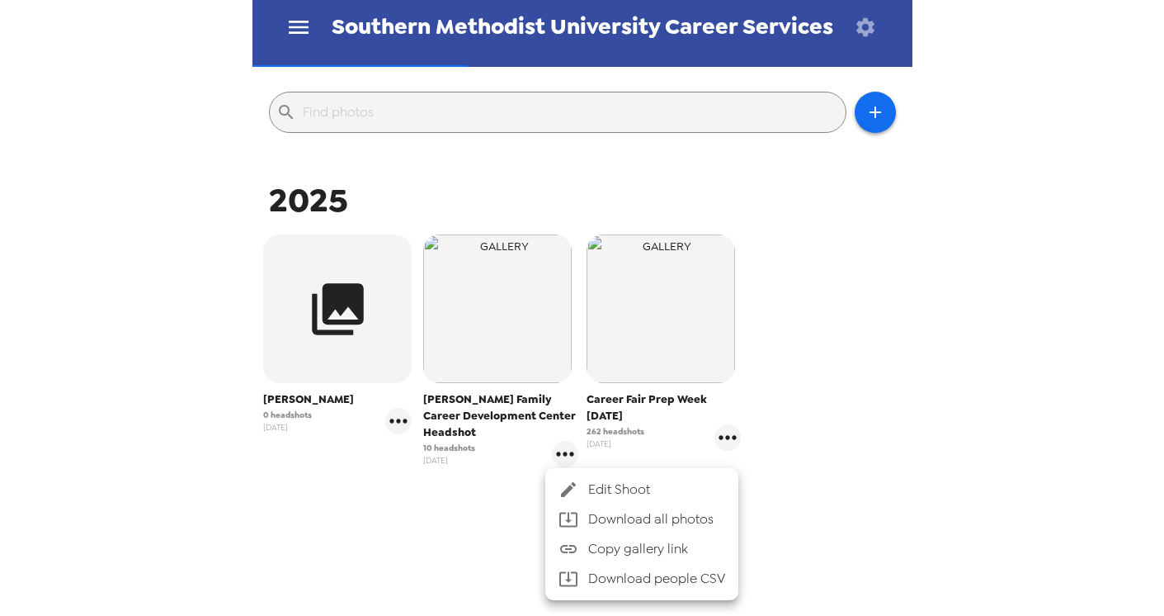
click at [654, 574] on li "Download people CSV" at bounding box center [641, 579] width 193 height 30
click at [995, 246] on div at bounding box center [582, 308] width 1164 height 616
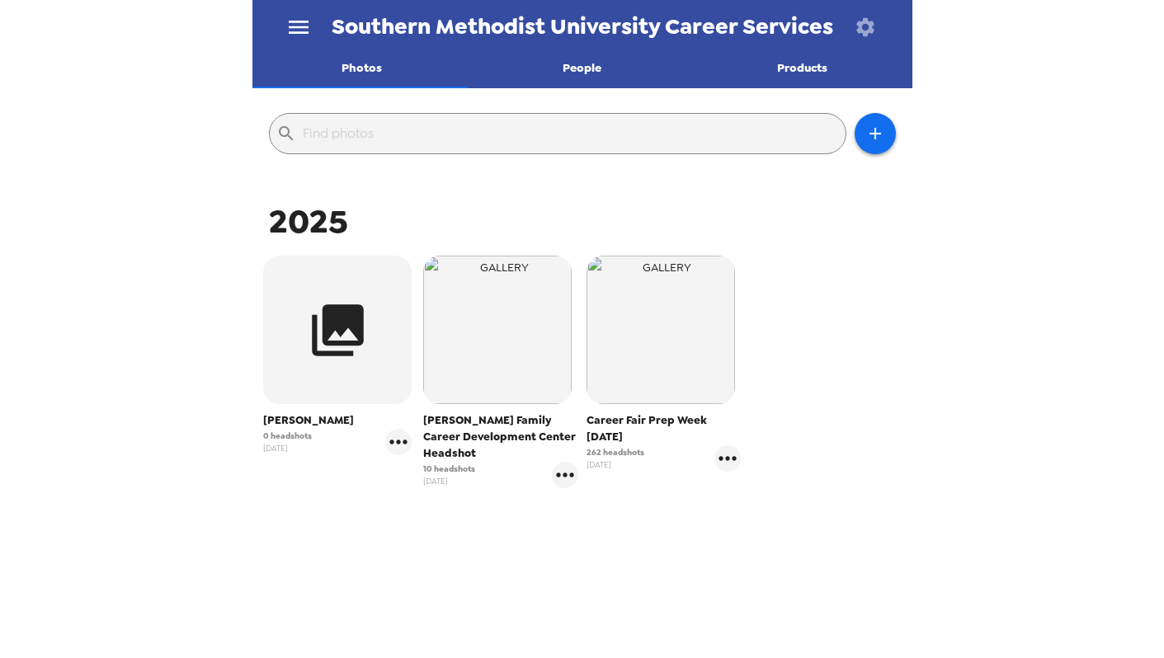
scroll to position [144, 0]
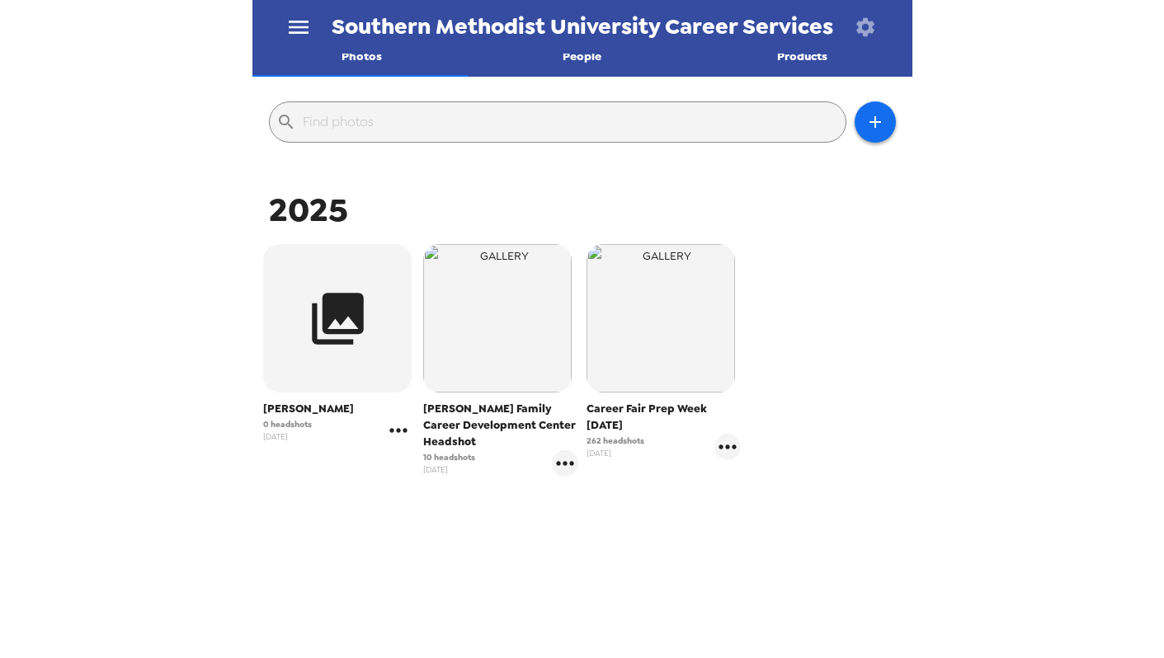
click at [401, 429] on icon "gallery menu" at bounding box center [398, 431] width 26 height 26
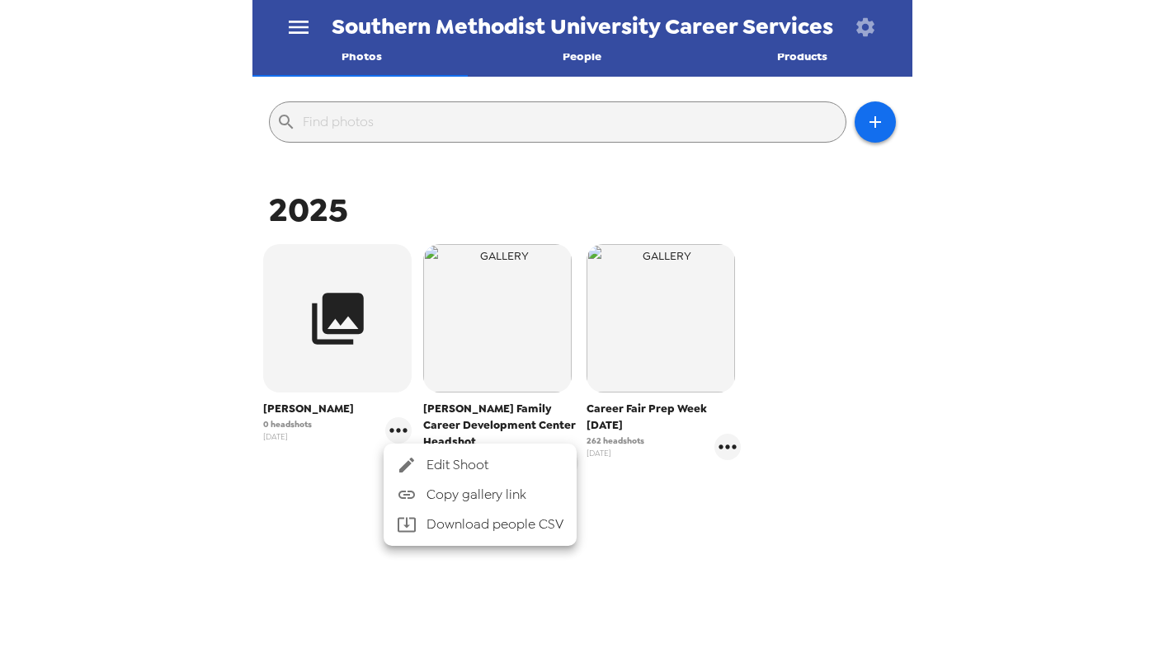
click at [446, 460] on span "Edit Shoot" at bounding box center [495, 465] width 137 height 20
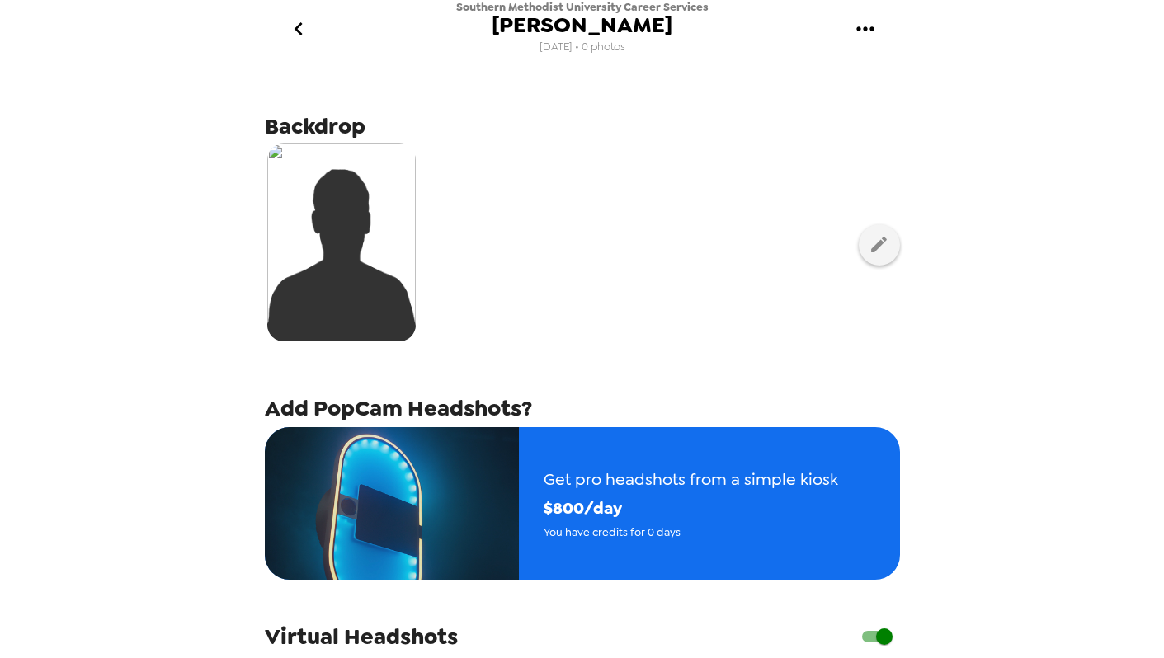
click at [868, 30] on icon "gallery menu" at bounding box center [865, 29] width 26 height 26
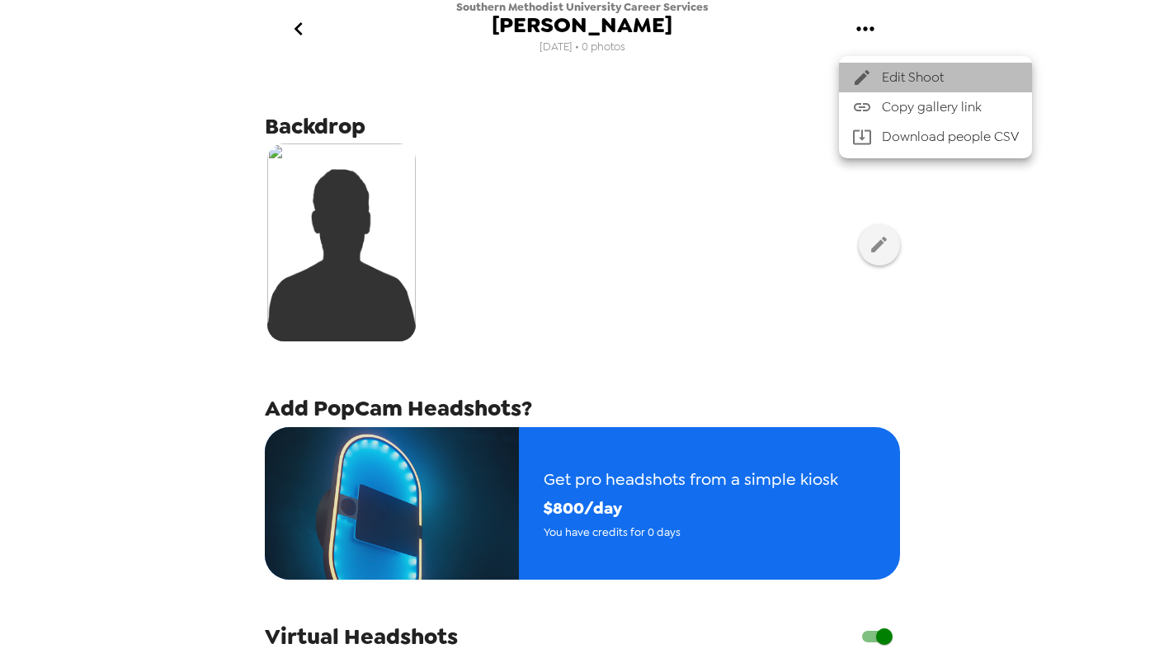
click at [889, 68] on span "Edit Shoot" at bounding box center [950, 78] width 137 height 20
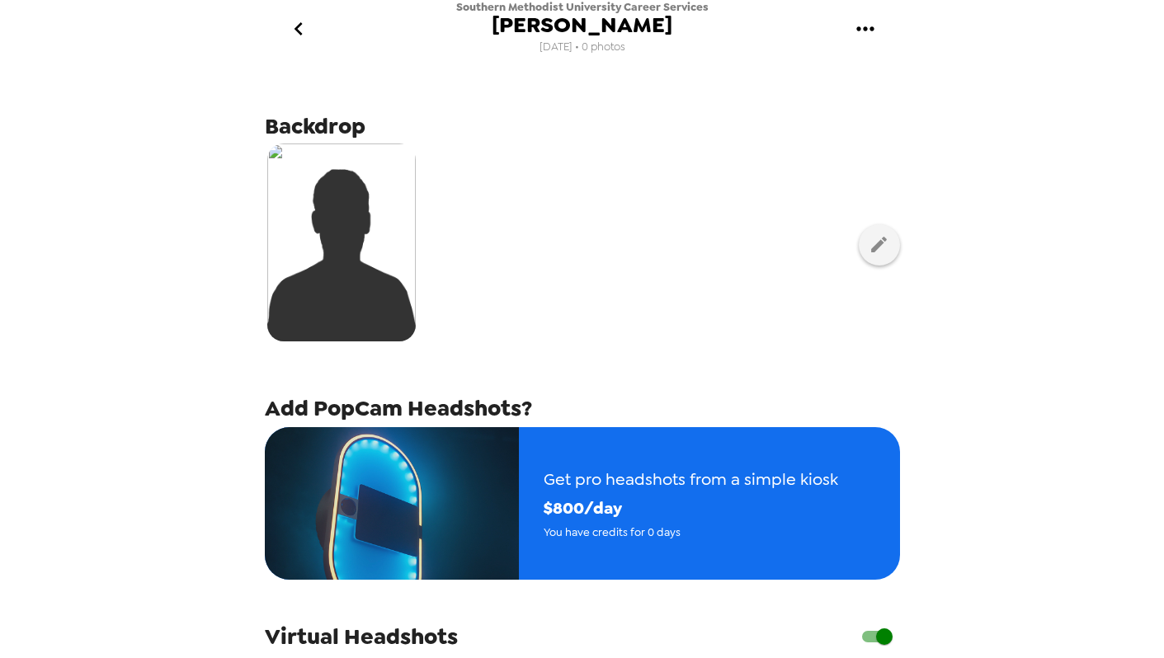
click at [601, 26] on span "yada yada" at bounding box center [582, 25] width 181 height 22
drag, startPoint x: 618, startPoint y: 27, endPoint x: 488, endPoint y: 27, distance: 129.5
click at [488, 27] on div "Southern Methodist University Career Services yada yada 8/28/25 • 0 photos" at bounding box center [582, 29] width 252 height 58
click at [558, 27] on span "yada yada" at bounding box center [582, 25] width 181 height 22
click at [865, 27] on icon "gallery menu" at bounding box center [864, 28] width 17 height 4
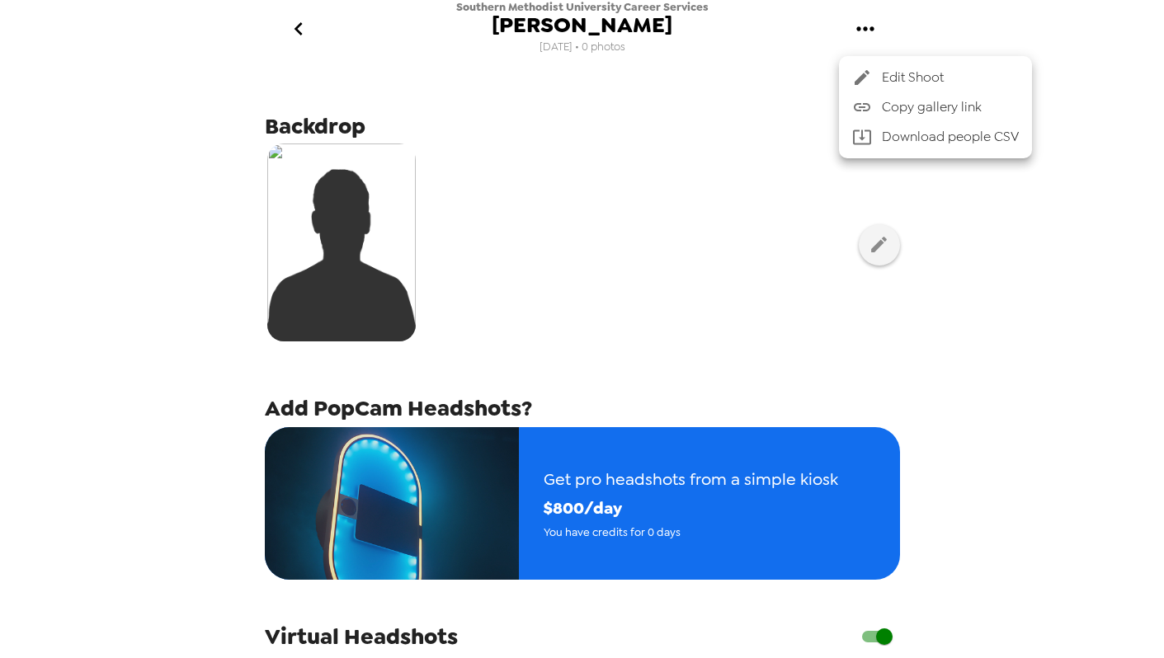
click at [865, 27] on div at bounding box center [582, 329] width 1164 height 658
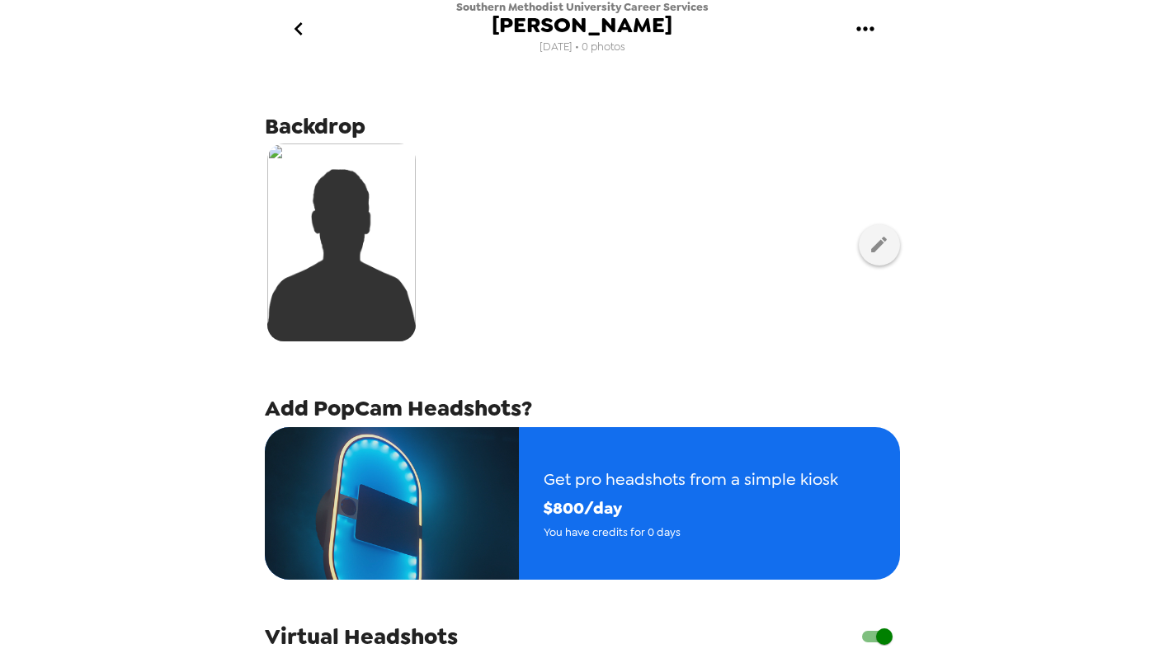
scroll to position [451, 0]
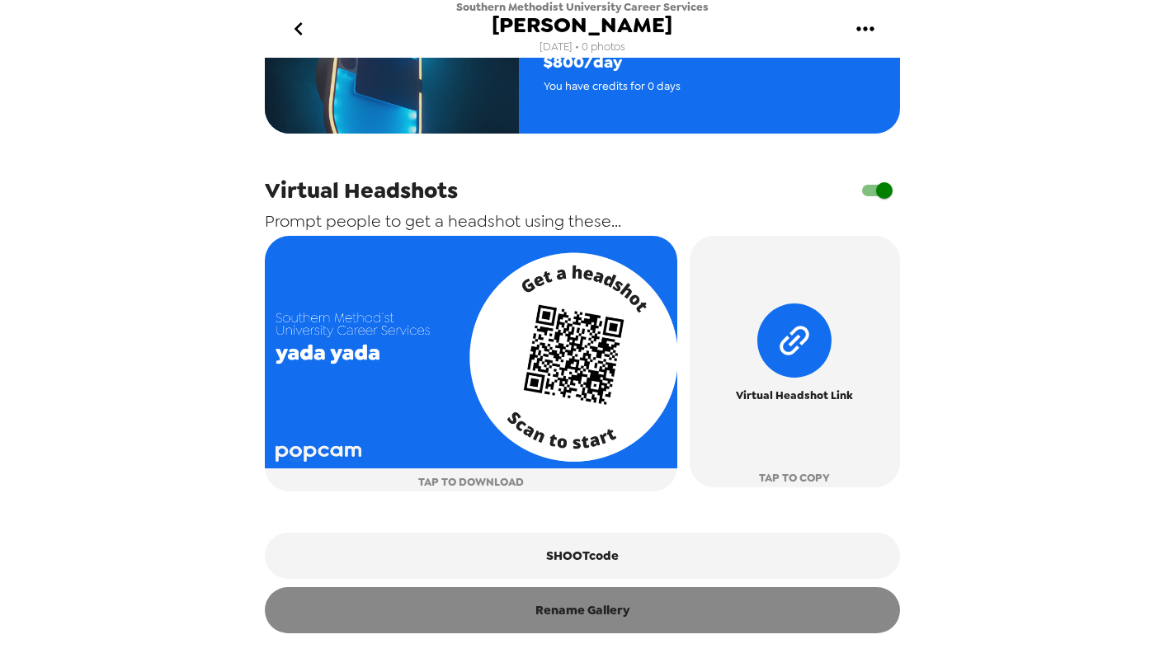
click at [640, 609] on button "Rename Gallery" at bounding box center [582, 610] width 635 height 46
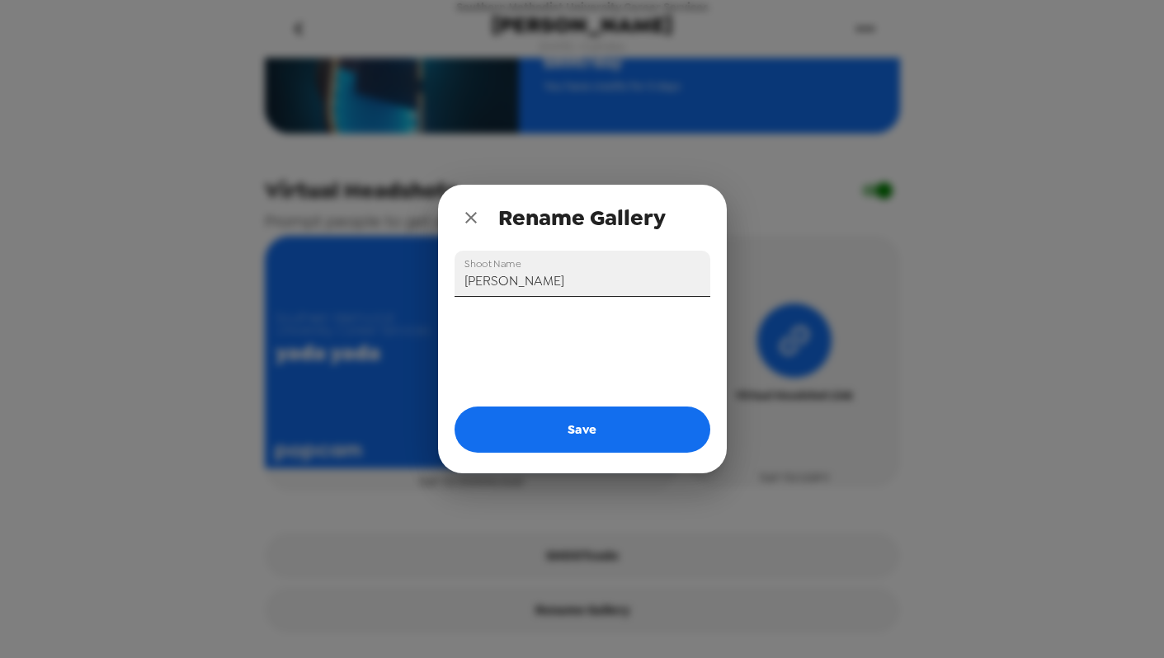
click at [580, 293] on input "yada yada" at bounding box center [583, 274] width 256 height 46
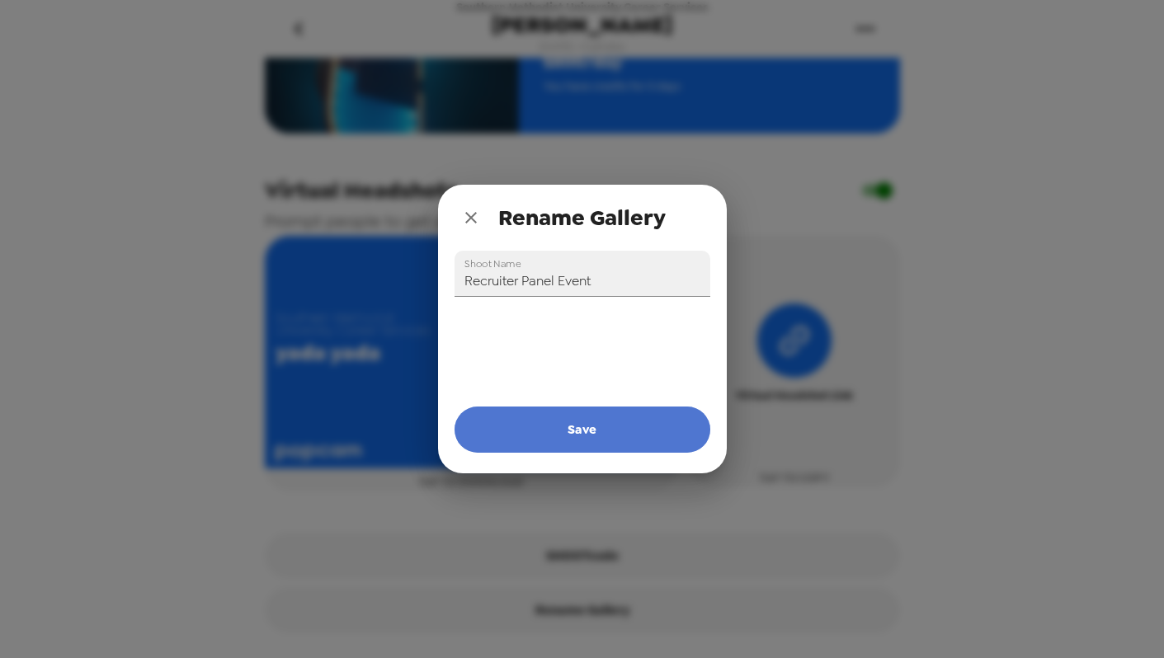
click at [568, 425] on button "Save" at bounding box center [583, 430] width 256 height 46
type input "yada yada"
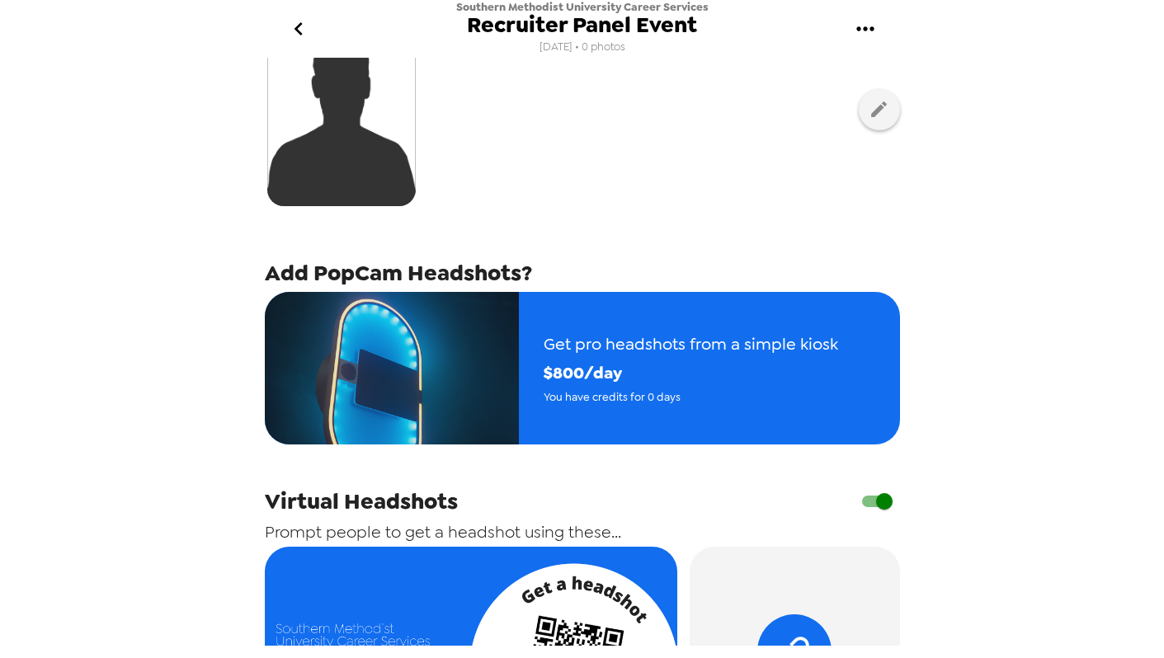
scroll to position [0, 0]
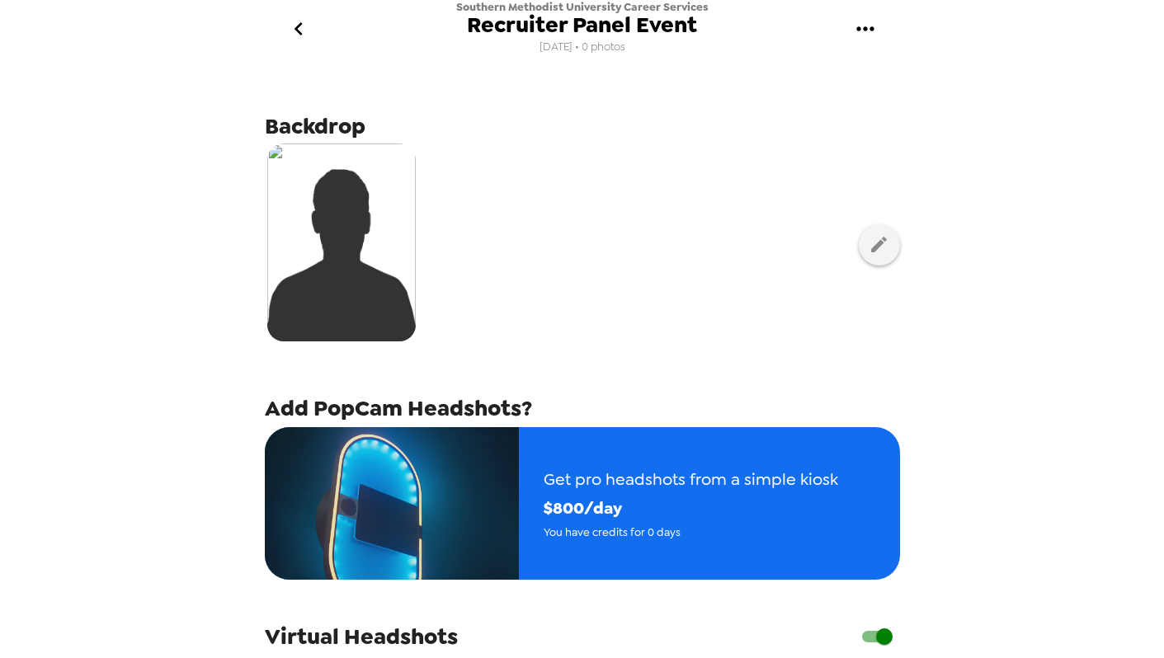
click at [305, 27] on icon "go back" at bounding box center [298, 29] width 26 height 26
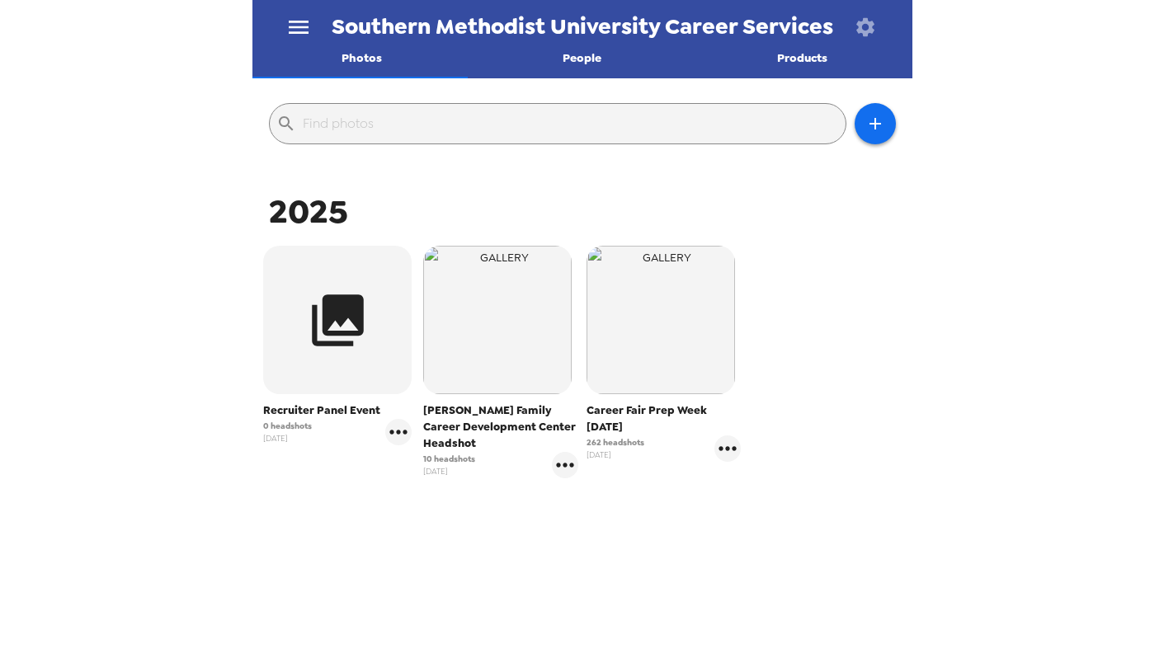
scroll to position [142, 0]
